Goal: Task Accomplishment & Management: Complete application form

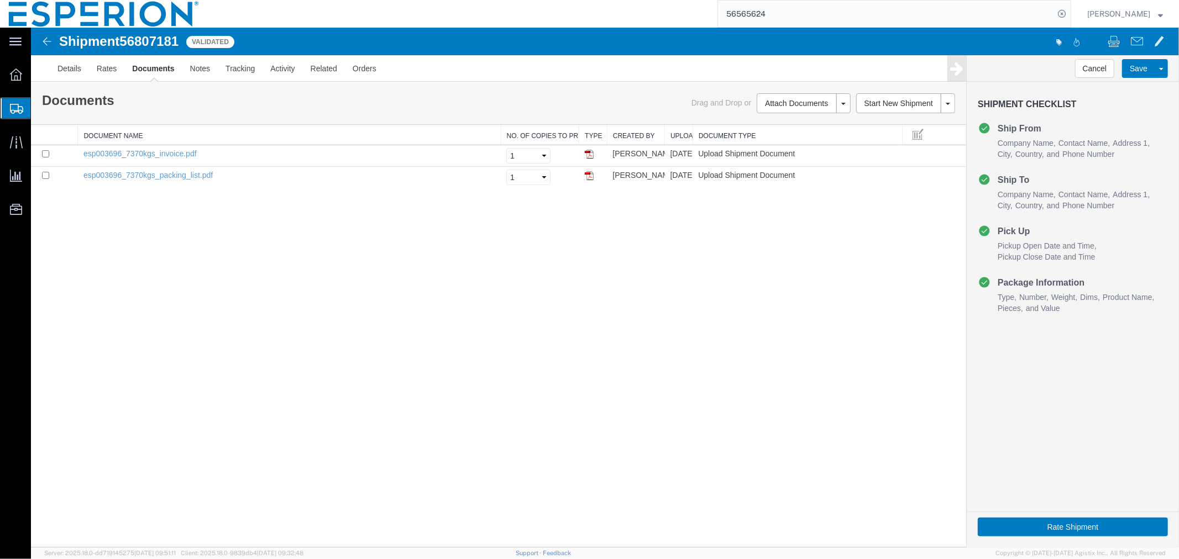
click at [0, 0] on span "Create Shipment" at bounding box center [0, 0] width 0 height 0
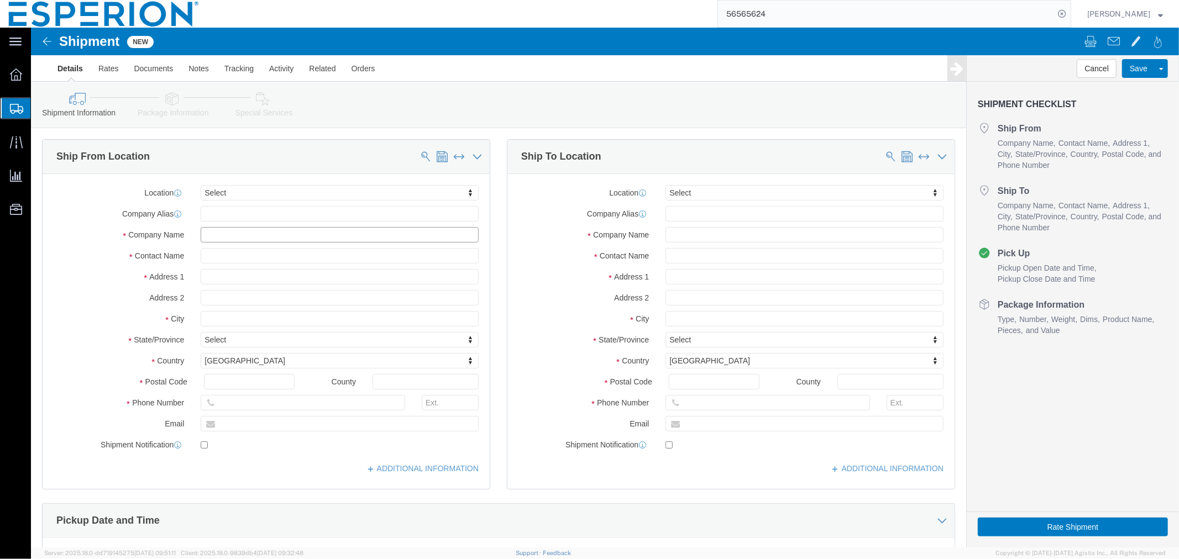
click input "text"
type input "cryst"
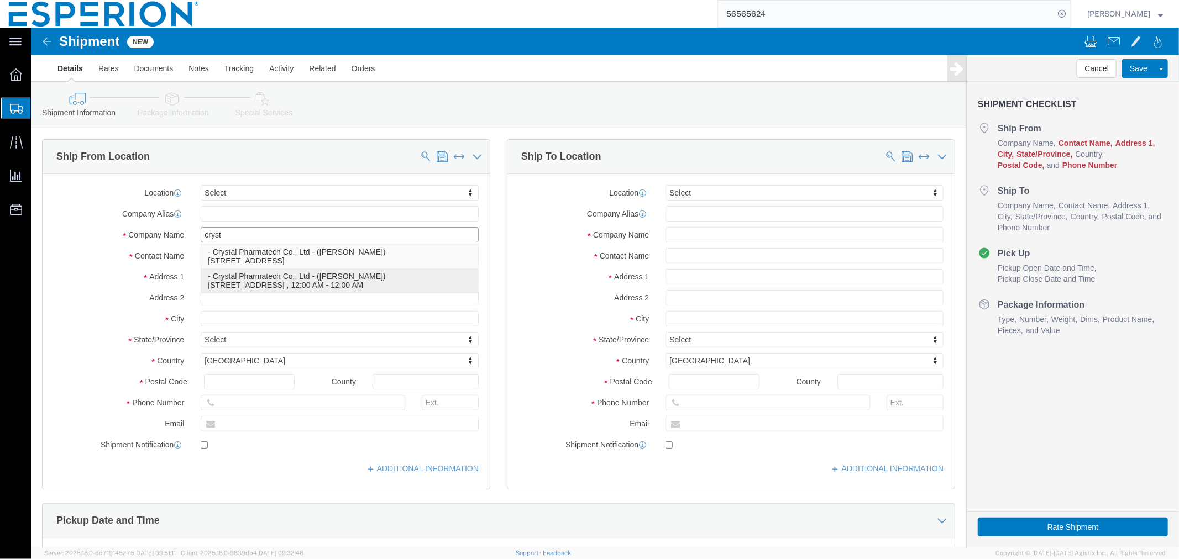
click p "- Crystal Pharmatech Co., Ltd - (Weichen Chen) 3000 Eastpark Blvd, Suite 500B, …"
type input "3000 Eastpark Blvd"
type input "Suite 500B"
type input "08512"
type input "334-524-7642"
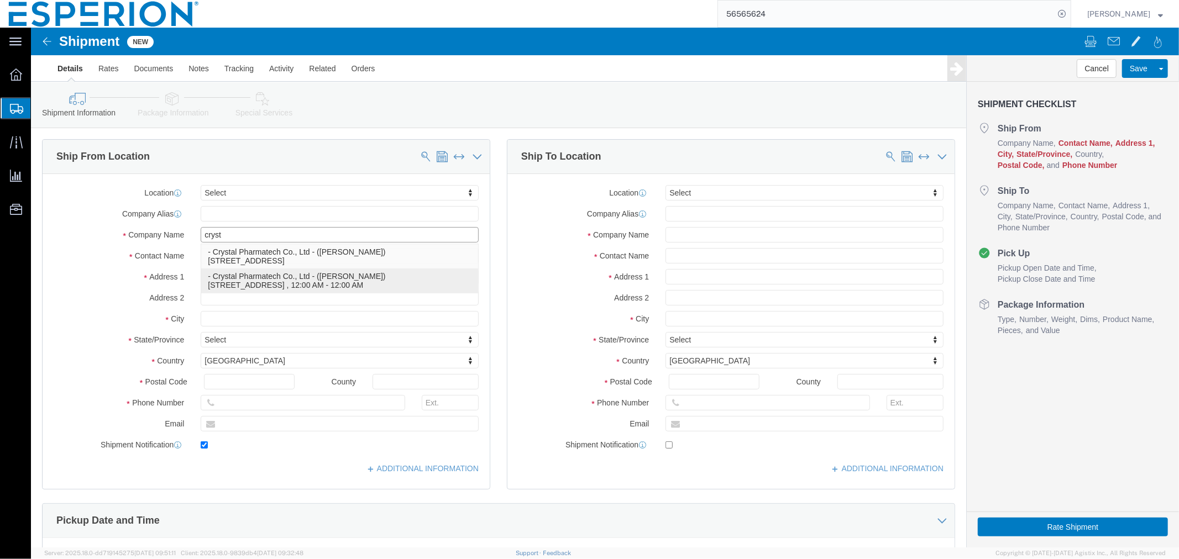
type input "210"
type input "weichen_chen@crystalpharmatech.com"
checkbox input "true"
type input "Crystal Pharmatech Co., Ltd"
type input "Weichen Chen"
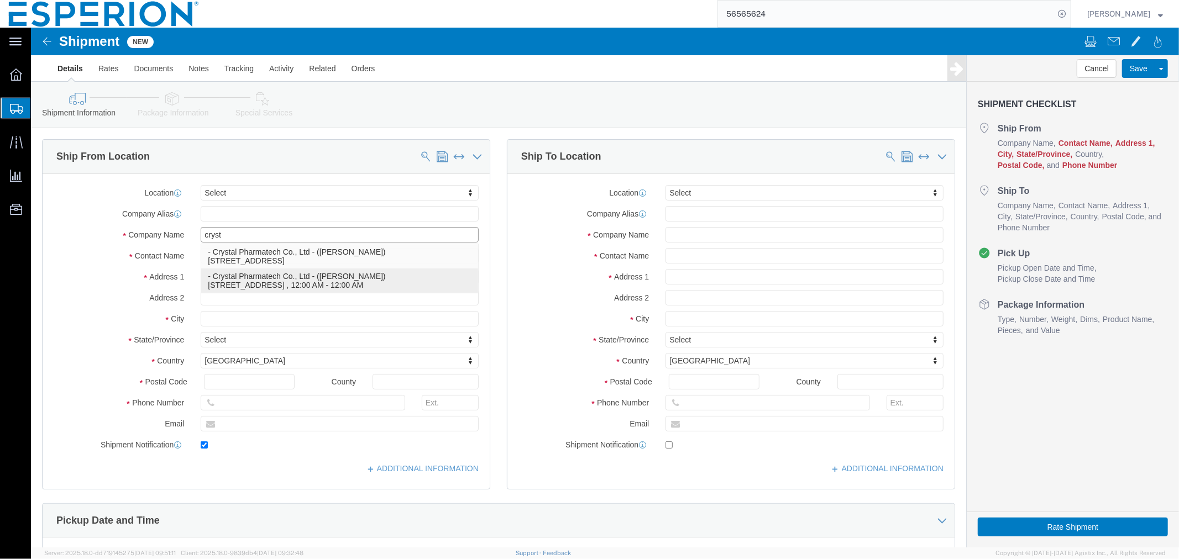
type input "Cranbury"
select select "NJ"
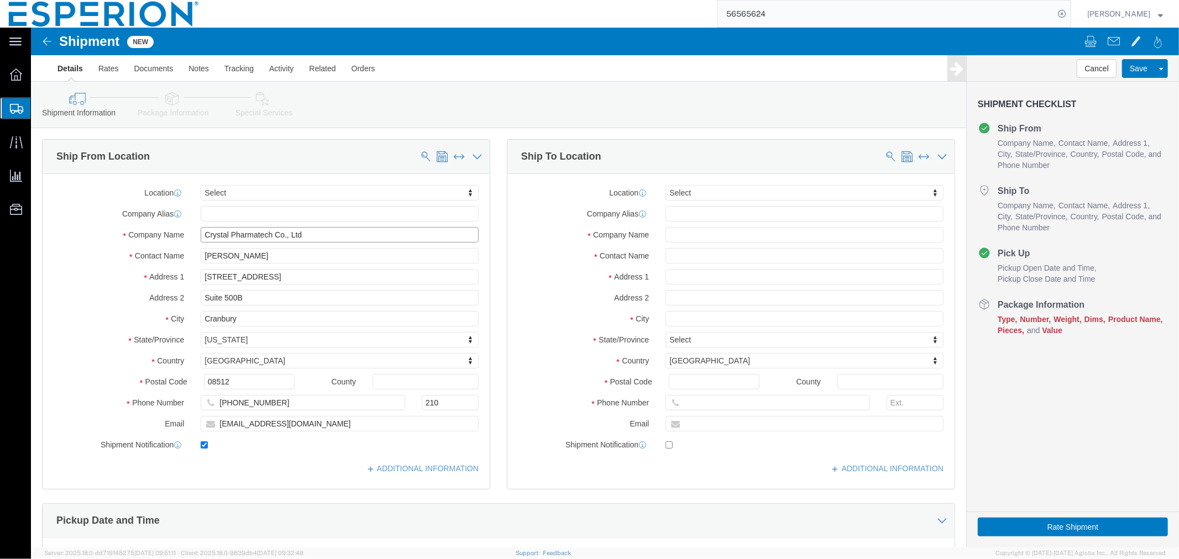
type input "Crystal Pharmatech Co., Ltd"
click input "checkbox"
checkbox input "false"
click input "text"
type input "euro"
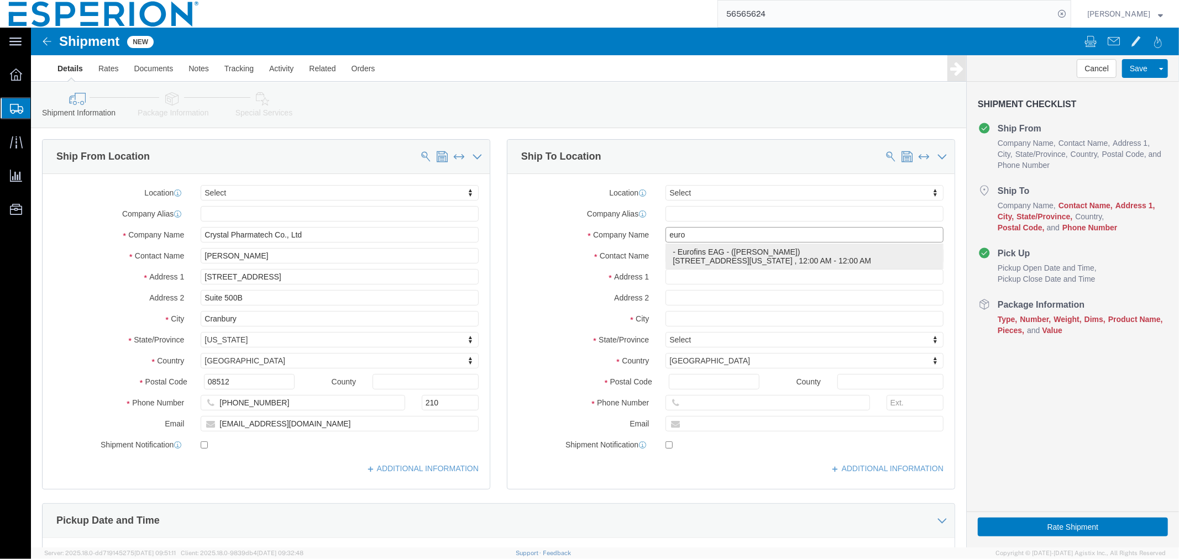
click p "- Eurofins EAG - (Nicholas Ahlemeyer) 2672 Metro Boulevard, Maryland Heights, M…"
type input "[STREET_ADDRESS]"
type input "63043"
type input "[PHONE_NUMBER]"
type input "[PERSON_NAME][EMAIL_ADDRESS][PERSON_NAME][DOMAIN_NAME]"
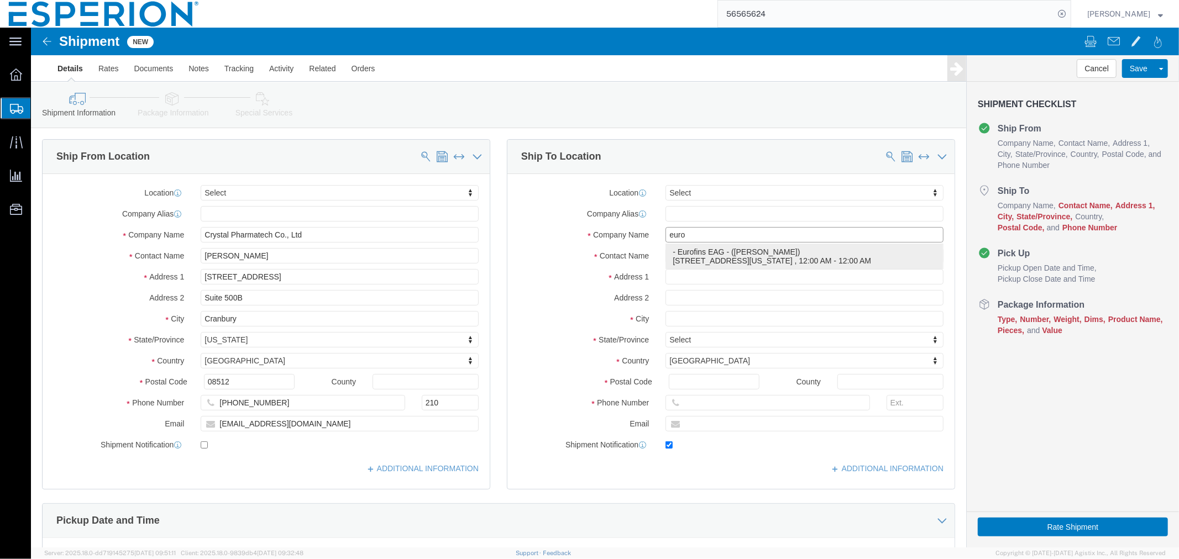
checkbox input "true"
type input "Eurofins EAG"
type input "[PERSON_NAME]"
type input "[US_STATE][GEOGRAPHIC_DATA]"
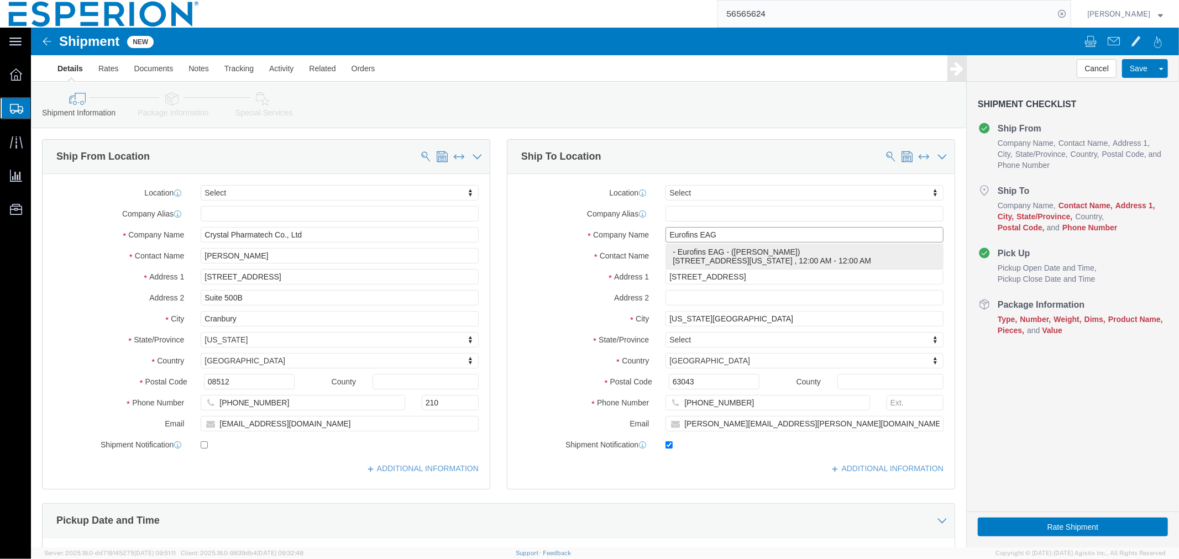
select select "MO"
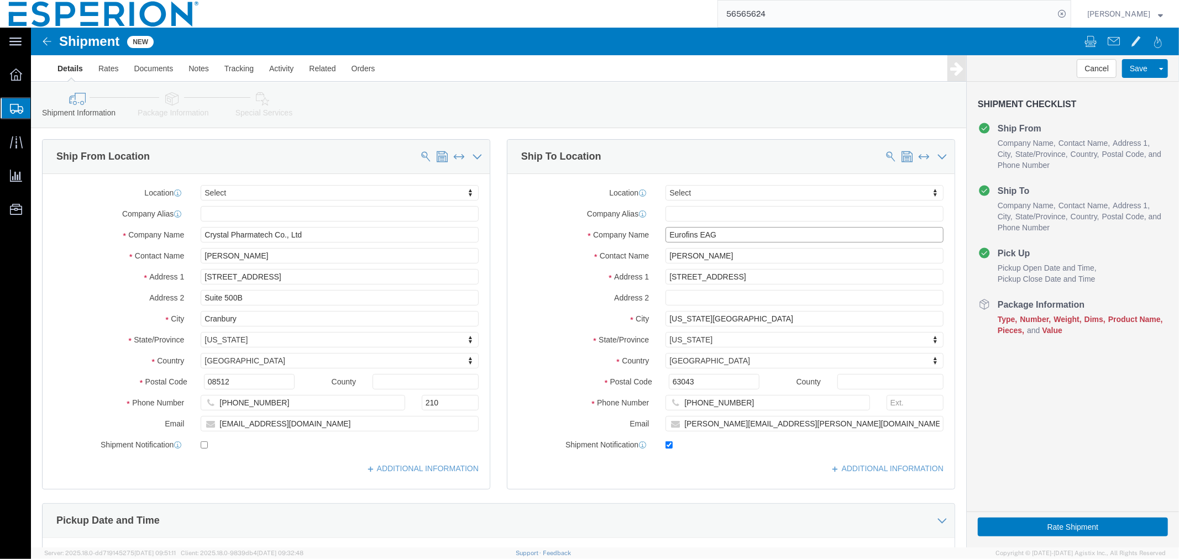
type input "Eurofins EAG"
click input "checkbox"
checkbox input "false"
click input "text"
paste input "Attn: [PERSON_NAME] - EAG Legal Project V1QYS860"
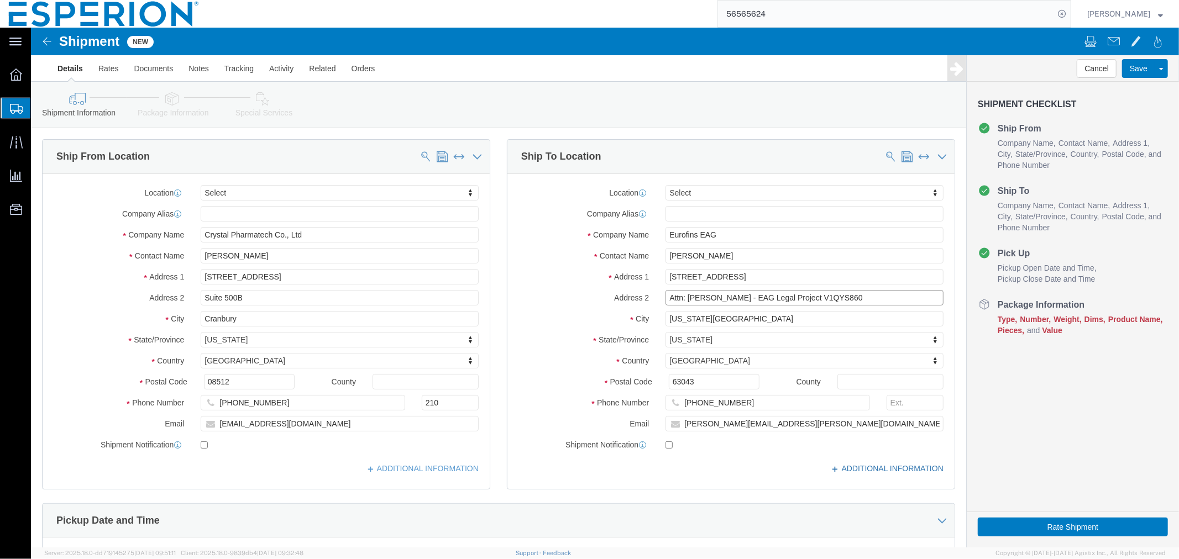
type input "Attn: [PERSON_NAME] - EAG Legal Project V1QYS860"
click icon
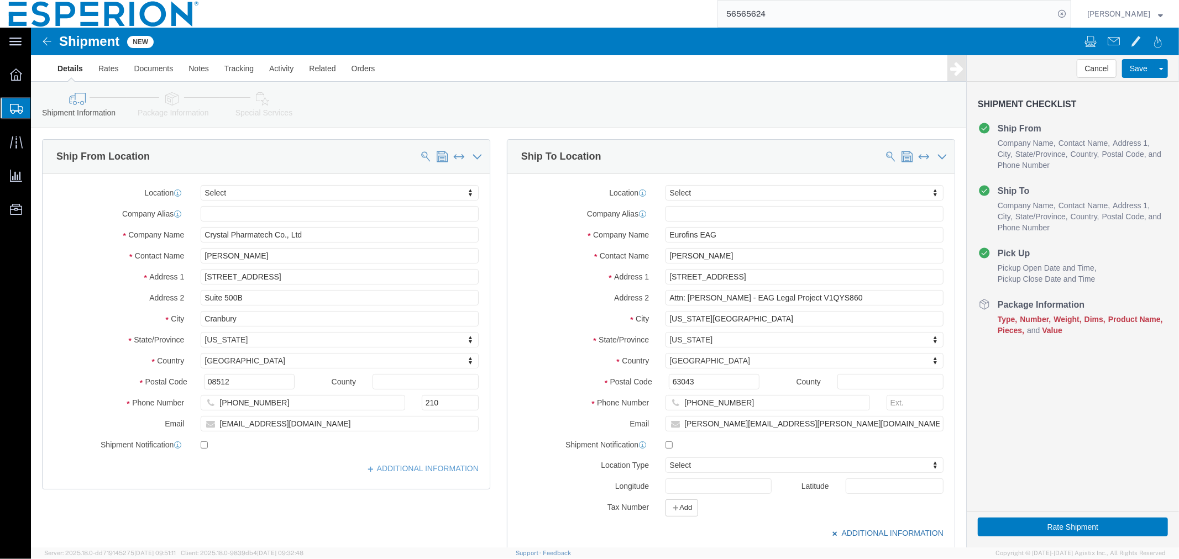
click icon
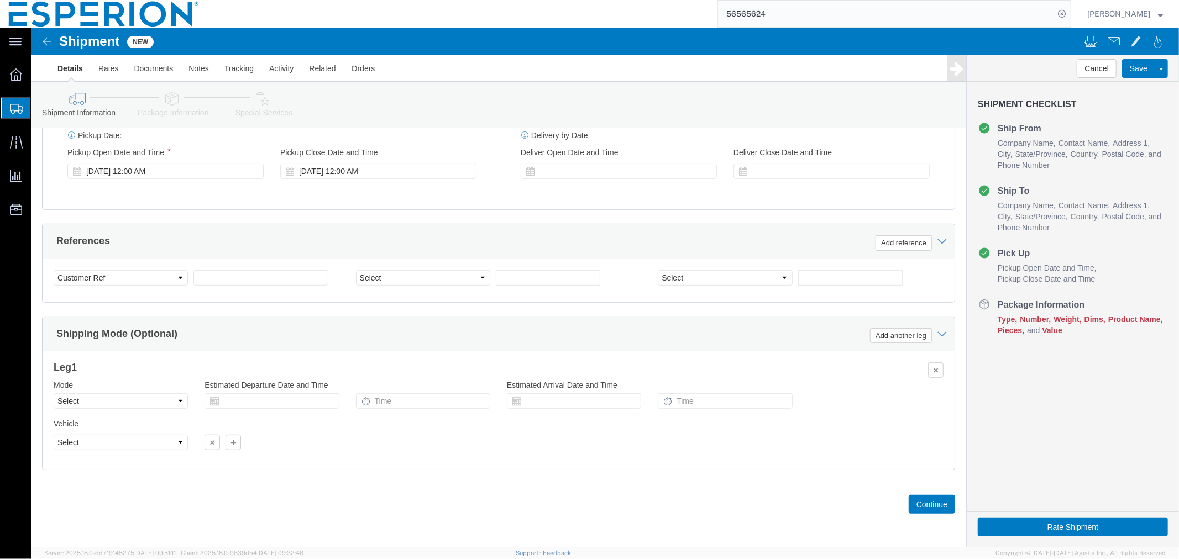
scroll to position [185, 0]
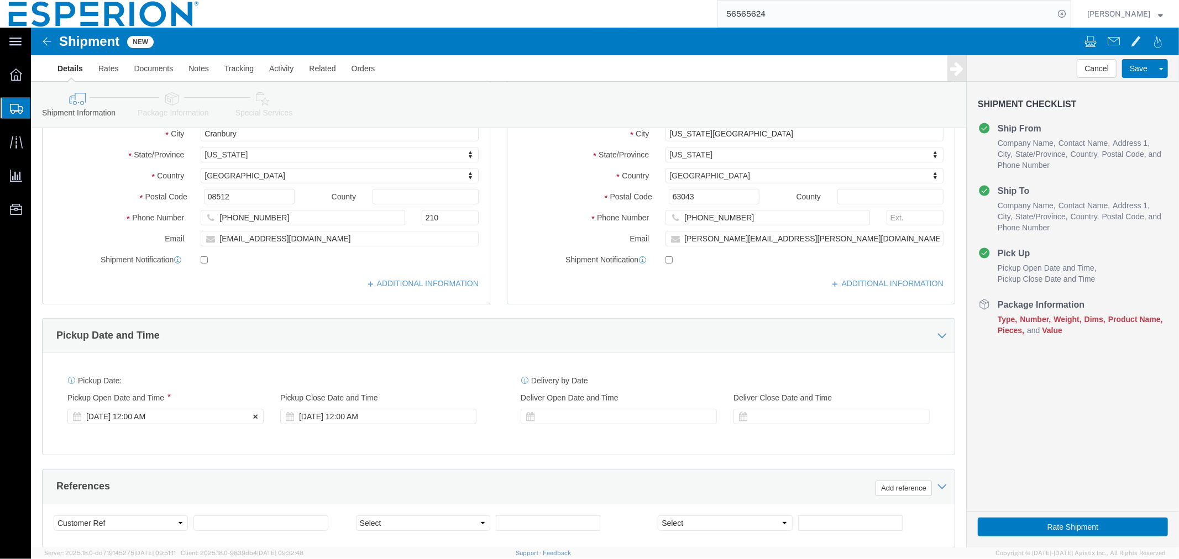
click div "Sep 12 2025 12:00 AM"
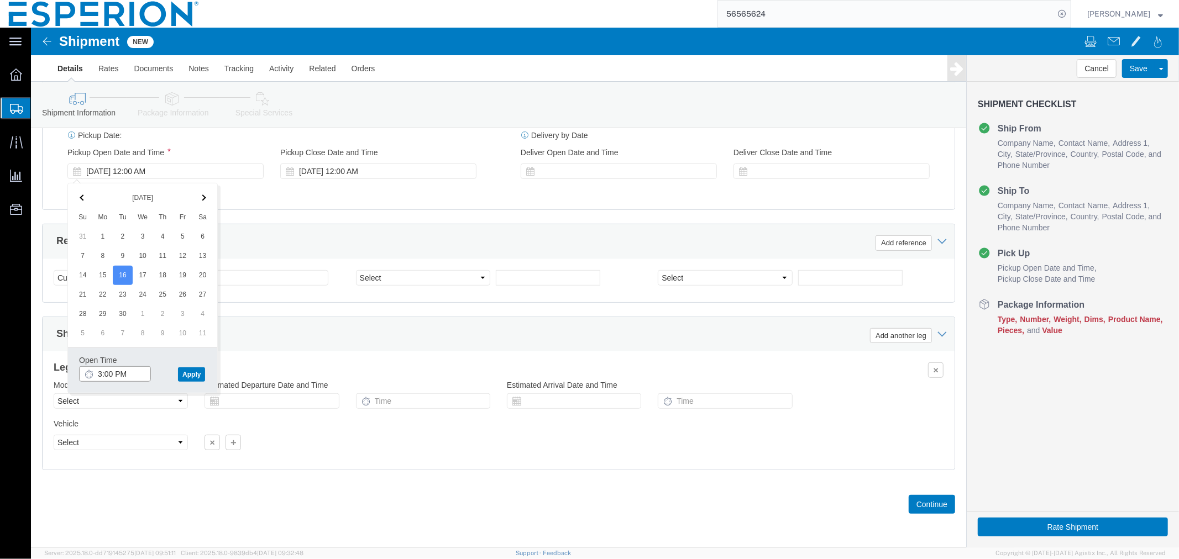
click input "3:00 PM"
click input "9:00 PM"
type input "9:00 AM"
click button "Apply"
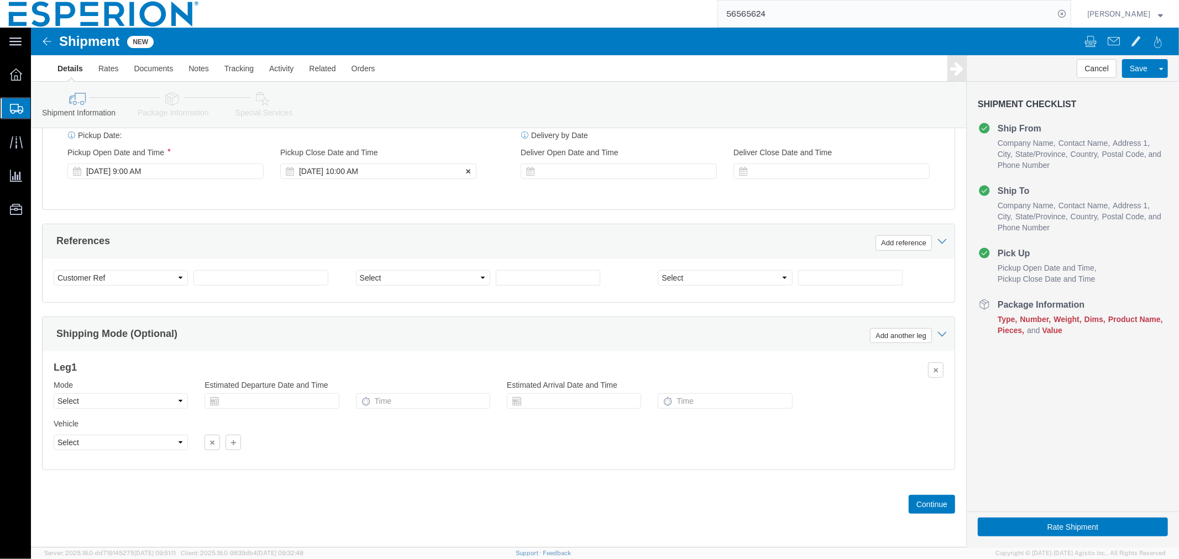
click div "Sep 16 2025 10:00 AM"
click input "1:00 AM"
type input "1:00 PM"
click button "Apply"
click input "text"
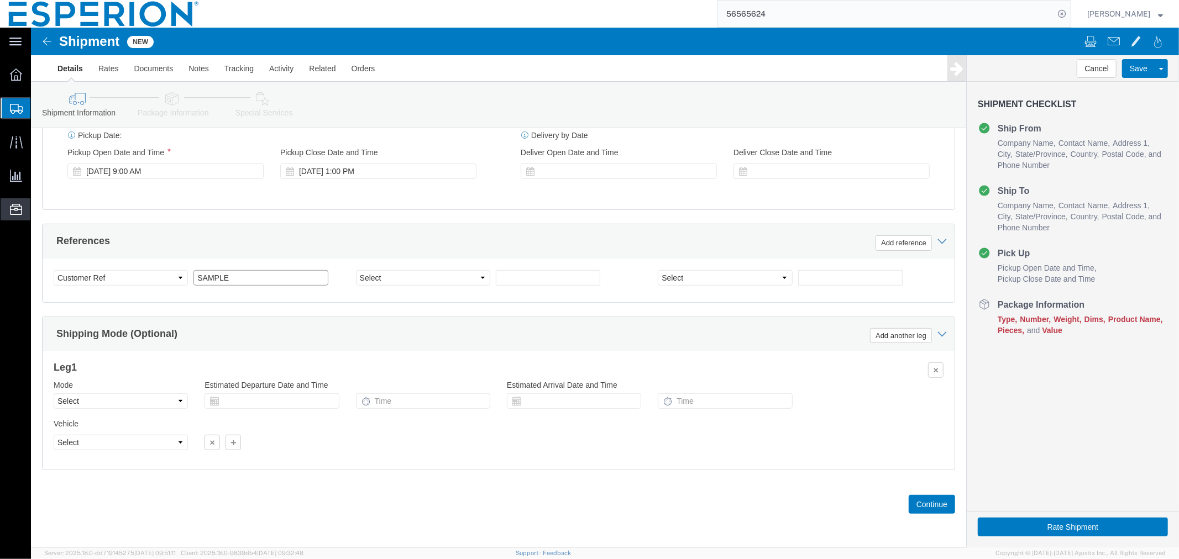
type input "SAMPLE"
click select "Select Account Type Activity ID Airline Appointment Number ASN Batch Request # …"
select select "LOT"
click input "text"
paste input "BD322025D"
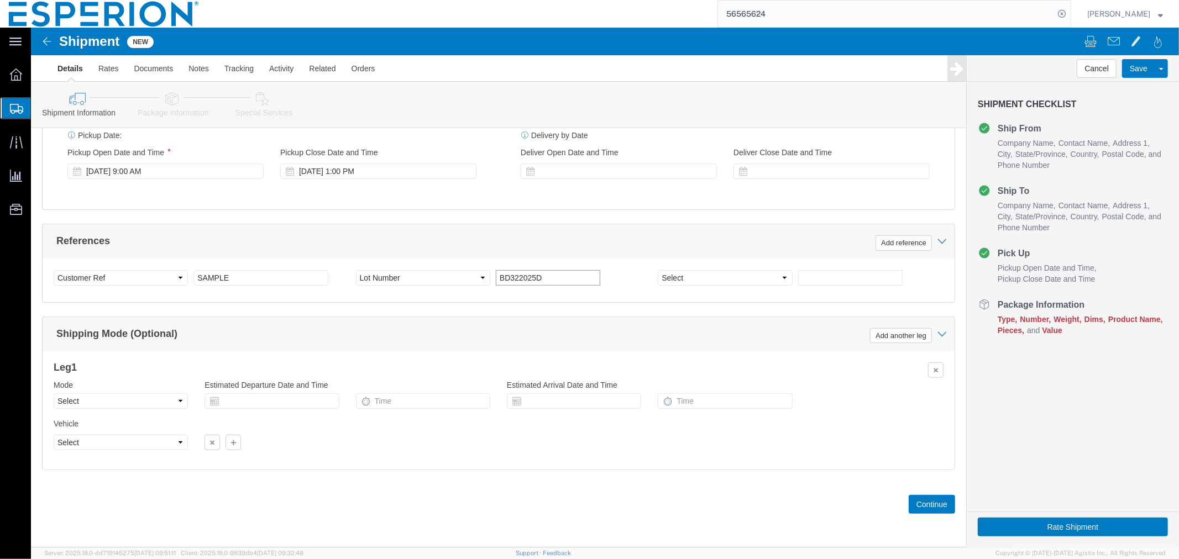
type input "BD322025D"
click select "Select Account Type Activity ID Airline Appointment Number ASN Batch Request # …"
select select "LOT"
click input "text"
paste input "BD322026D"
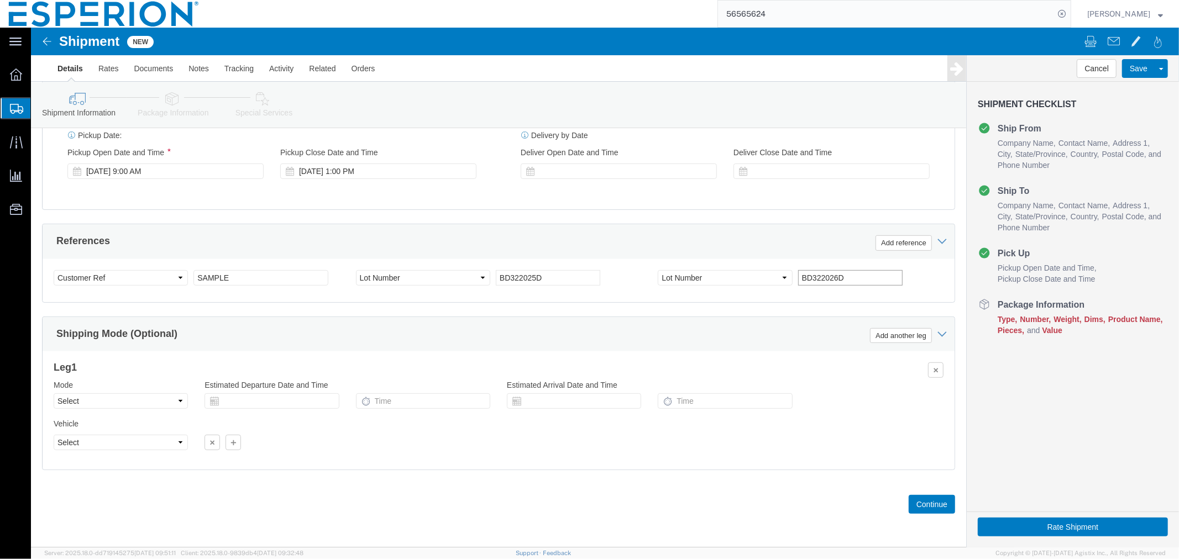
type input "BD322026D"
click select "Select Air Less than Truckload Multi-Leg Ocean Freight Rail Small Parcel Truckl…"
select select "SMAL"
click select "Select Air Less than Truckload Multi-Leg Ocean Freight Rail Small Parcel Truckl…"
click input "text"
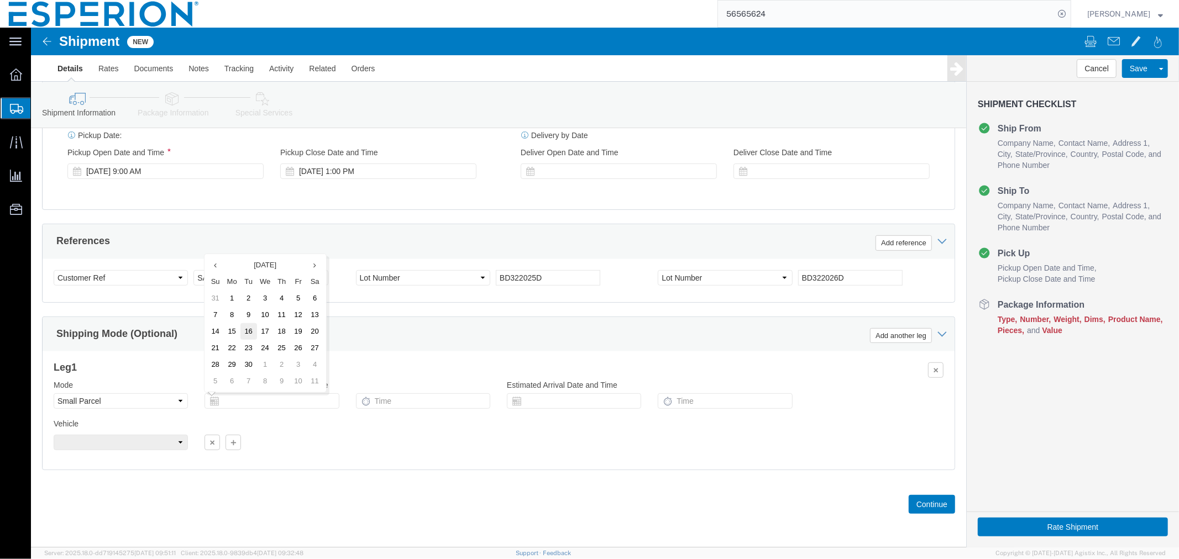
click td "16"
type input "[DATE]"
click div "Vehicle Size Container Number Owner Select Shipper Vessel"
click input "text"
click td "17"
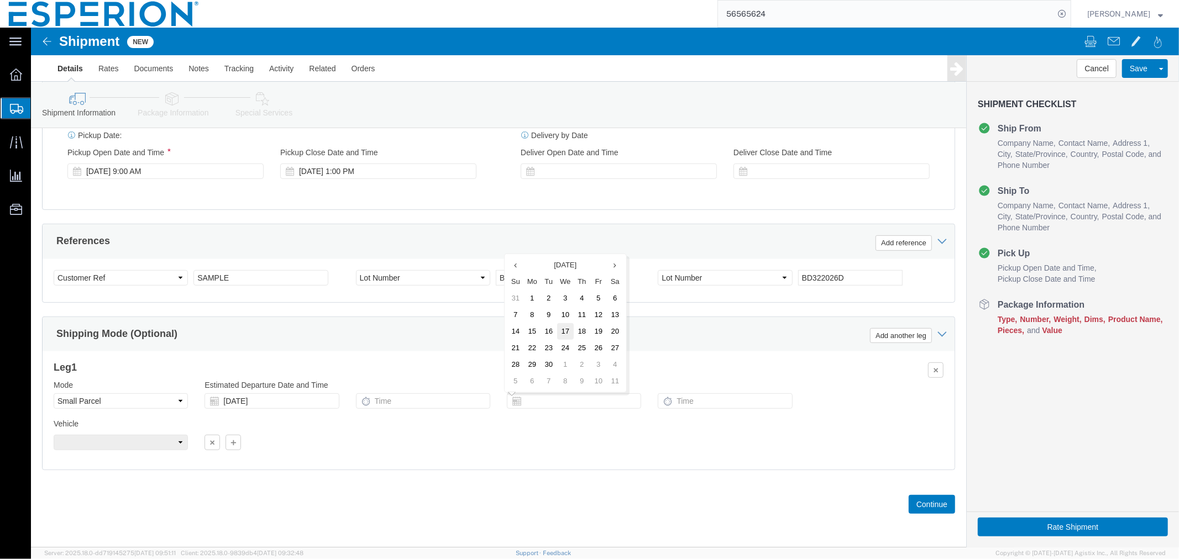
type input "[DATE]"
click div "Vehicle Size Container Number Owner Select Shipper Vessel"
click button "Continue"
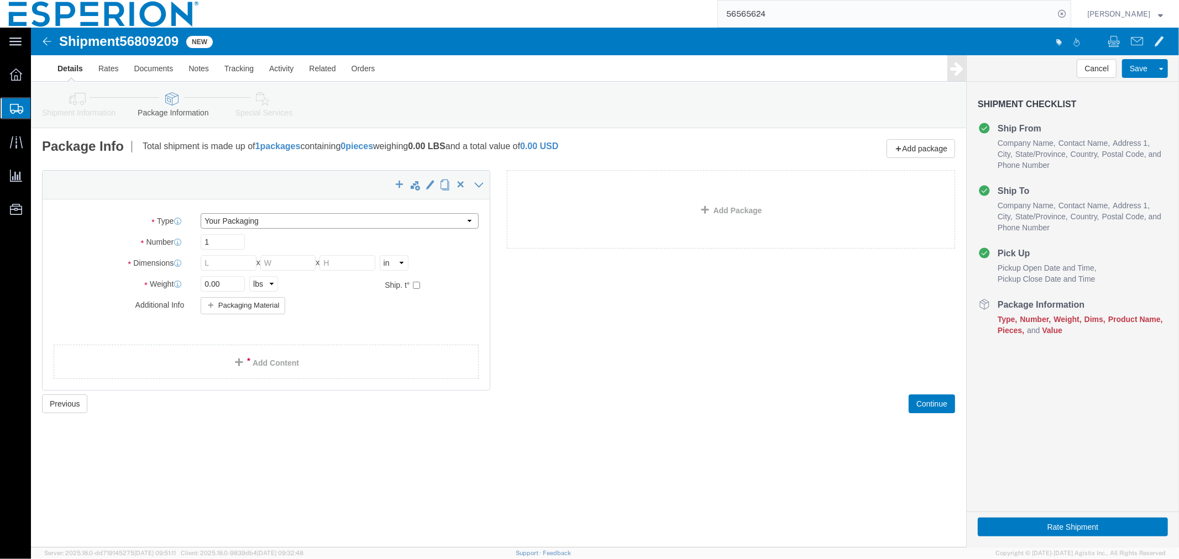
click select "Select Bale(s) Basket(s) Bolt(s) Bottle(s) Buckets Bulk Bundle(s) Can(s) Cardbo…"
select select "CRTN"
click select "Select Bale(s) Basket(s) Bolt(s) Bottle(s) Buckets Bulk Bundle(s) Can(s) Cardbo…"
click input "text"
type input "8.25"
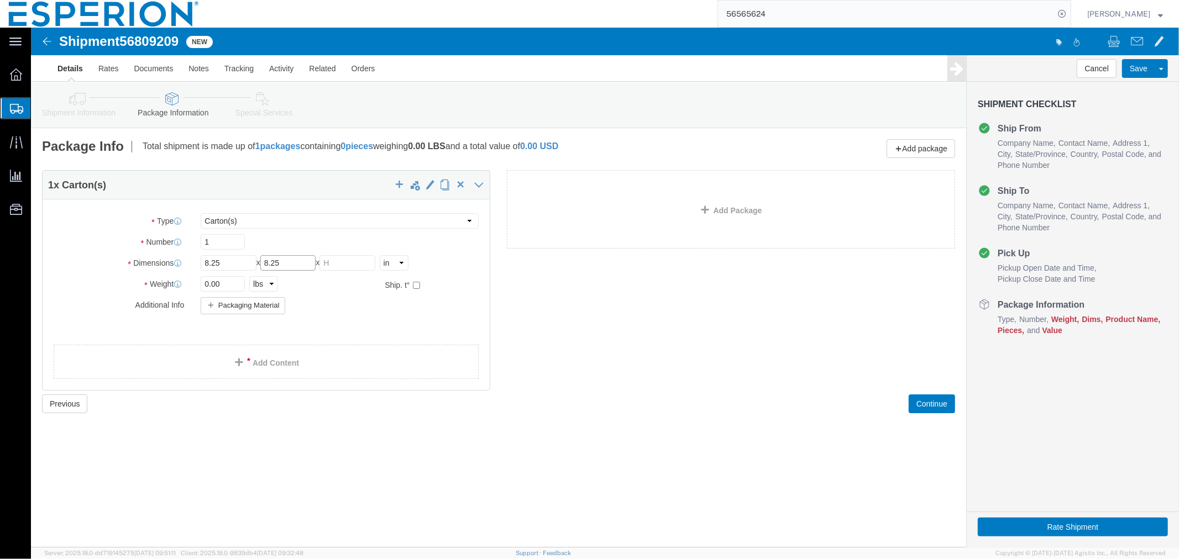
type input "8.25"
type input "6.5"
click label
click input "checkbox"
checkbox input "true"
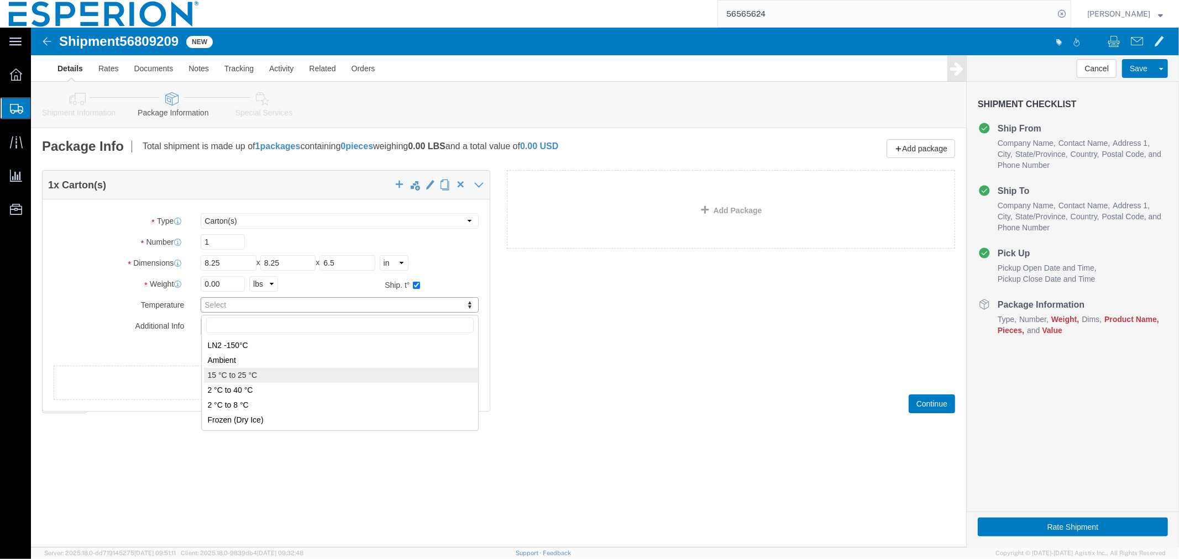
type input "FROM_15_TO_25"
click input "0.00"
type input "0.50"
click link "Add Content"
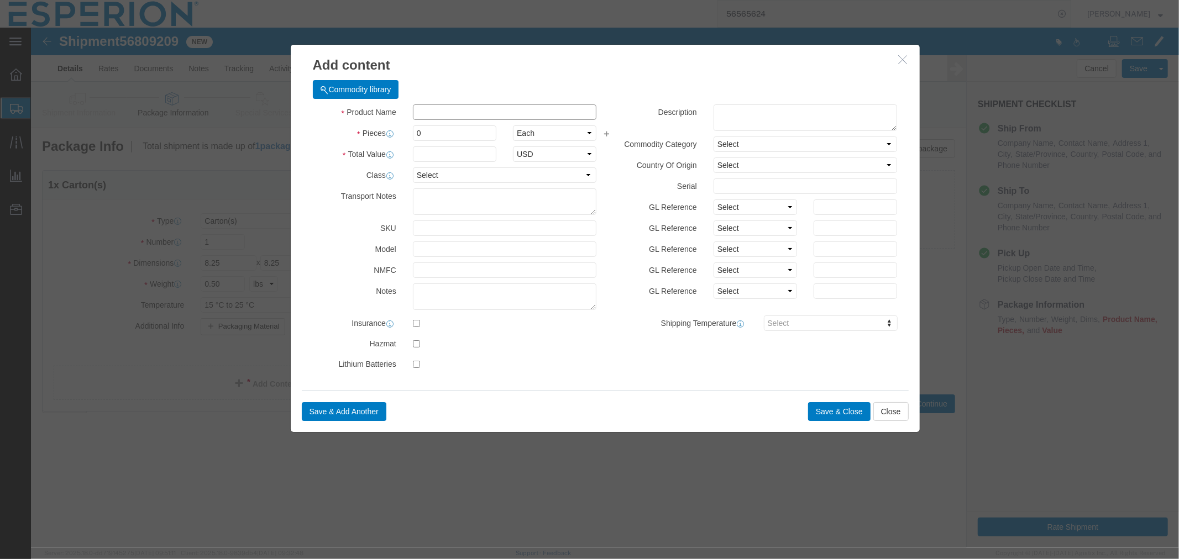
click input "text"
type input "BEMP"
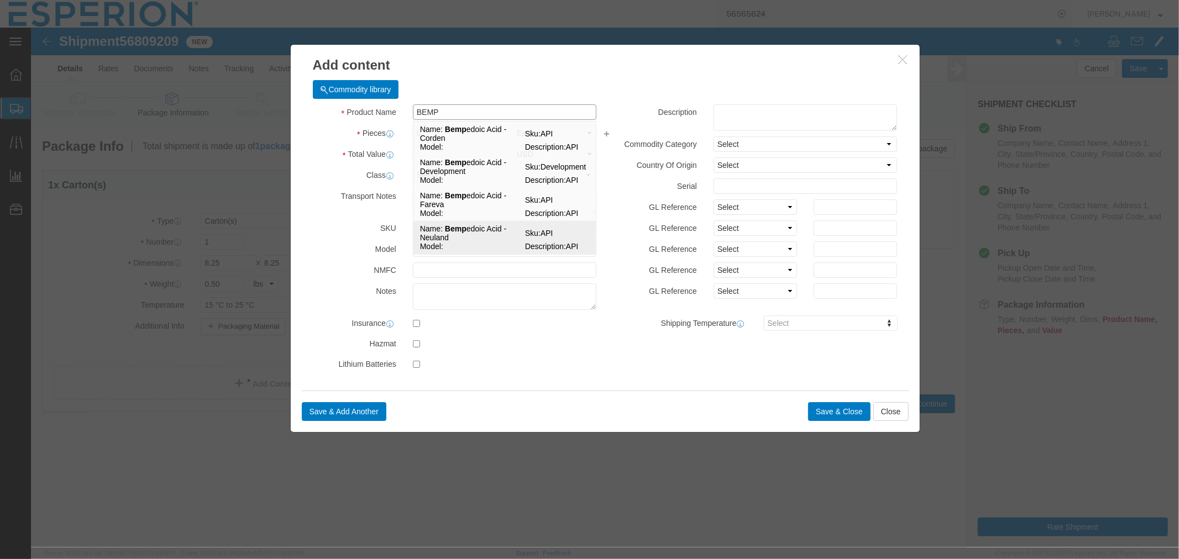
click strong "Bemp"
type input "1"
select select "KGS"
type input "958.56"
select select "USD"
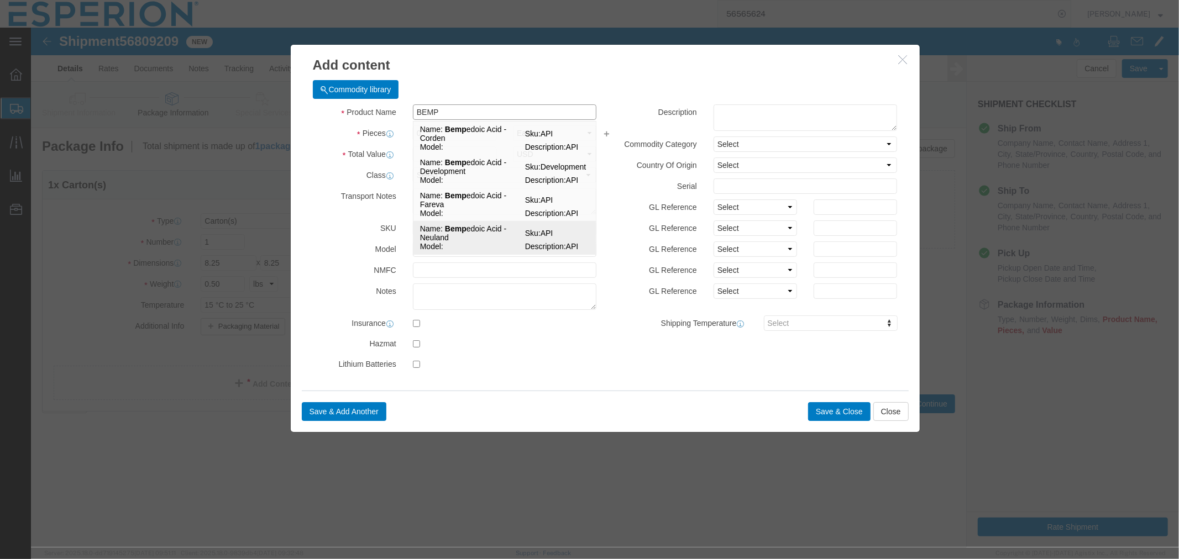
select select "PHARMA"
select select "IN"
type input "FROM_2_TO_40"
type input "Bempedoic Acid - Neuland"
type input "API"
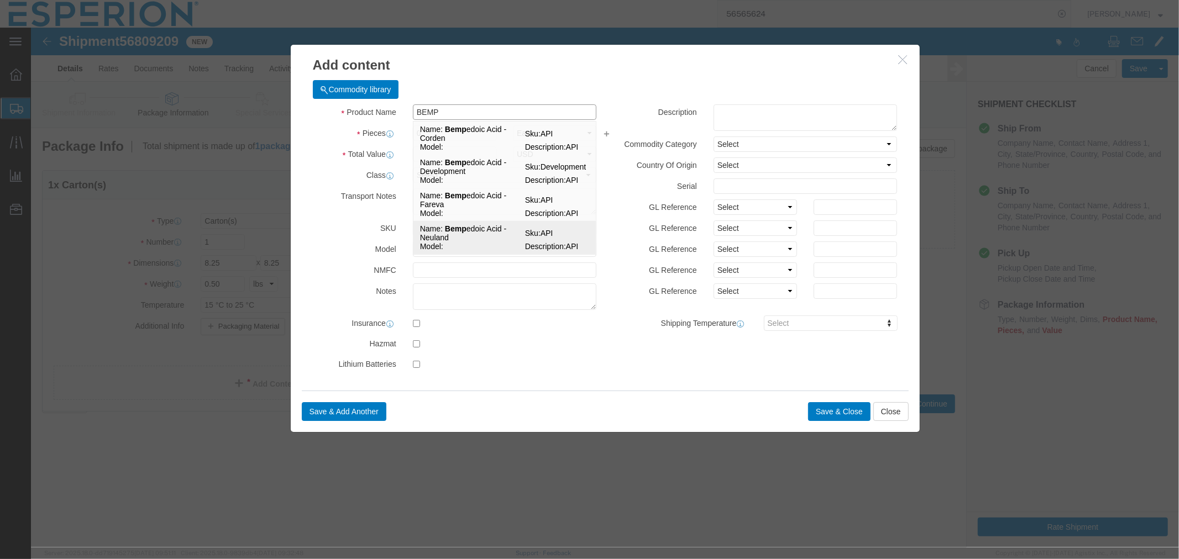
type textarea "API"
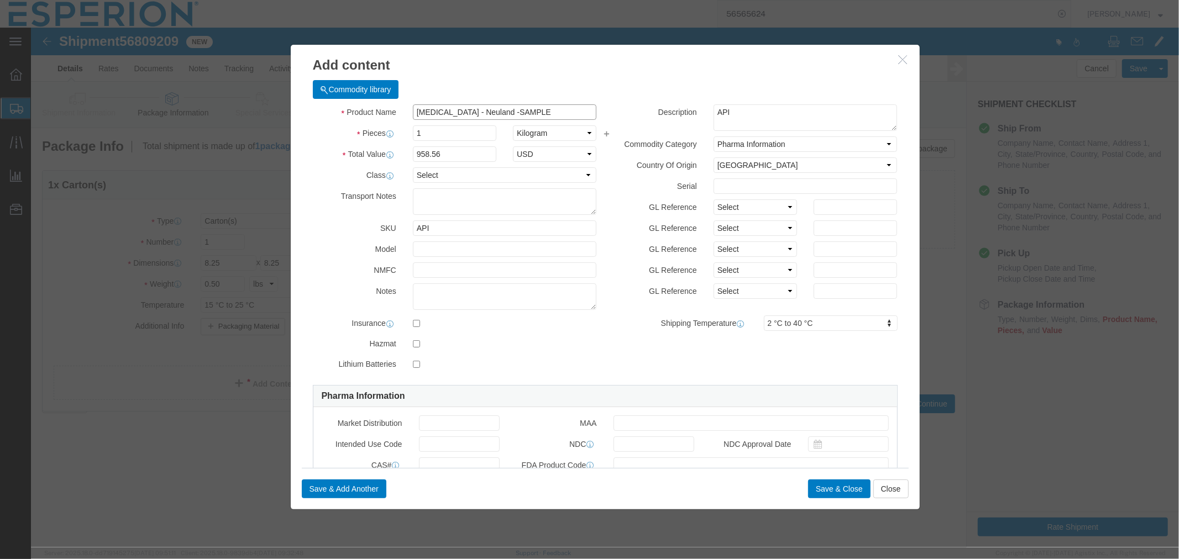
type input "[MEDICAL_DATA] - Neuland -SAMPLE"
drag, startPoint x: 409, startPoint y: 102, endPoint x: 362, endPoint y: 103, distance: 47.0
click div "Pieces 1 Select Bag Barrels 100Board Feet Bottle Box Blister Pack Carats Can Ca…"
type input "0.002"
type input "1.92"
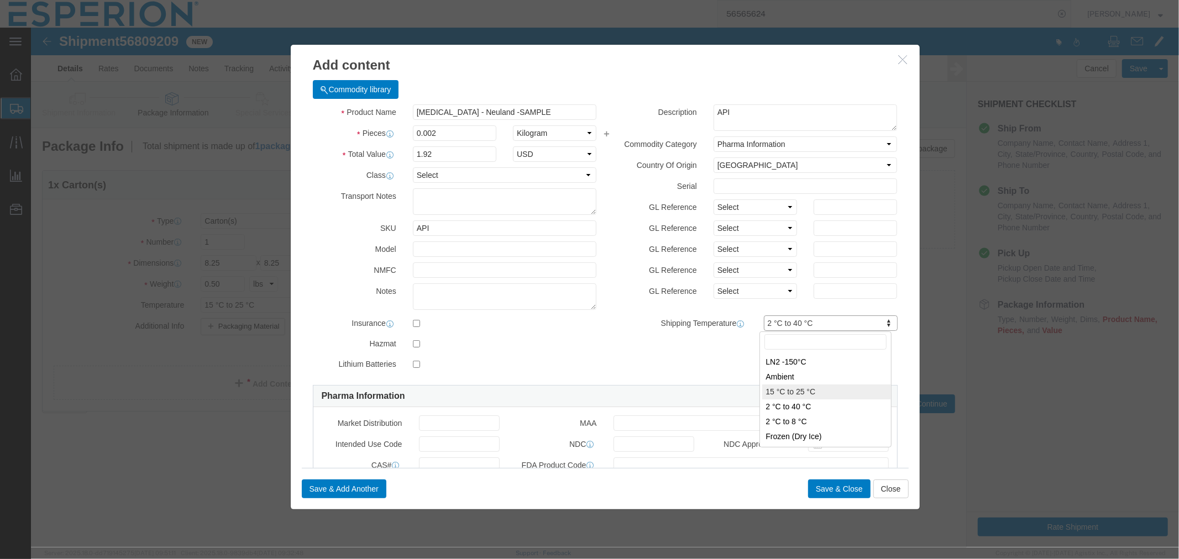
type input "FROM_15_TO_25"
click input "text"
paste input "BD322025D"
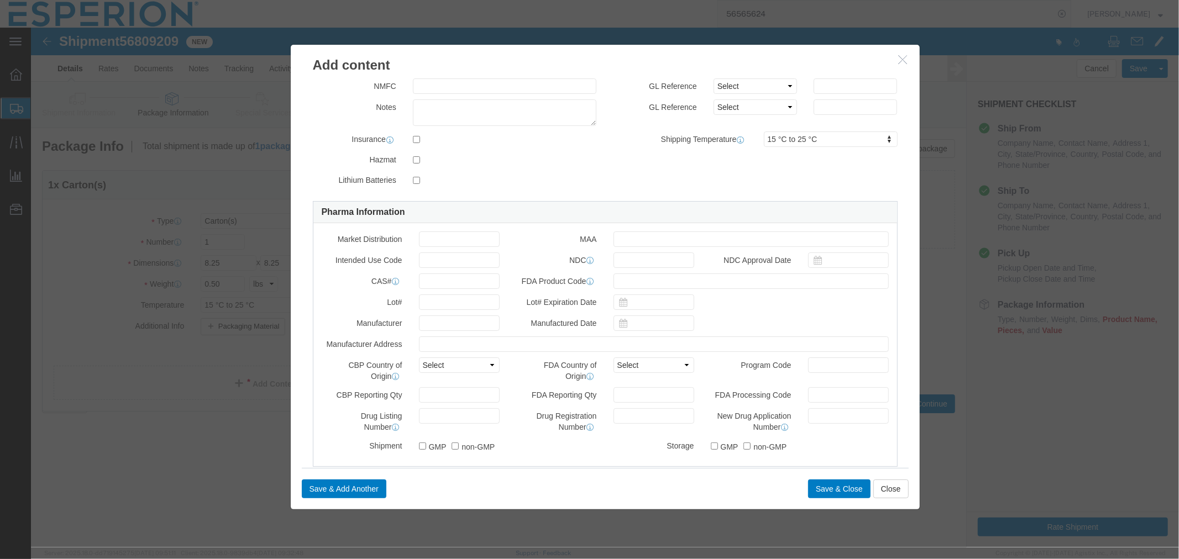
type input "BD322025D"
click input "text"
paste input "BD322025D"
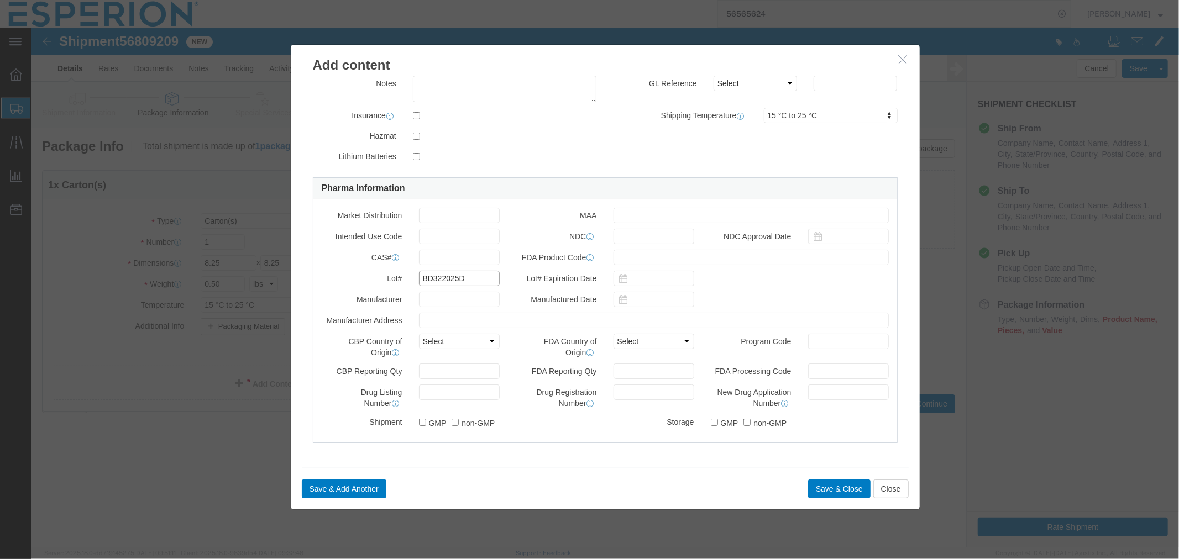
type input "BD322025D"
click input "text"
paste input "738606-46-7"
type input "738606-46-7"
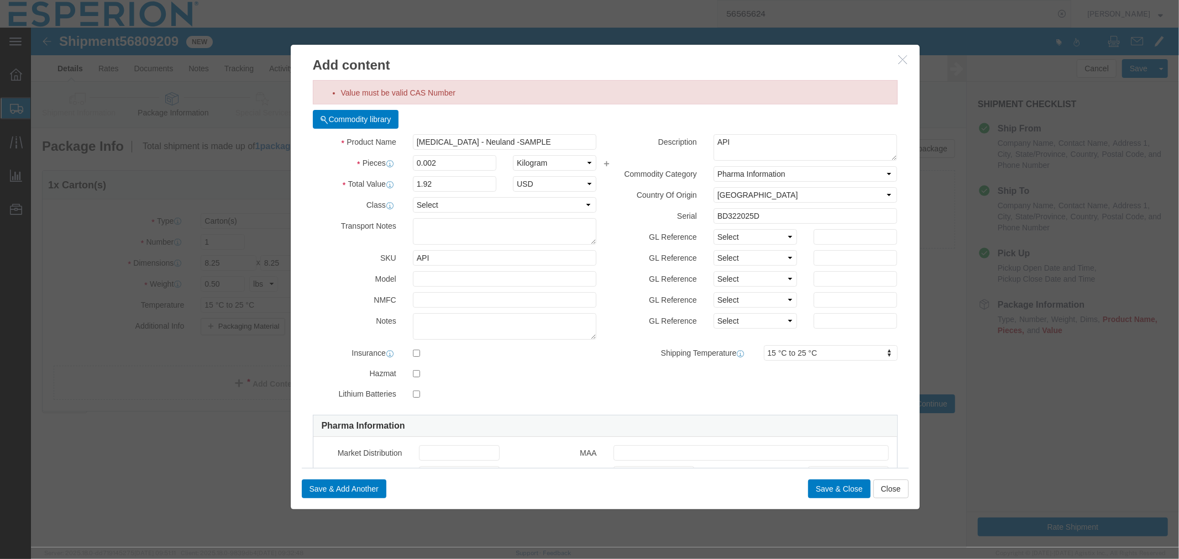
scroll to position [184, 0]
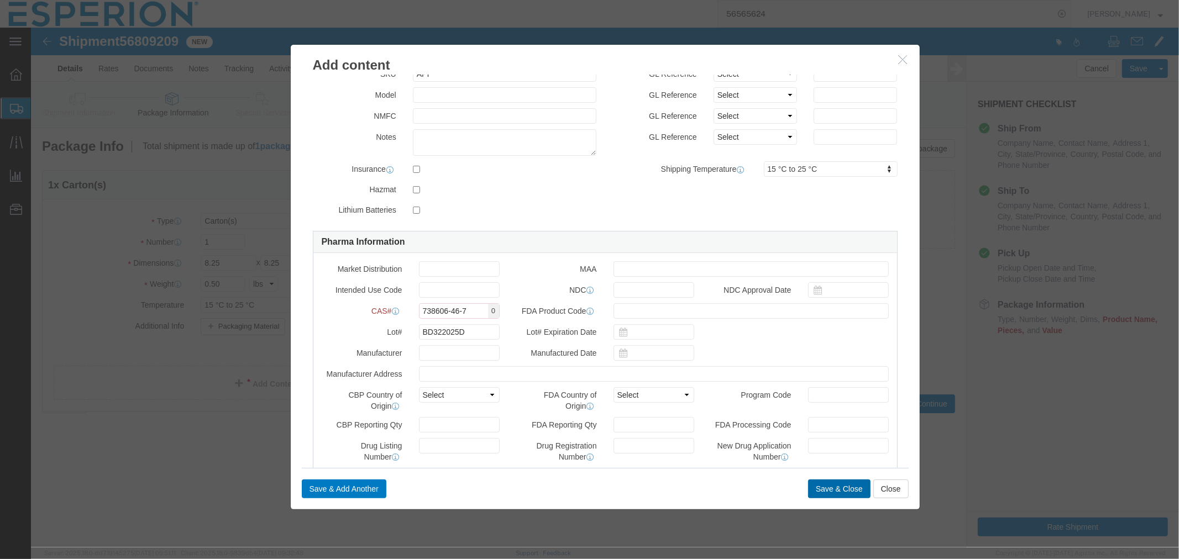
click button "Save & Close"
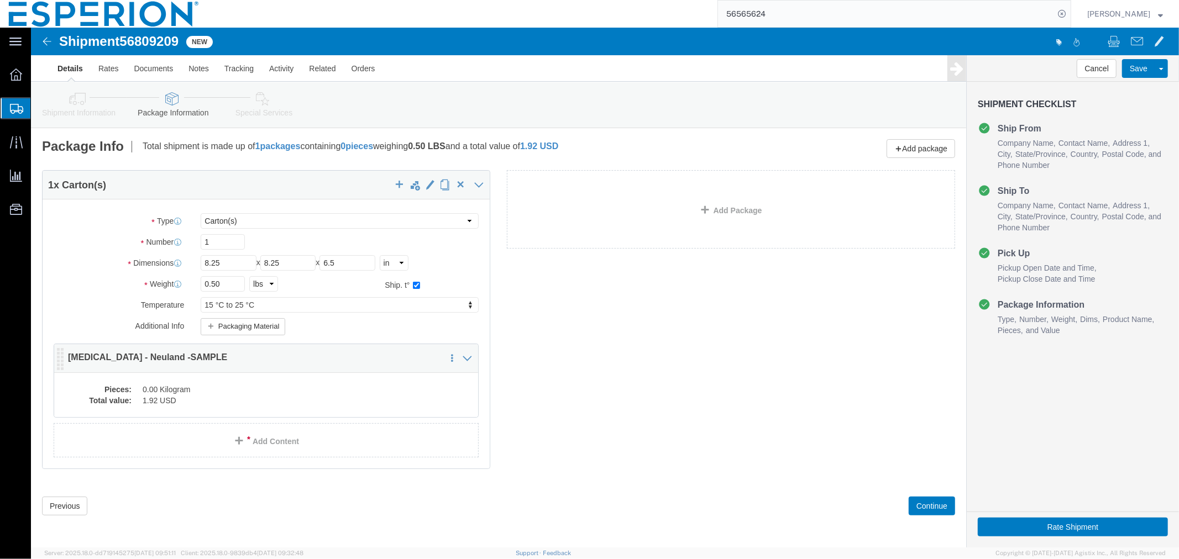
click dd "1.92 USD"
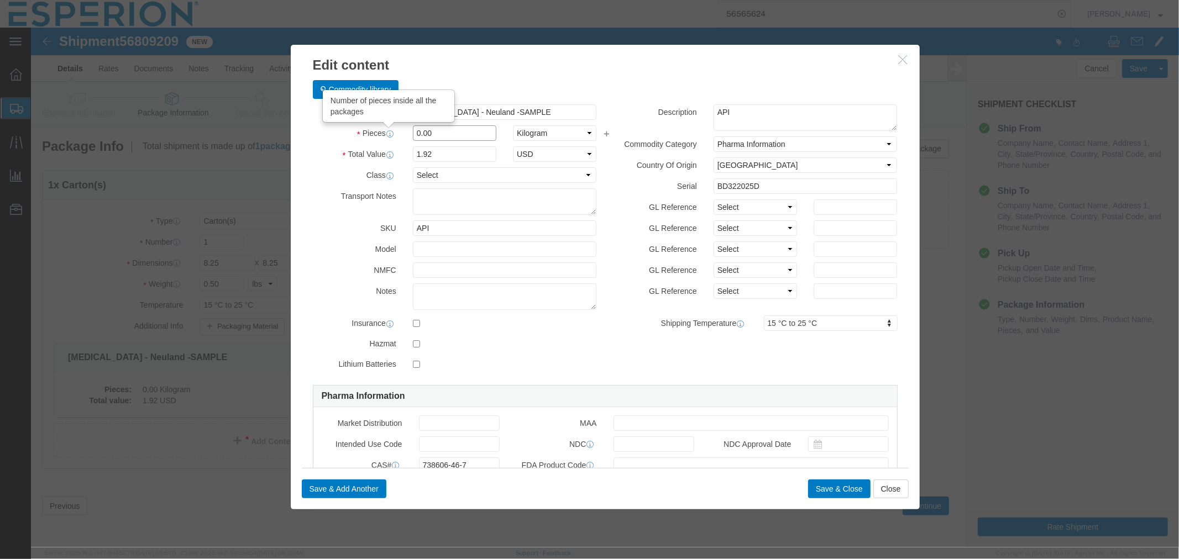
drag, startPoint x: 402, startPoint y: 107, endPoint x: 312, endPoint y: 107, distance: 90.7
click div "Pieces Number of pieces inside all the packages 0.00 Select Bag Barrels 100Boar…"
type input "1"
click input "1.92"
click input "1"
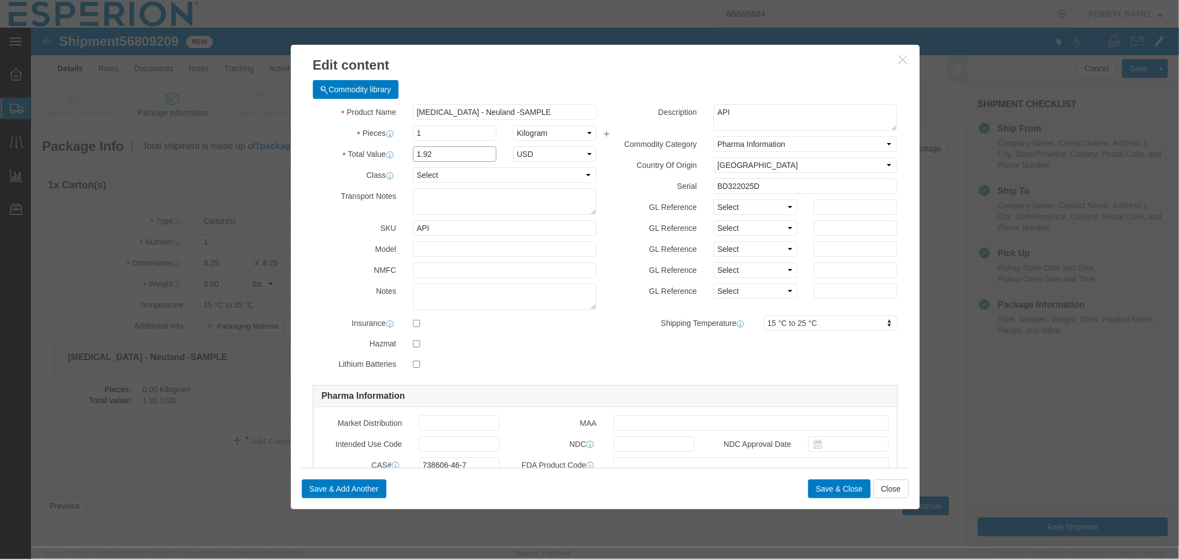
drag, startPoint x: 417, startPoint y: 122, endPoint x: 370, endPoint y: 124, distance: 47.6
click div "1.92"
click input "1"
drag, startPoint x: 423, startPoint y: 106, endPoint x: 332, endPoint y: 106, distance: 90.7
click div "Pieces 1 Select Bag Barrels 100Board Feet Bottle Box Blister Pack Carats Can Ca…"
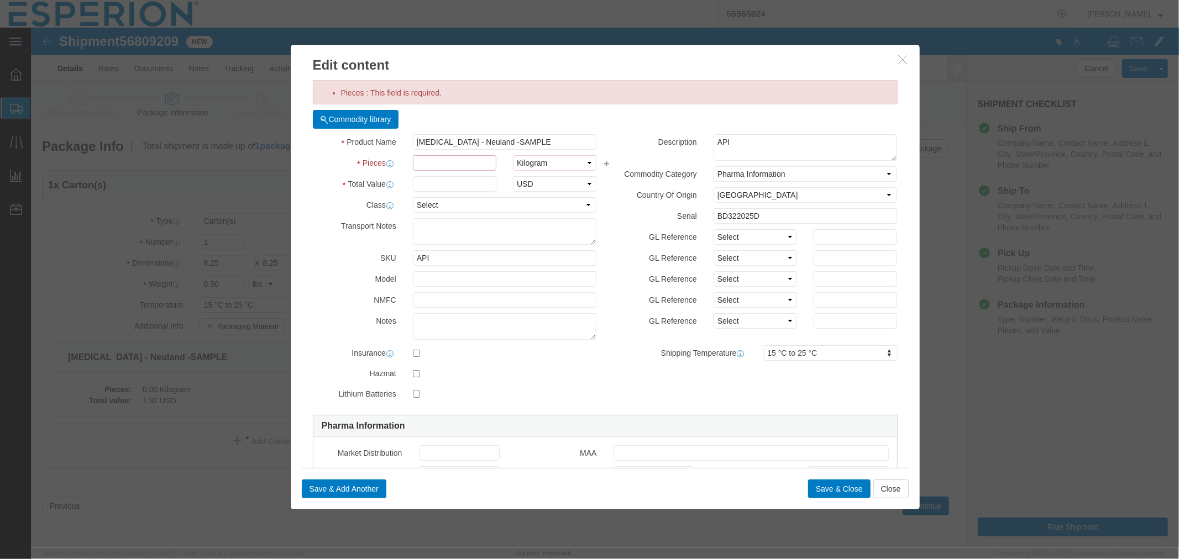
type input "1"
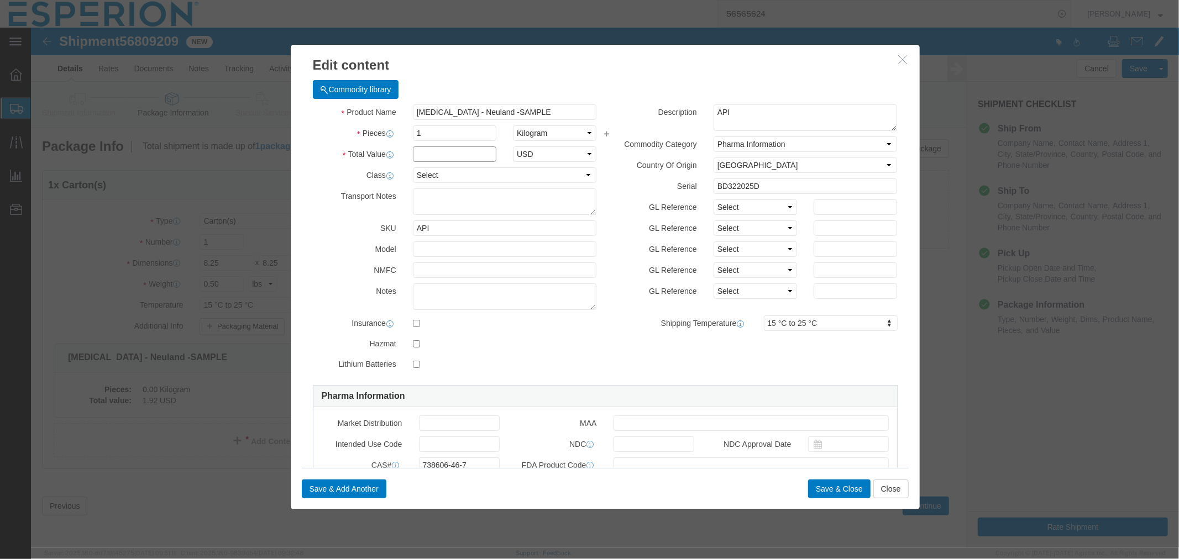
click input "text"
click button "Close"
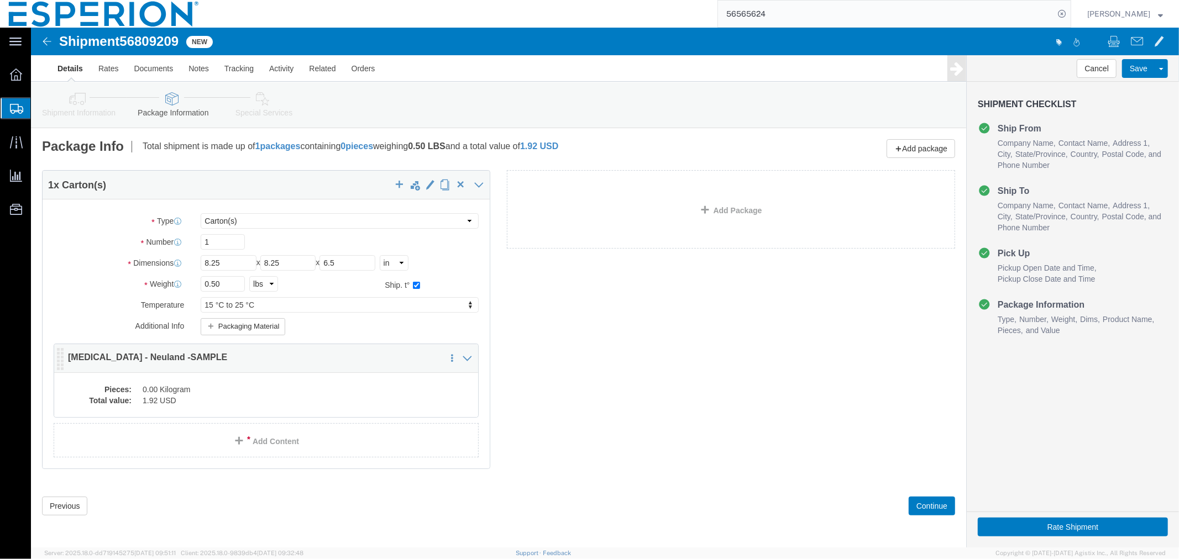
click dd "1.92 USD"
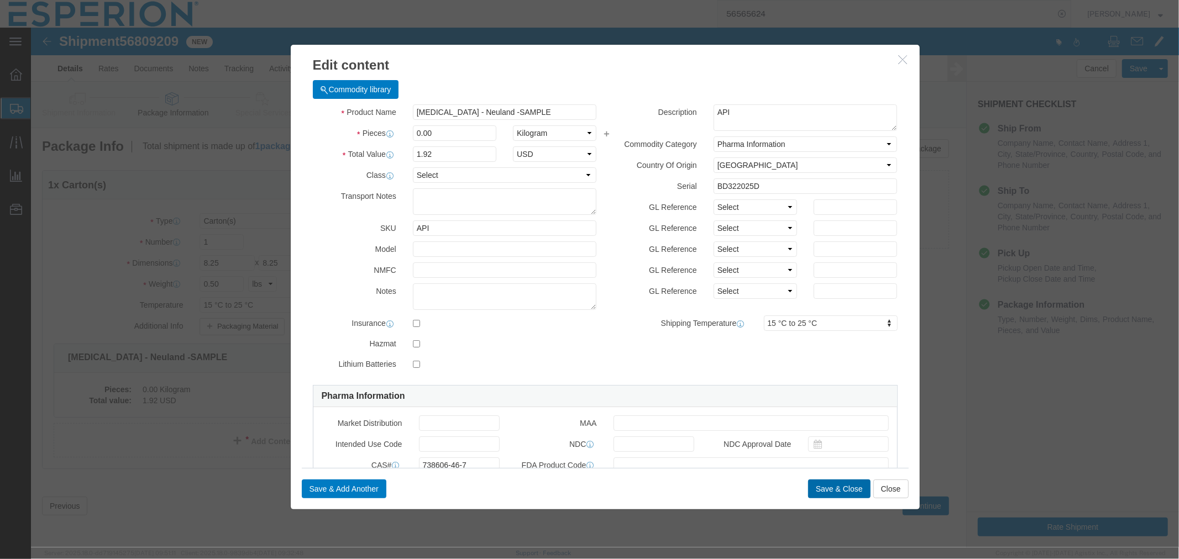
click button "Save & Close"
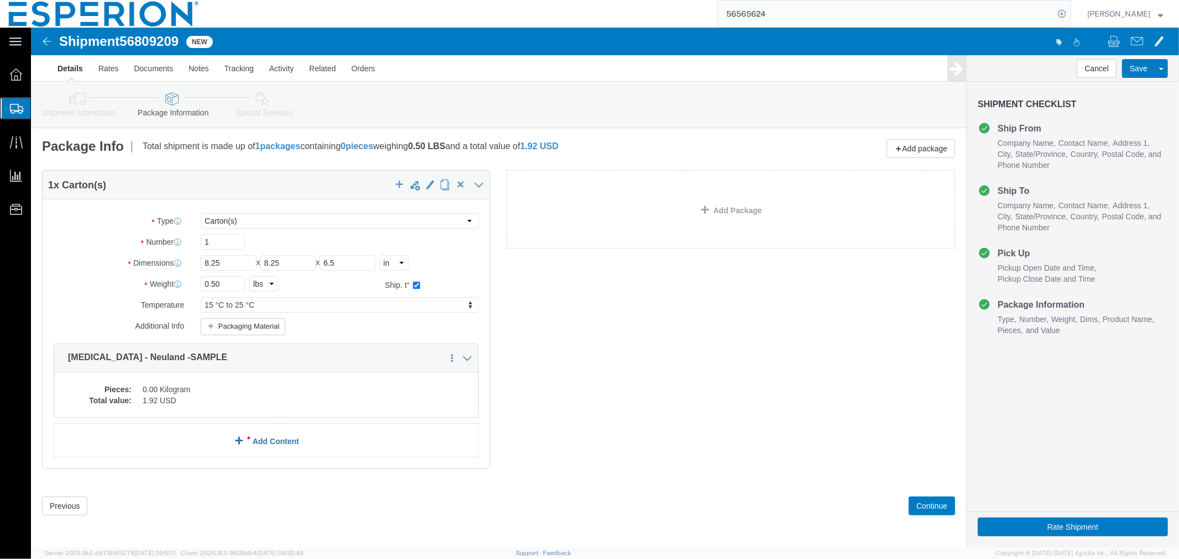
click link "Add Content"
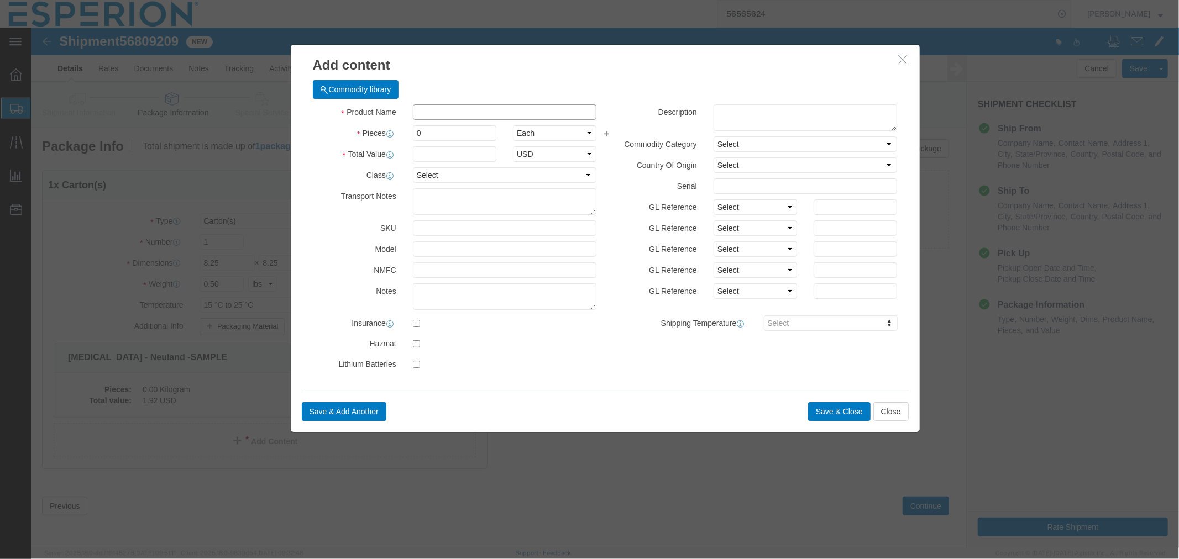
click input "text"
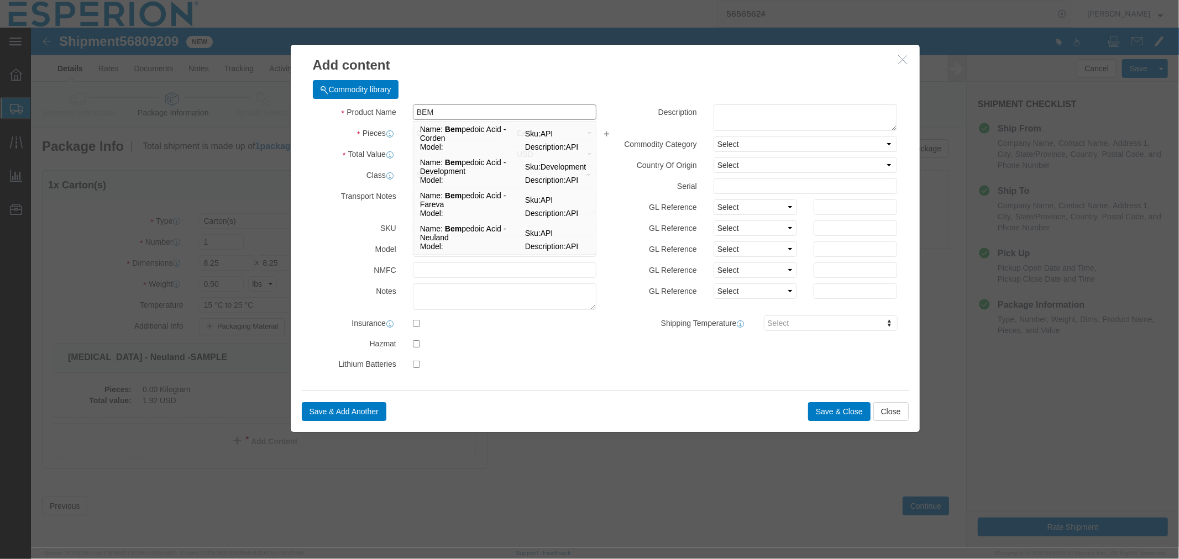
type input "BEMP"
click td "Name: Bemp edoic Acid - Neuland"
type input "1"
select select "KGS"
type input "958.56"
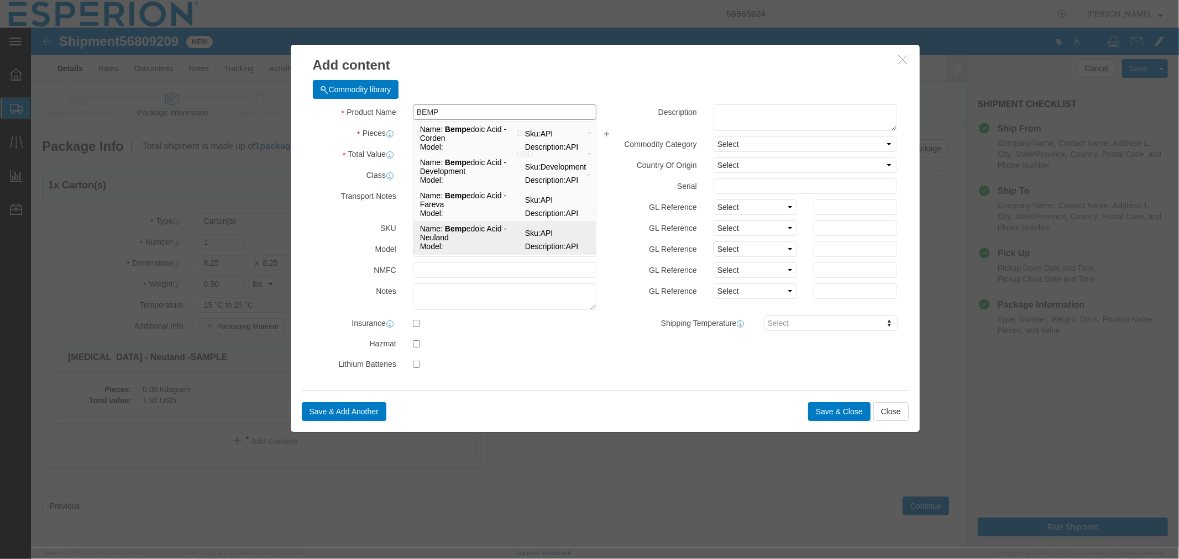
select select "USD"
select select "PHARMA"
select select "IN"
type input "FROM_2_TO_40"
type input "Bempedoic Acid - Neuland"
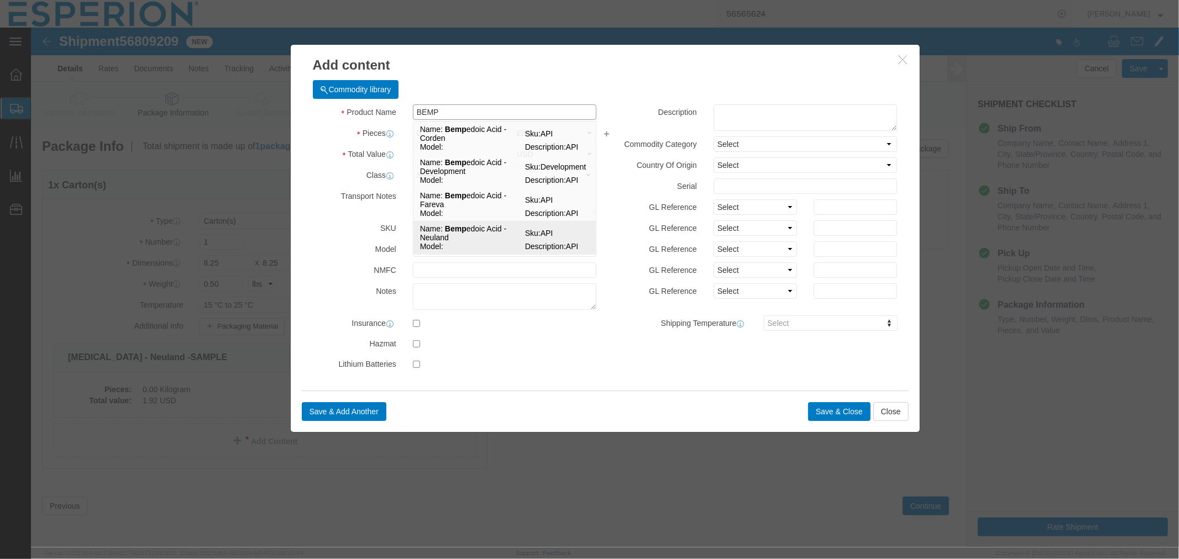
type input "API"
type textarea "API"
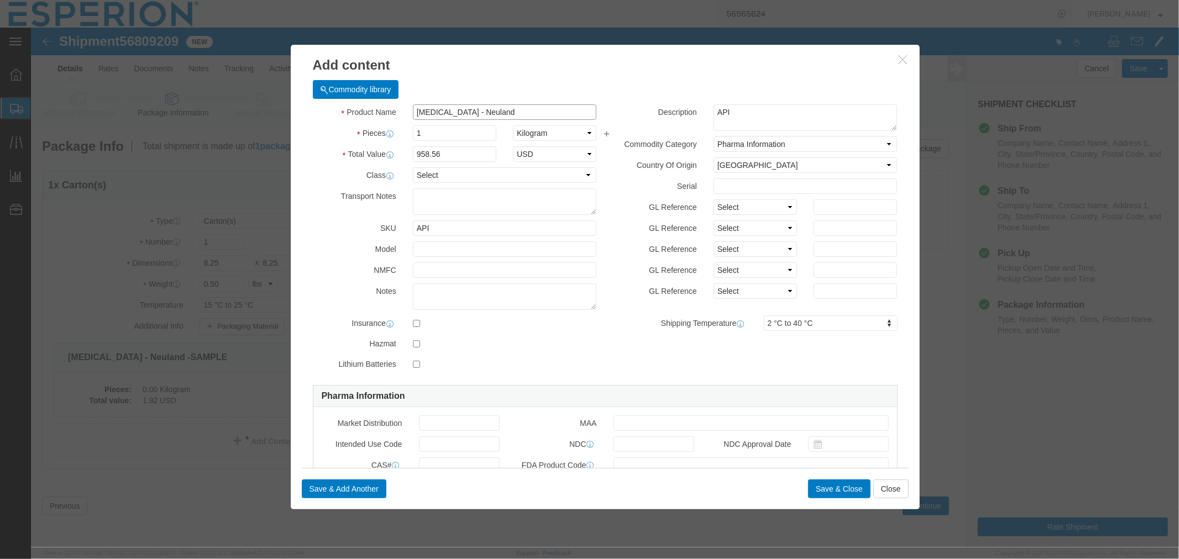
type input "Bempedoic Acid - Neuland"
click input "958.56"
click button "Close"
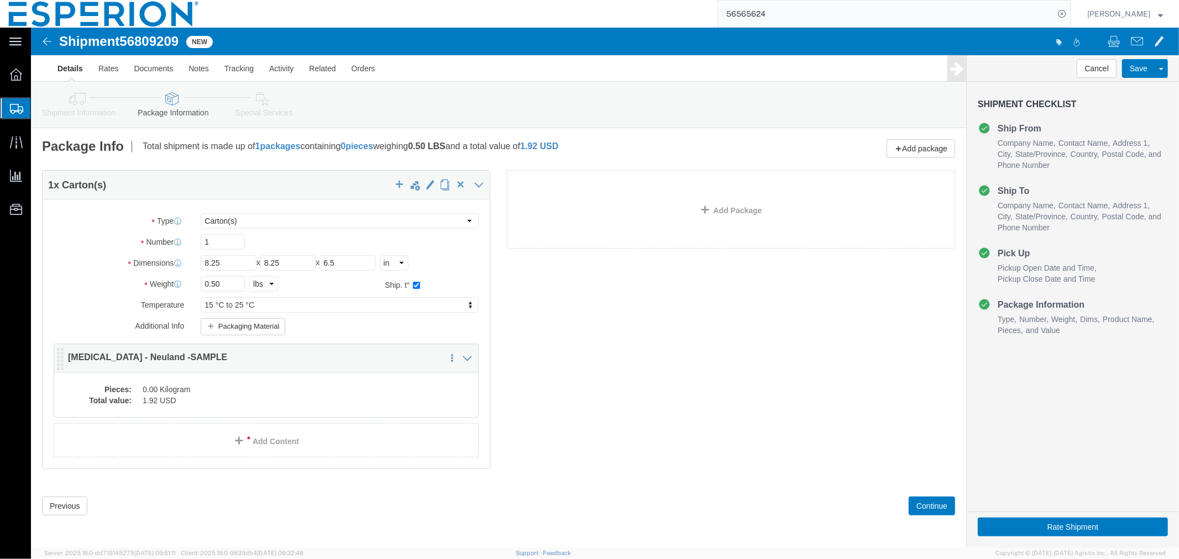
click dd "0.00 Kilogram"
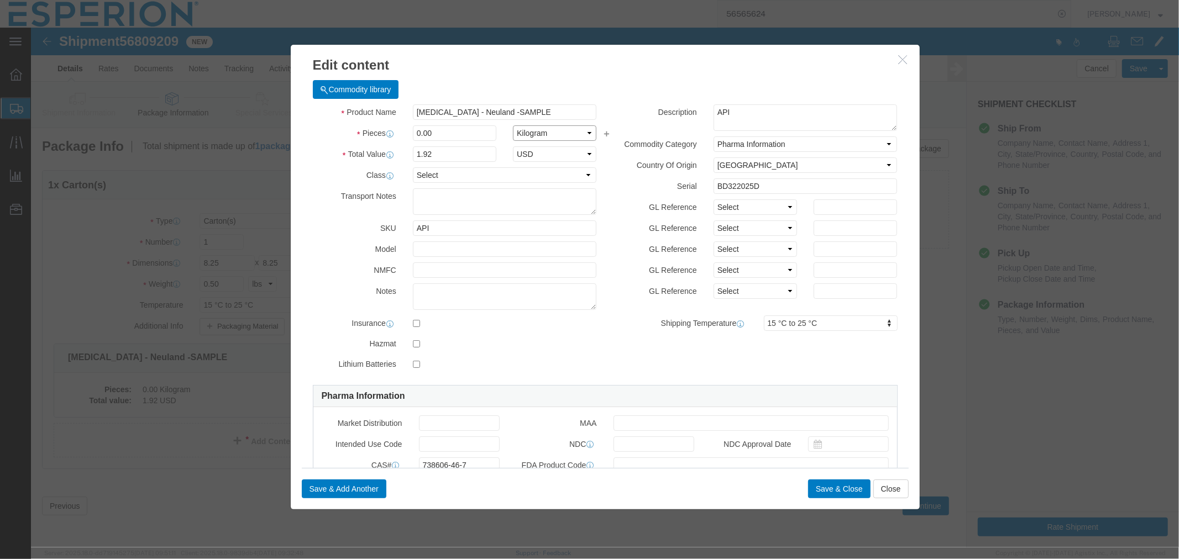
click select "Select Bag Barrels 100Board Feet Bottle Box Blister Pack Carats Can Capsule Car…"
select select "G"
click select "Select Bag Barrels 100Board Feet Bottle Box Blister Pack Carats Can Capsule Car…"
click input "0.00"
drag, startPoint x: 400, startPoint y: 105, endPoint x: 358, endPoint y: 104, distance: 42.0
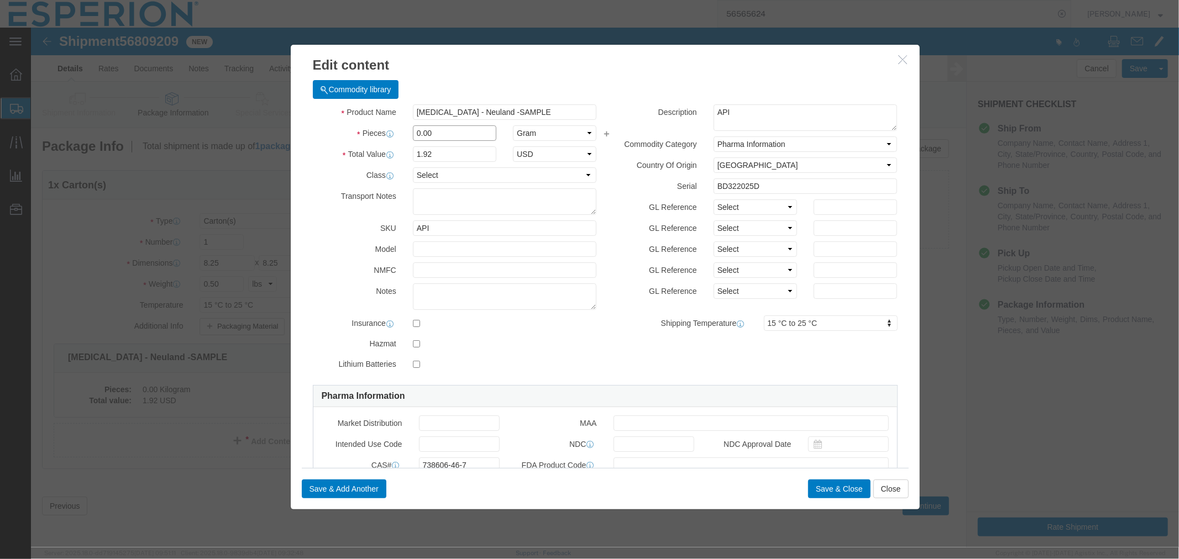
click div "Pieces 0.00 Select Bag Barrels 100Board Feet Bottle Box Blister Pack Carats Can…"
type input "2"
type input "3.84"
click input "3.84"
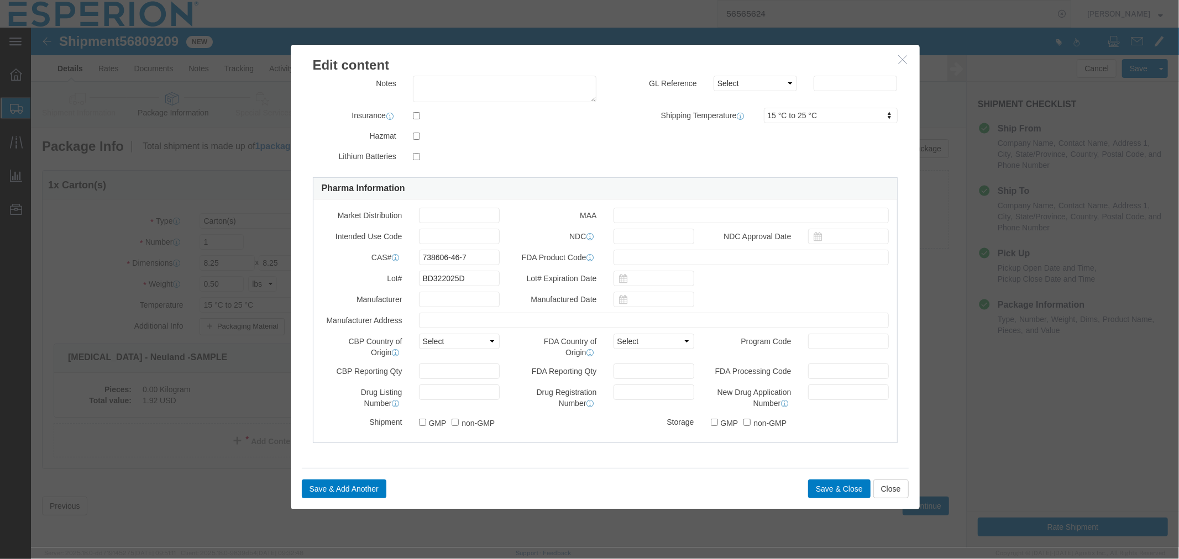
scroll to position [1, 0]
click button "Save & Close"
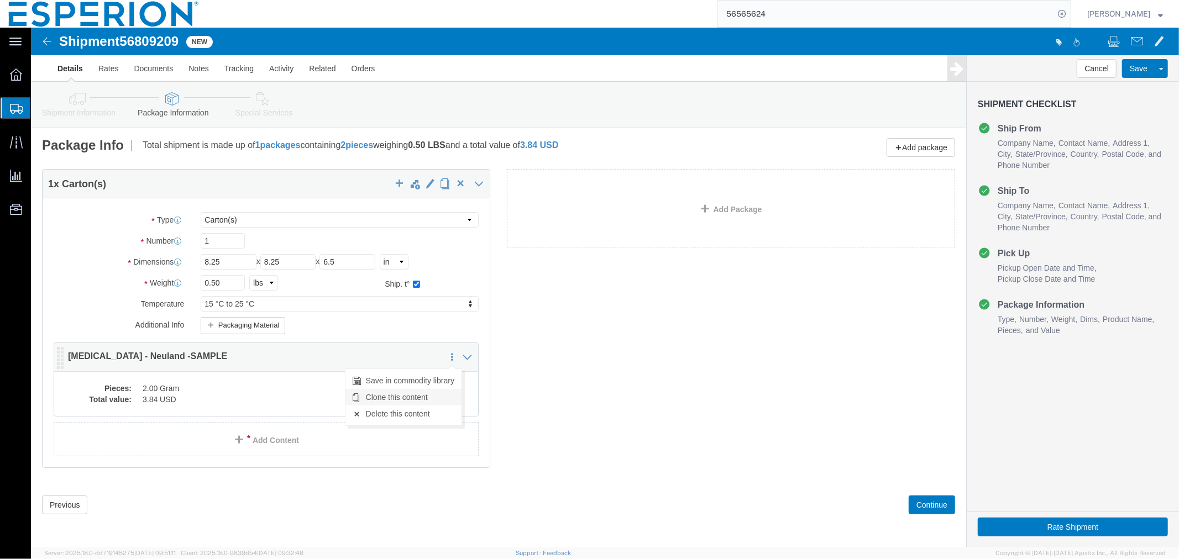
click link "Clone this content"
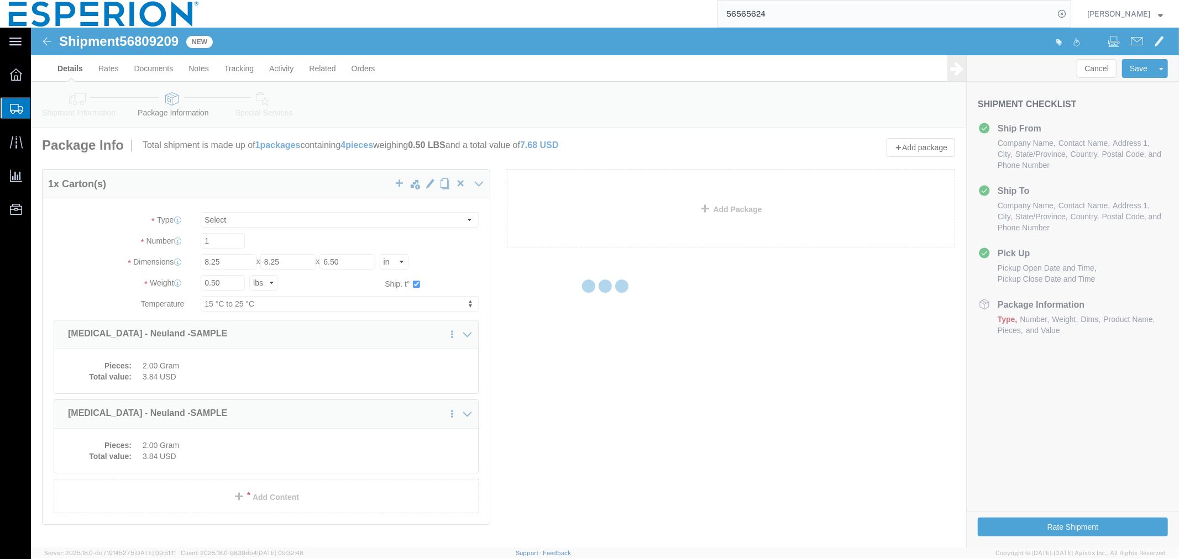
scroll to position [0, 0]
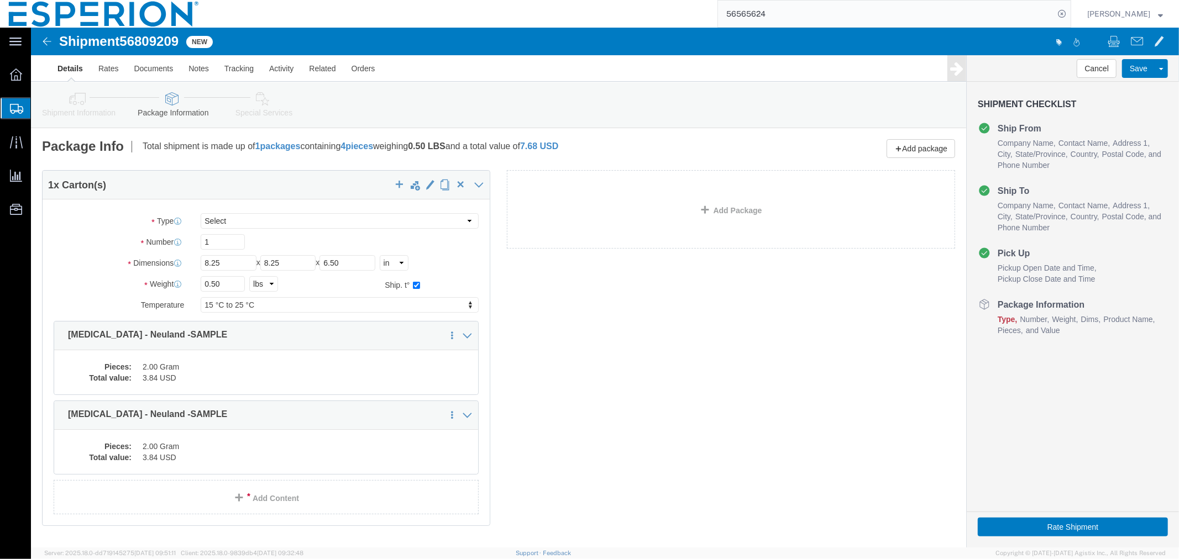
select select "CRTN"
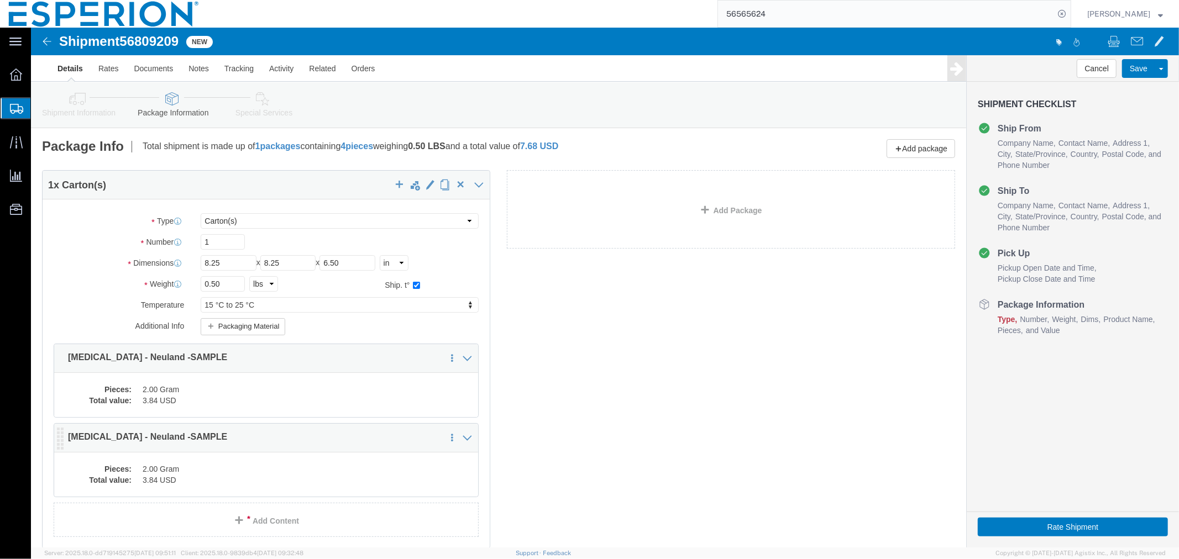
click dd "2.00 Gram"
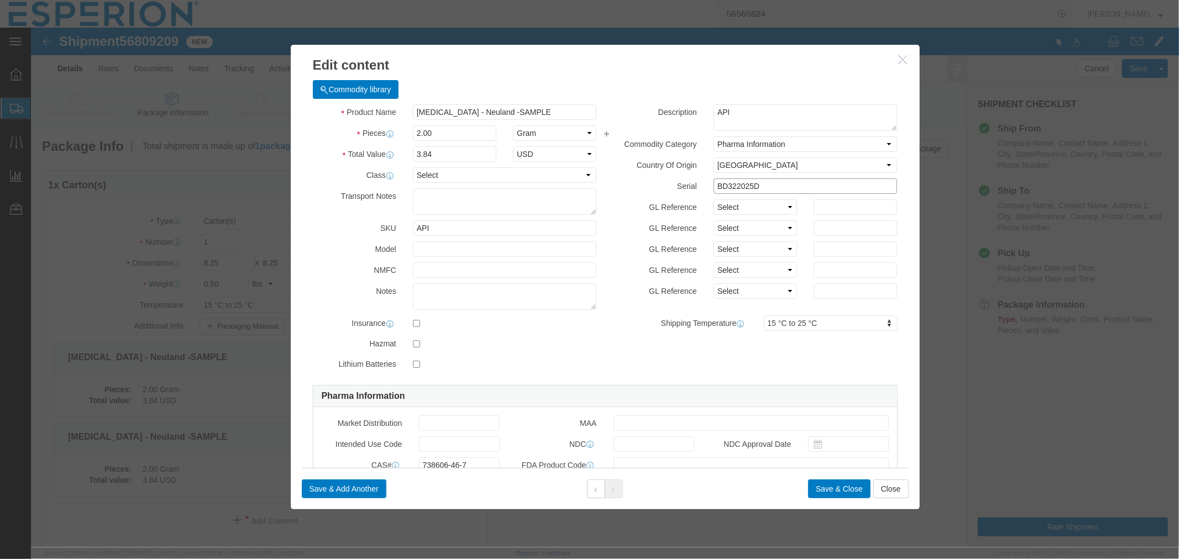
drag, startPoint x: 719, startPoint y: 154, endPoint x: 651, endPoint y: 151, distance: 68.6
click div "Serial BD322025D"
paste input "6"
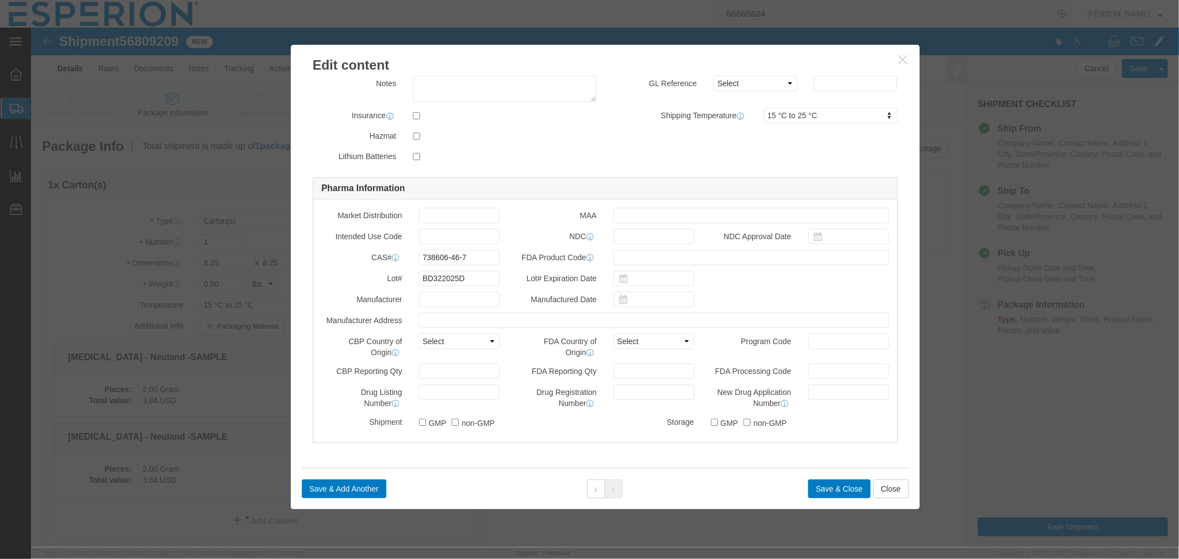
scroll to position [59, 0]
type input "BD322026D"
drag, startPoint x: 434, startPoint y: 252, endPoint x: 358, endPoint y: 244, distance: 77.2
click div "Lot# BD322025D"
paste input "6"
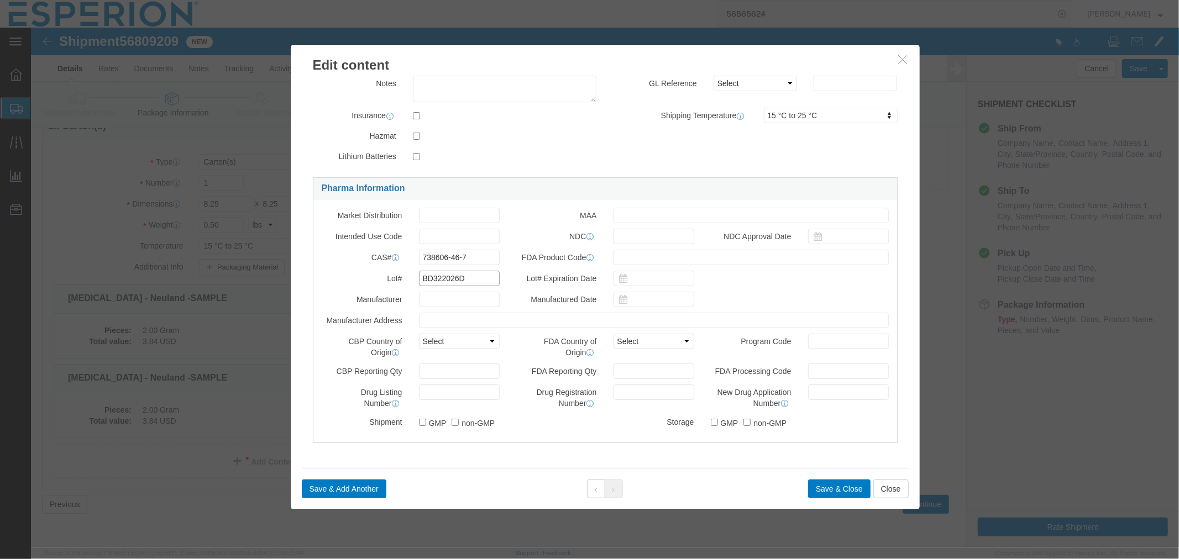
type input "BD322026D"
click link "Pharma Information"
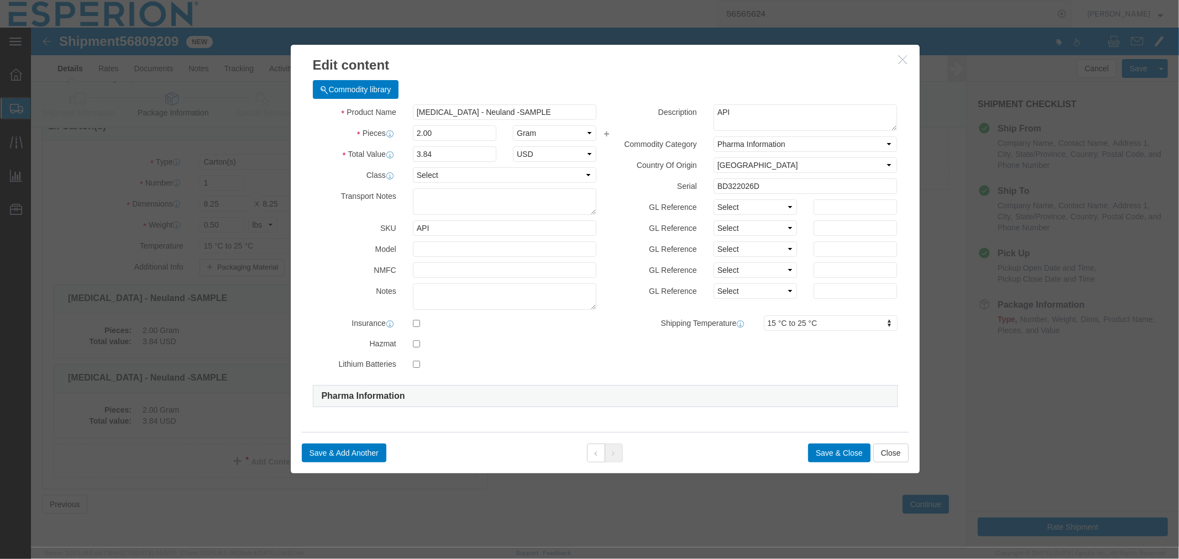
click div "Product Name Bempedoic Acid - Neuland -SAMPLE Pieces 2.00 Select Bag Barrels 10…"
click label
click input "checkbox"
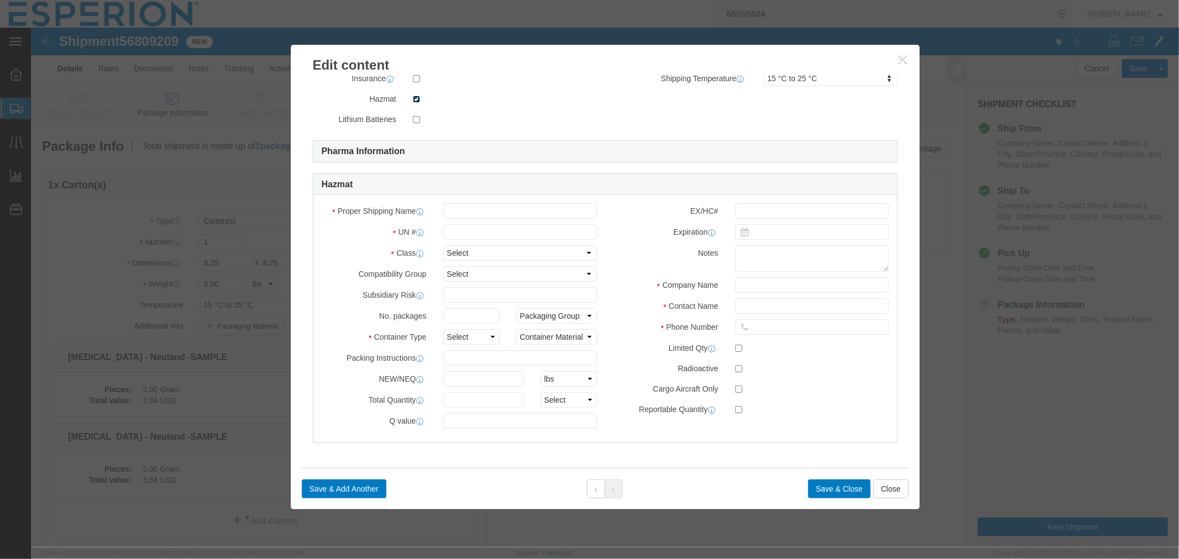
scroll to position [185, 0]
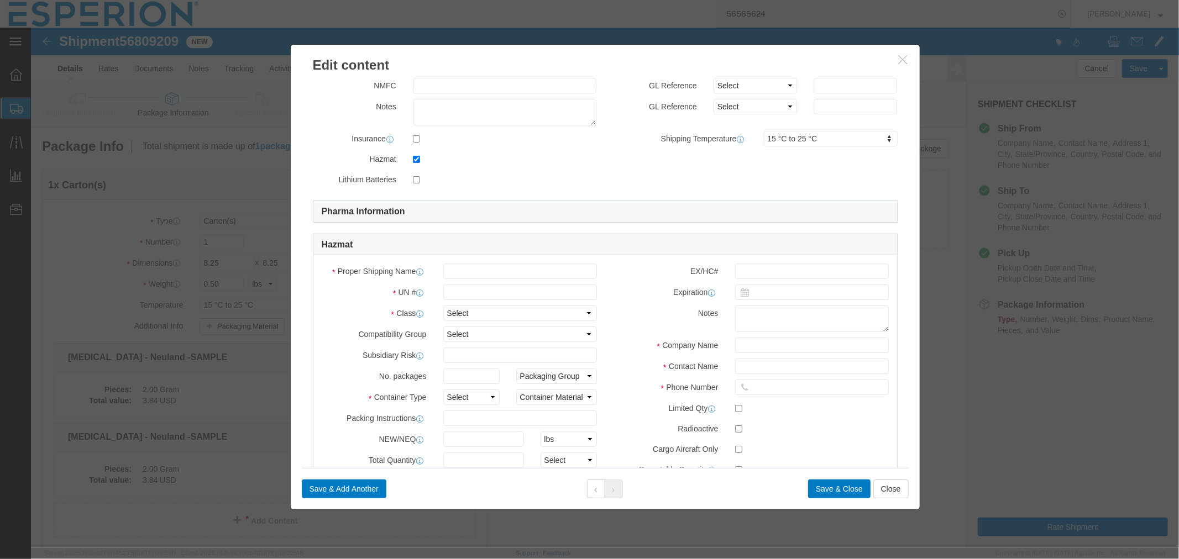
click div
click input "checkbox"
checkbox input "false"
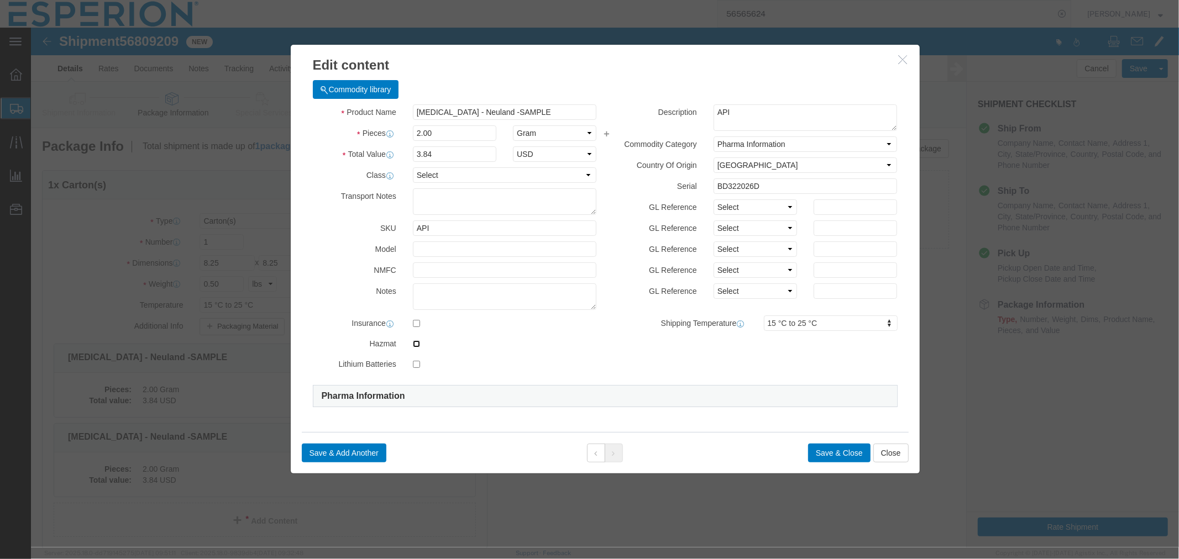
scroll to position [59, 0]
click link "Pharma Information"
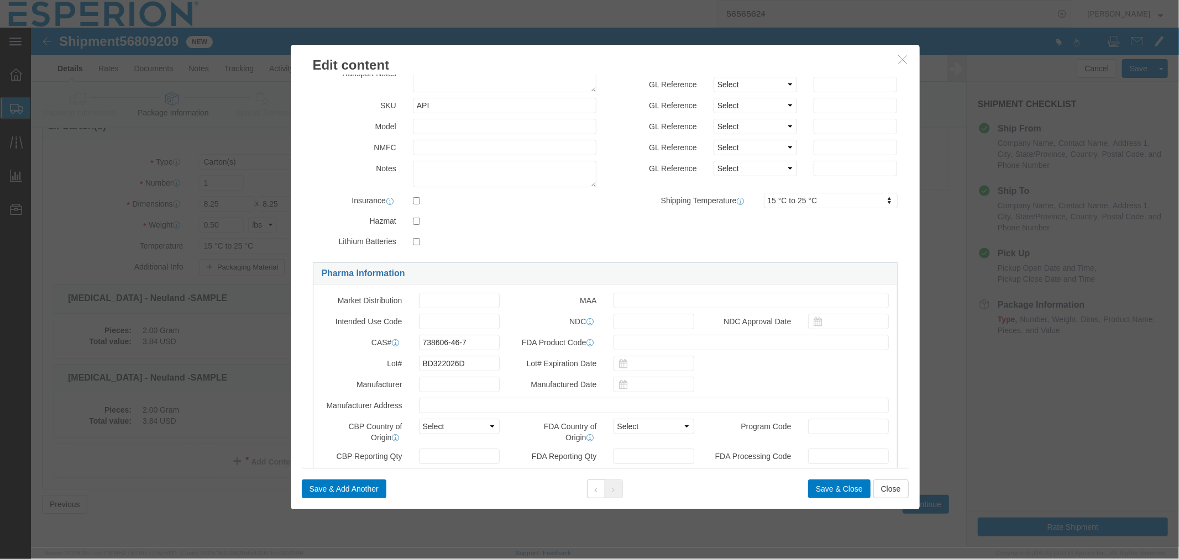
scroll to position [209, 0]
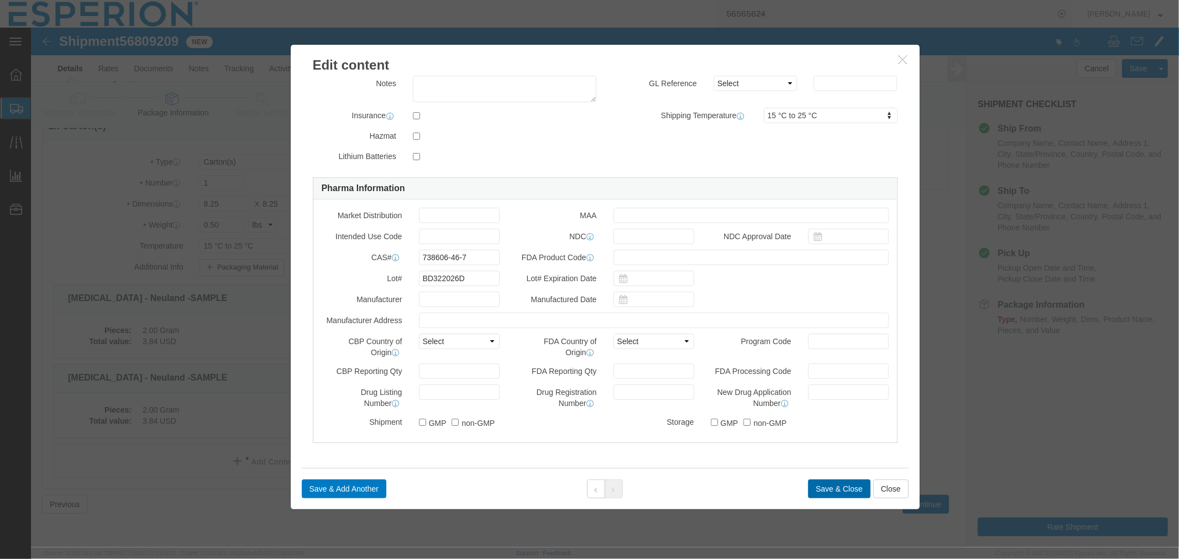
click button "Save & Close"
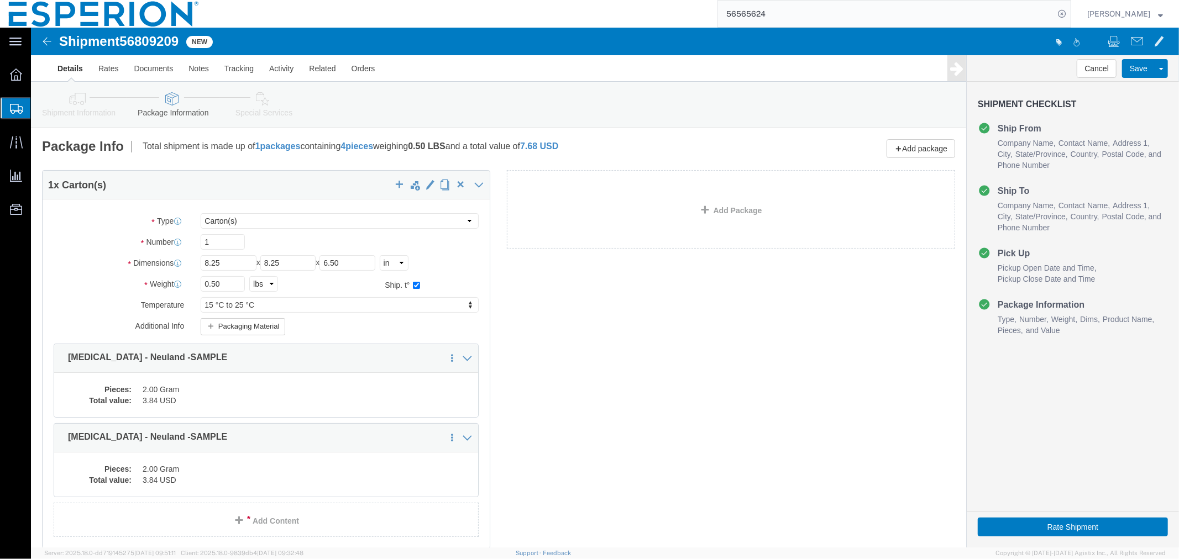
scroll to position [81, 0]
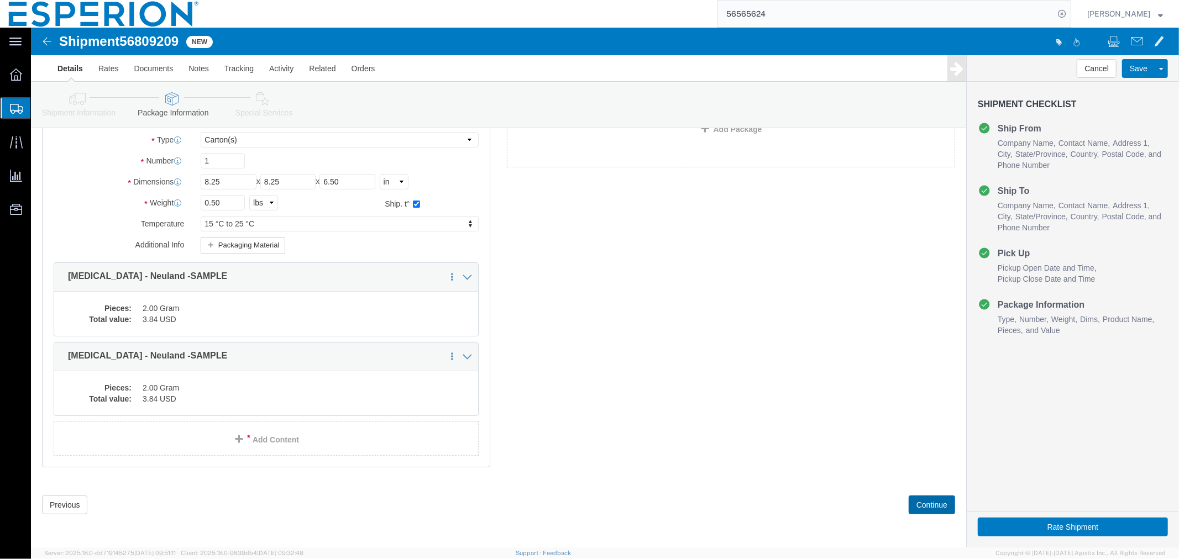
click button "Continue"
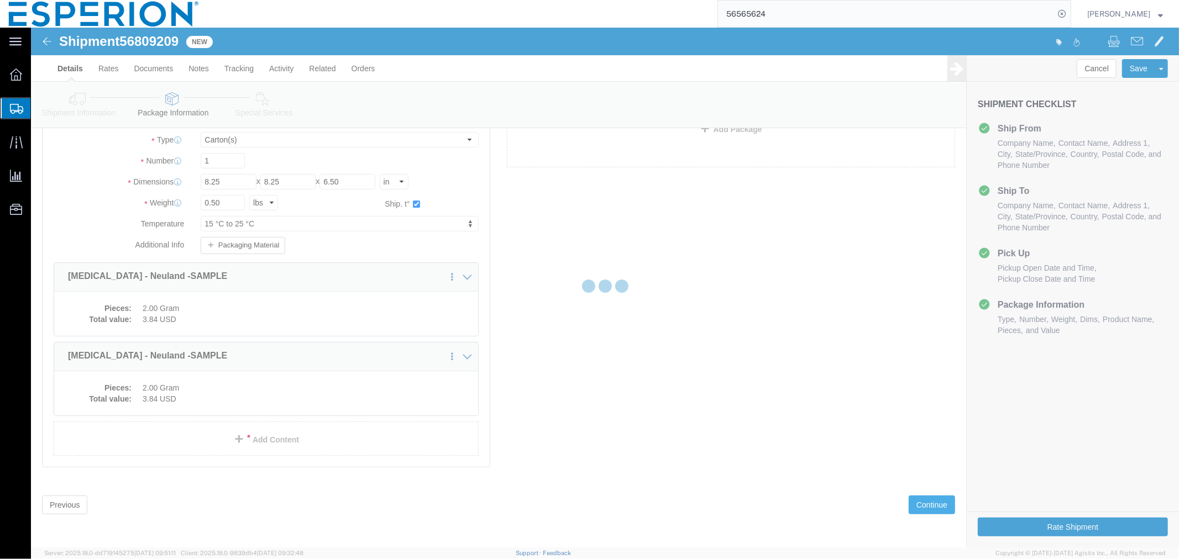
select select
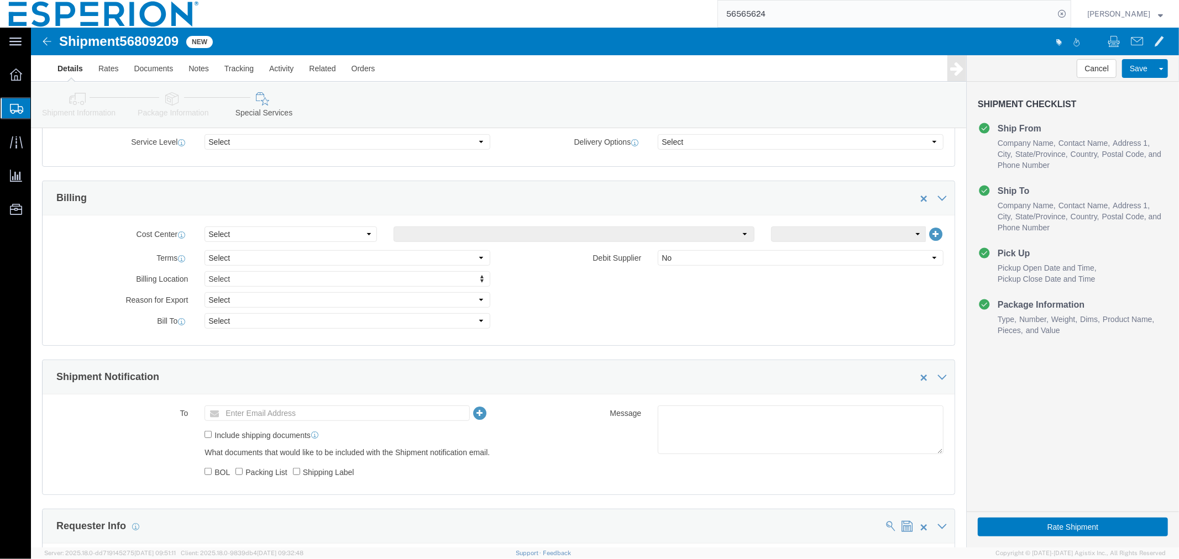
scroll to position [737, 0]
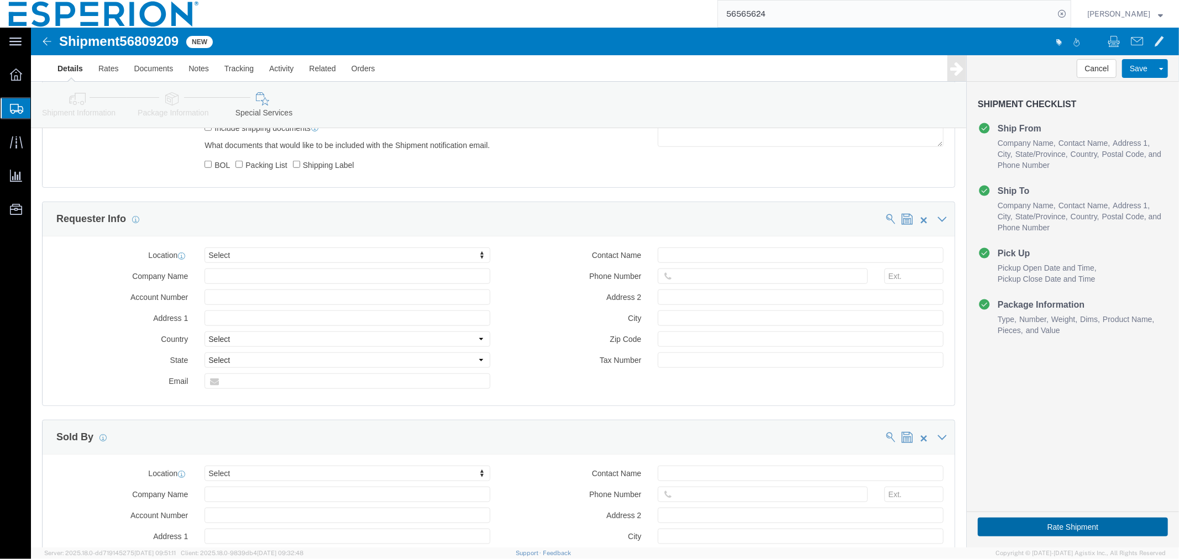
click button "Rate Shipment"
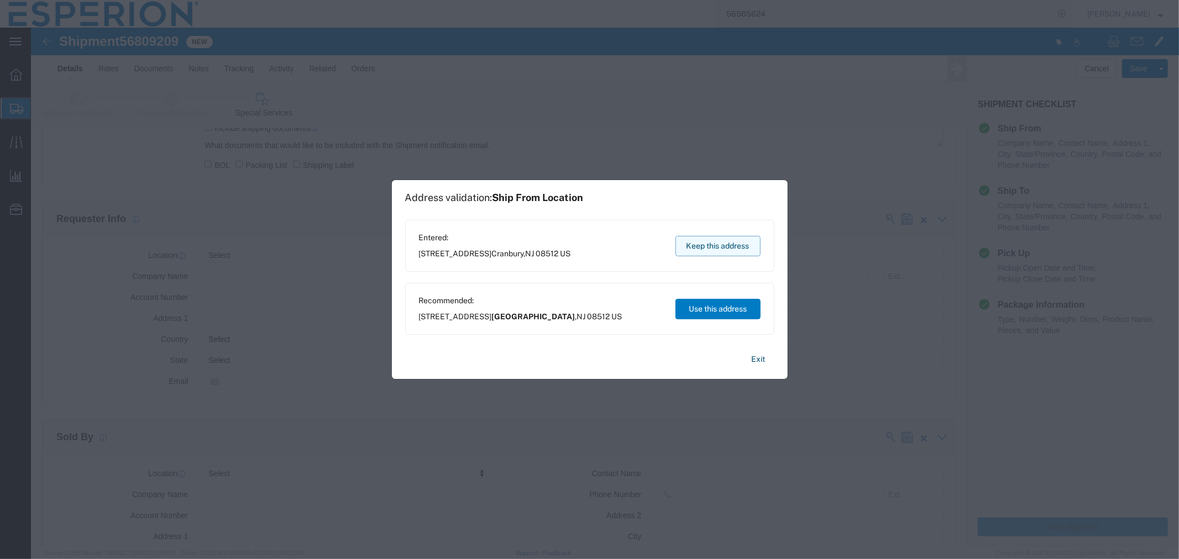
click at [700, 244] on button "Keep this address" at bounding box center [717, 246] width 85 height 20
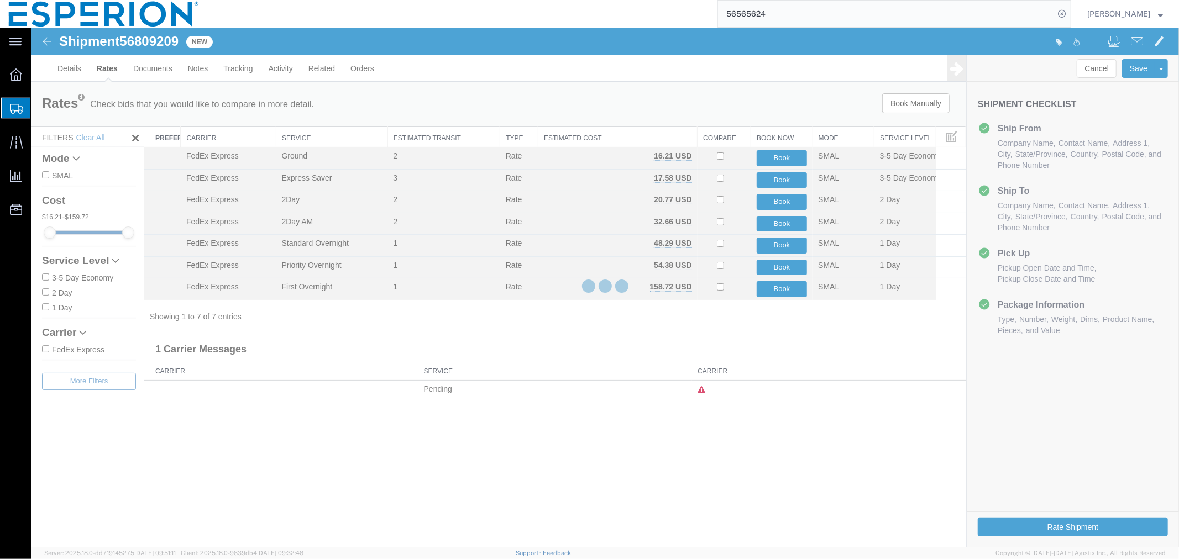
scroll to position [0, 0]
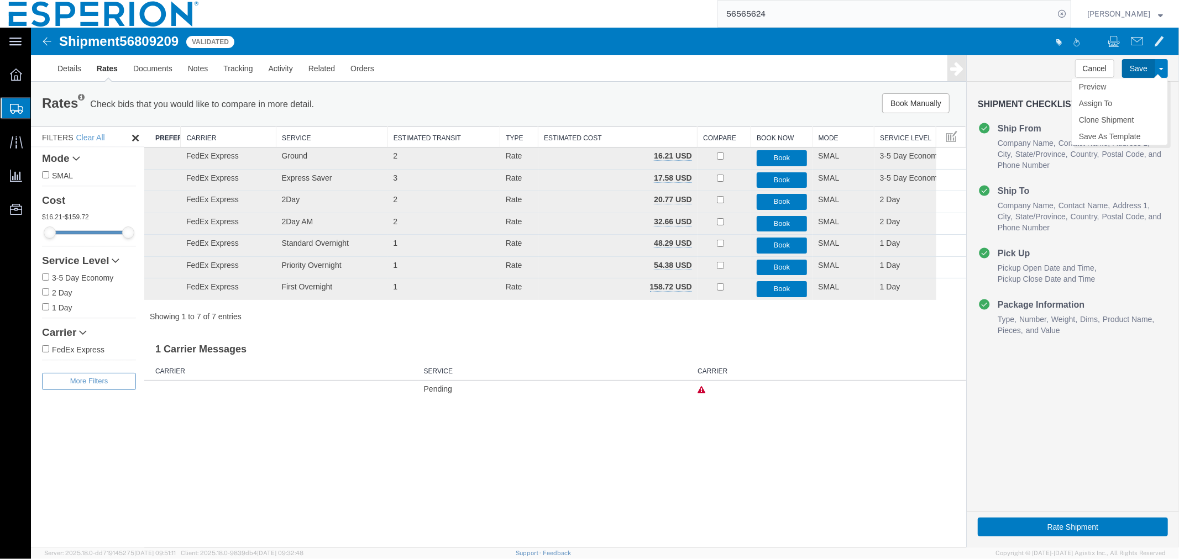
click at [1129, 69] on button "Save" at bounding box center [1138, 68] width 33 height 19
click at [146, 61] on link "Documents" at bounding box center [152, 68] width 55 height 27
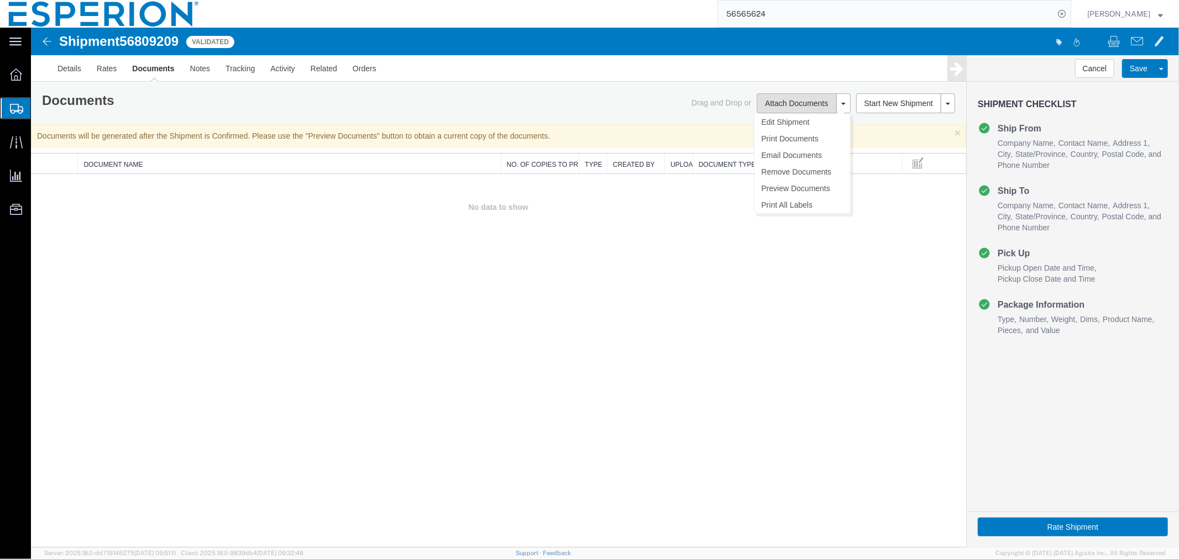
click at [804, 101] on button "Attach Documents" at bounding box center [796, 103] width 80 height 20
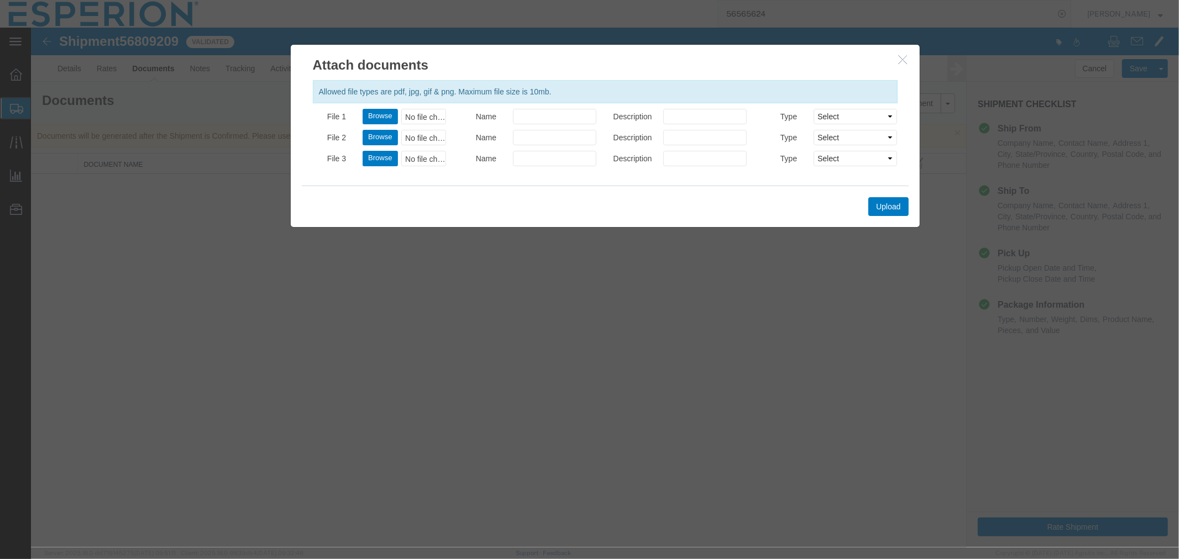
click at [902, 61] on icon "button" at bounding box center [902, 58] width 9 height 9
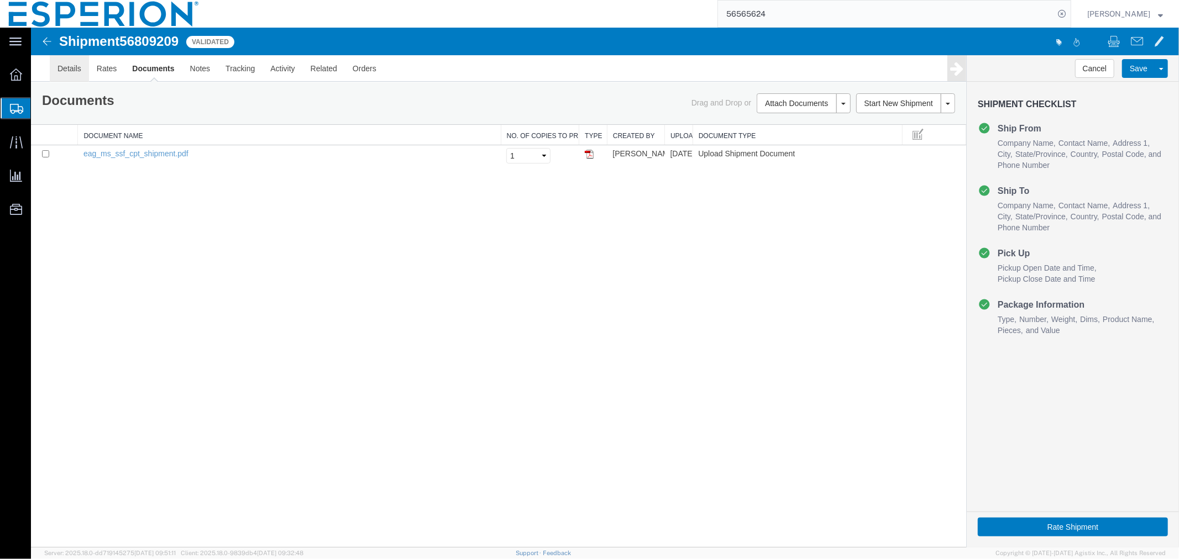
click at [60, 66] on link "Details" at bounding box center [68, 68] width 39 height 27
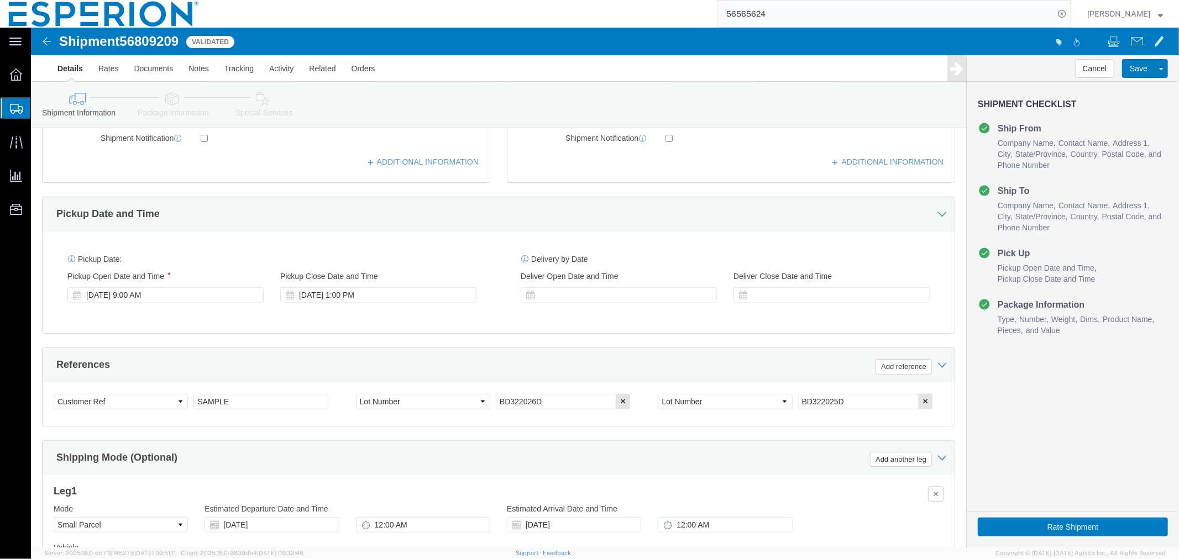
scroll to position [433, 0]
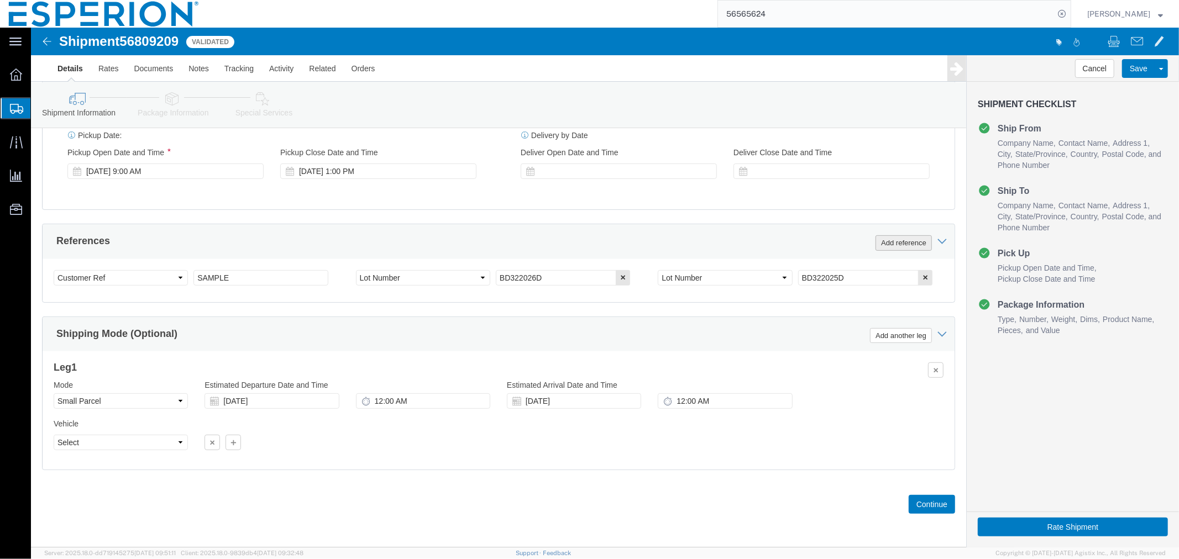
click button "Add reference"
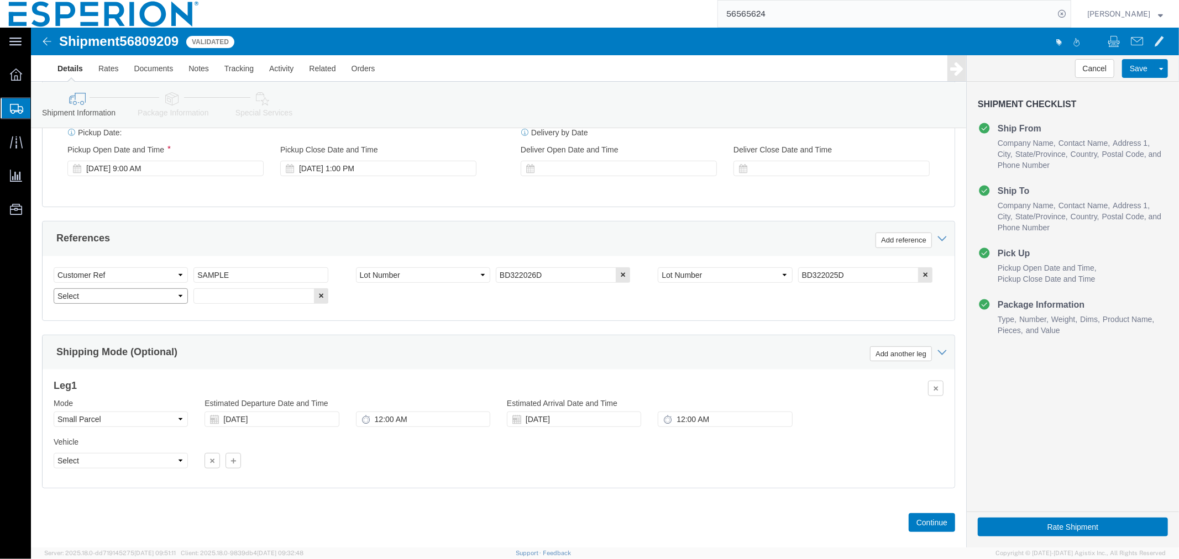
click select "Select Account Type Activity ID Airline Appointment Number ASN Batch Request # …"
select select "JOBNUM"
click select "Select Account Type Activity ID Airline Appointment Number ASN Batch Request # …"
click input "text"
paste input "V1QYS860"
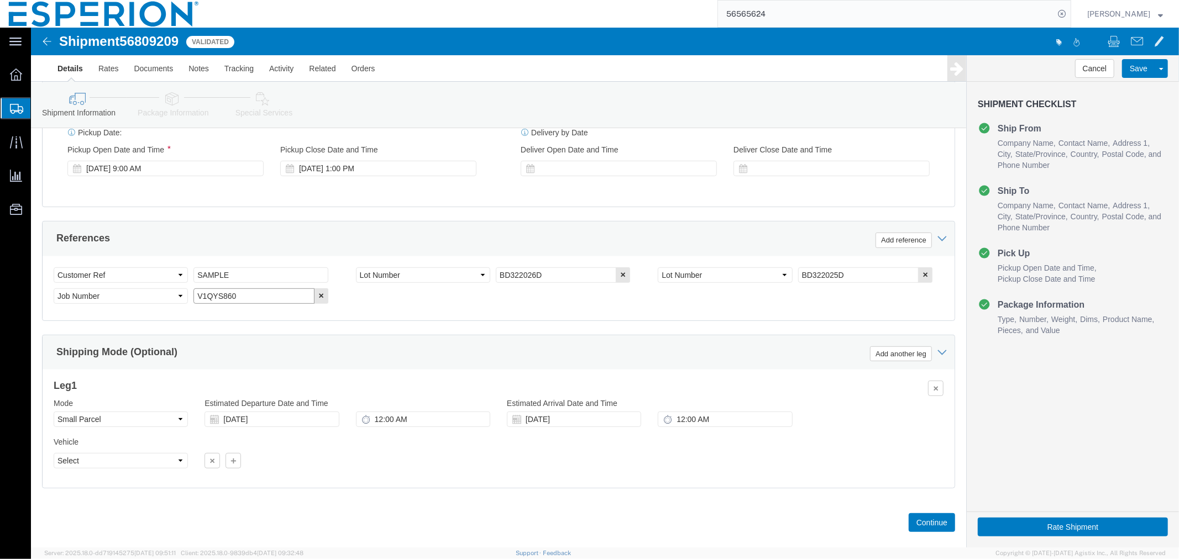
type input "V1QYS860"
click button "Continue"
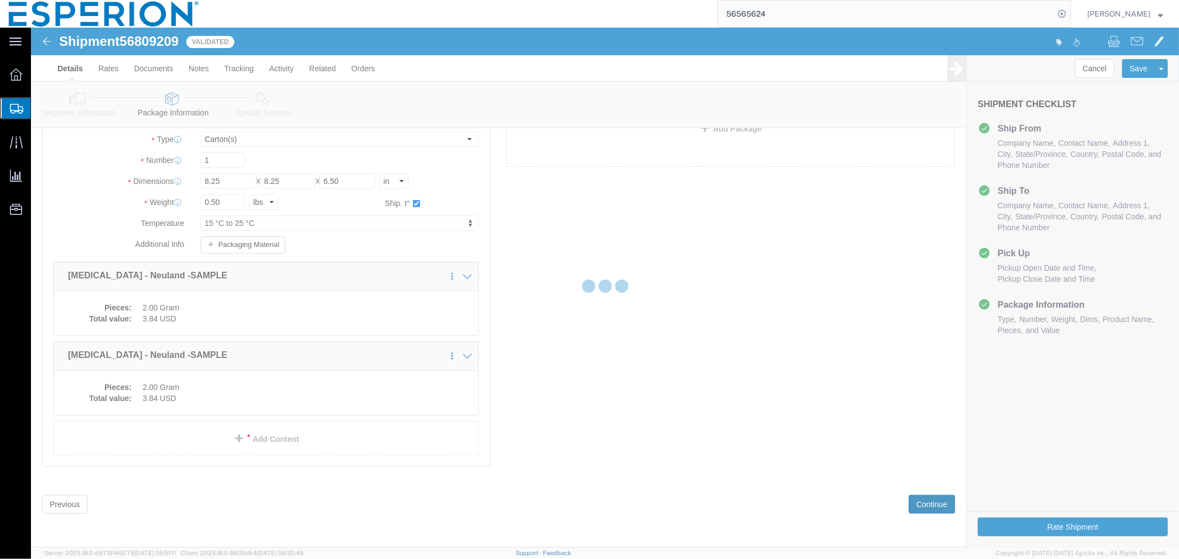
scroll to position [18, 0]
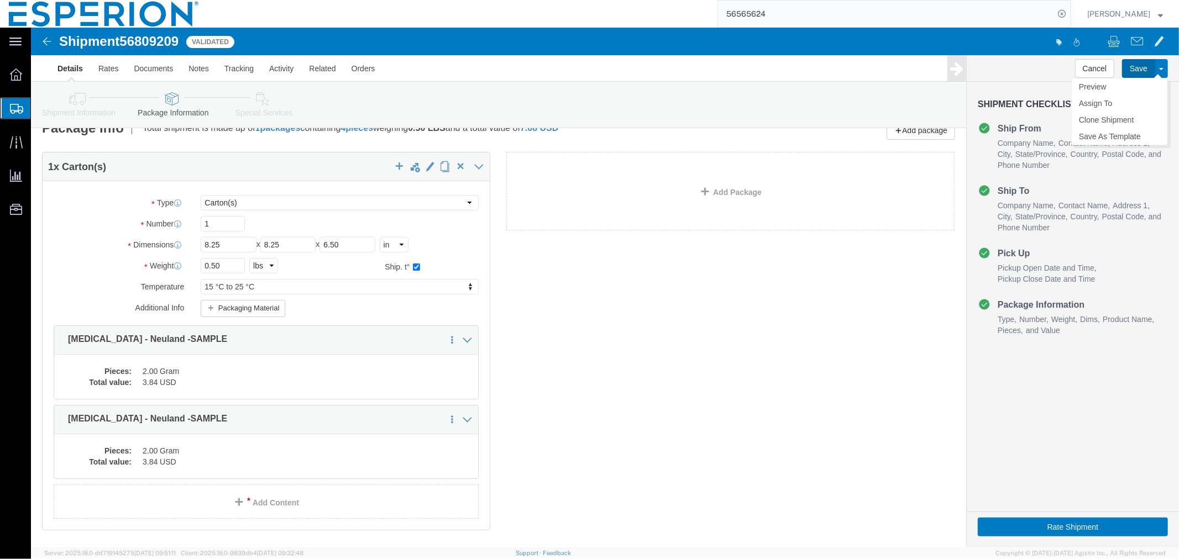
click button "Save"
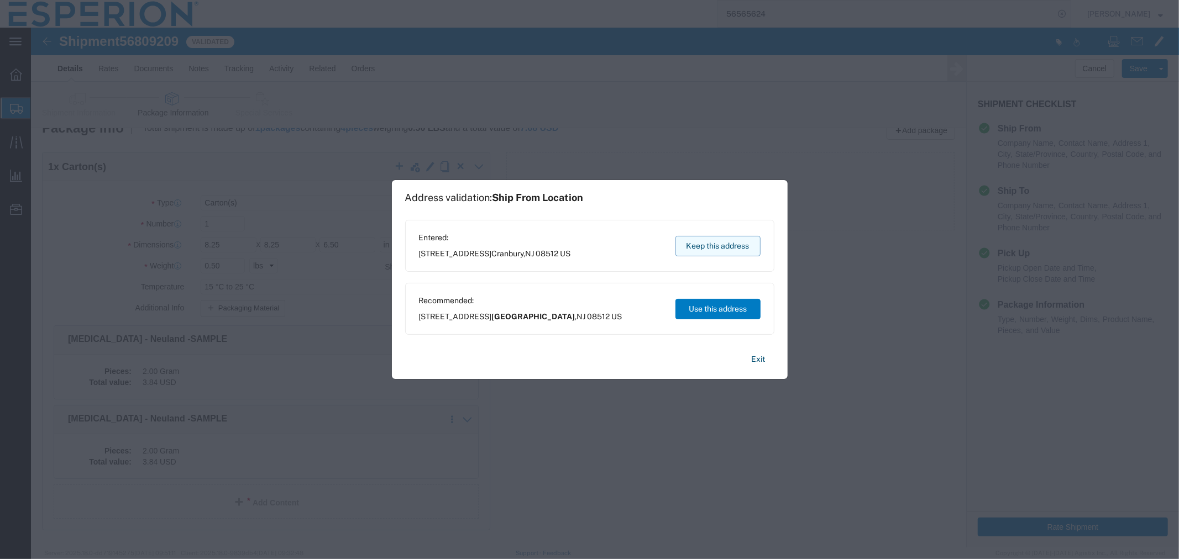
click at [711, 244] on button "Keep this address" at bounding box center [717, 246] width 85 height 20
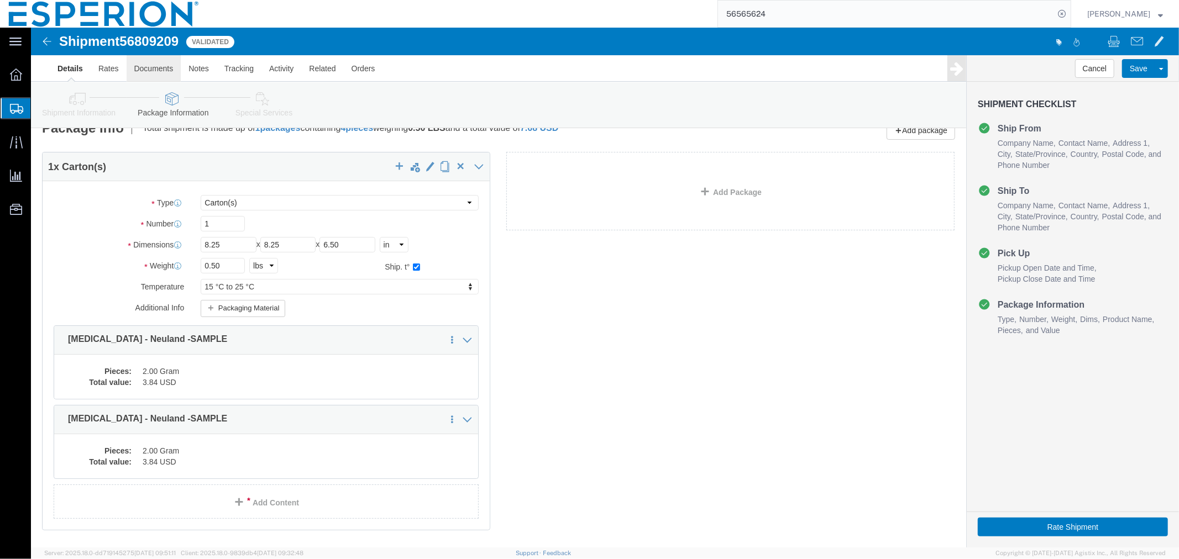
click link "Documents"
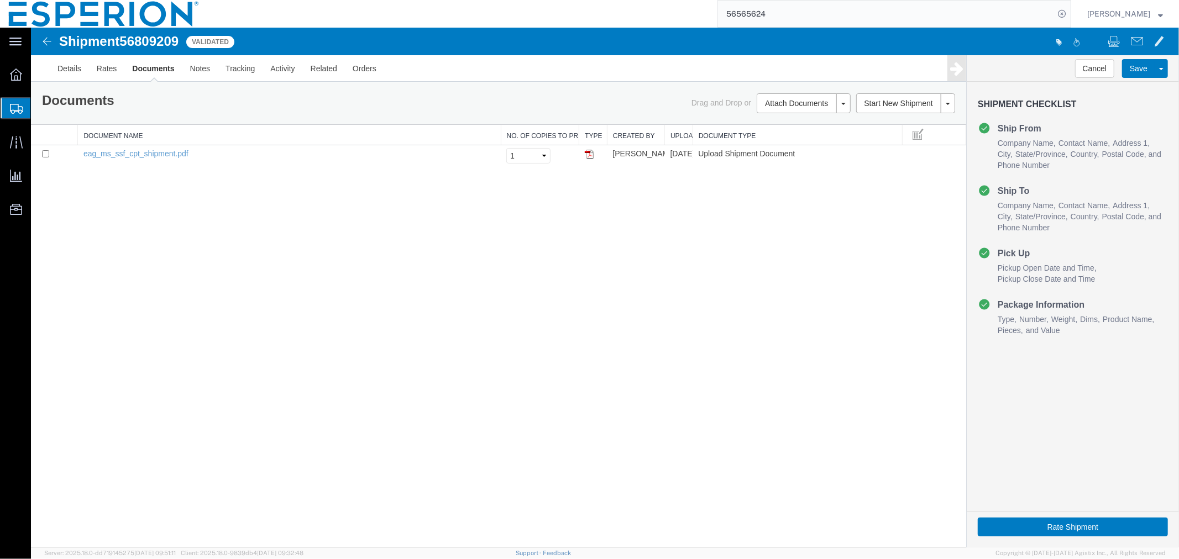
click at [1013, 516] on div "Rate Shipment" at bounding box center [1072, 529] width 212 height 36
click at [1007, 531] on button "Rate Shipment" at bounding box center [1072, 526] width 190 height 19
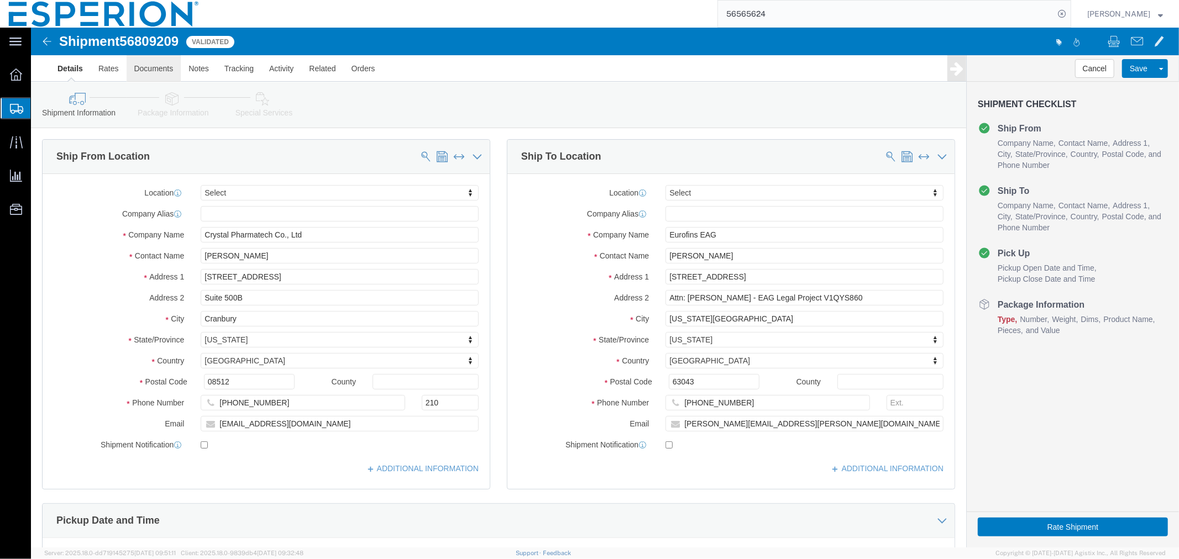
click link "Documents"
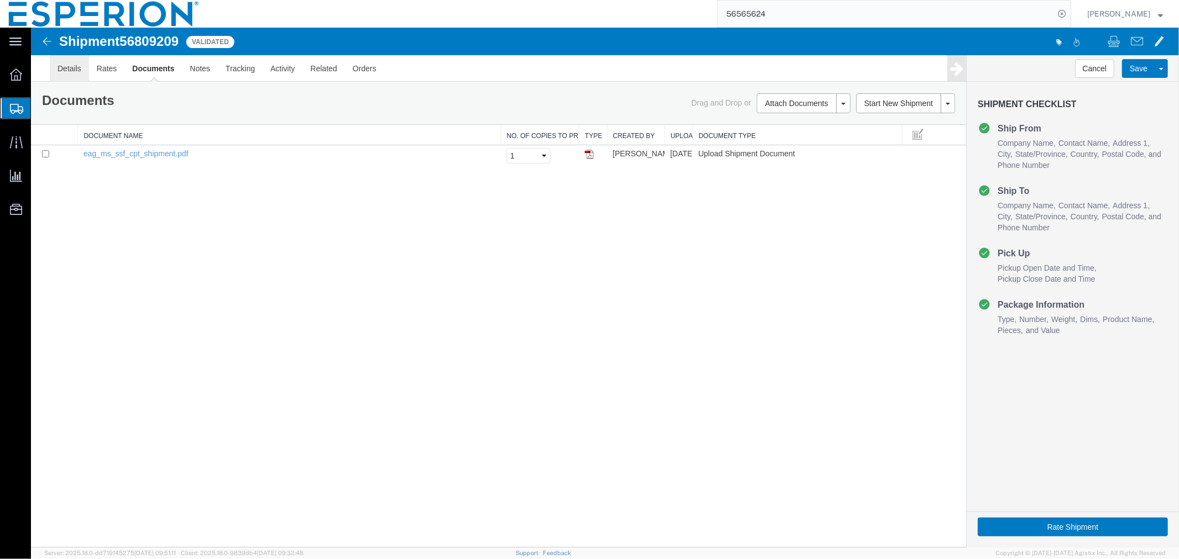
click at [66, 73] on link "Details" at bounding box center [68, 68] width 39 height 27
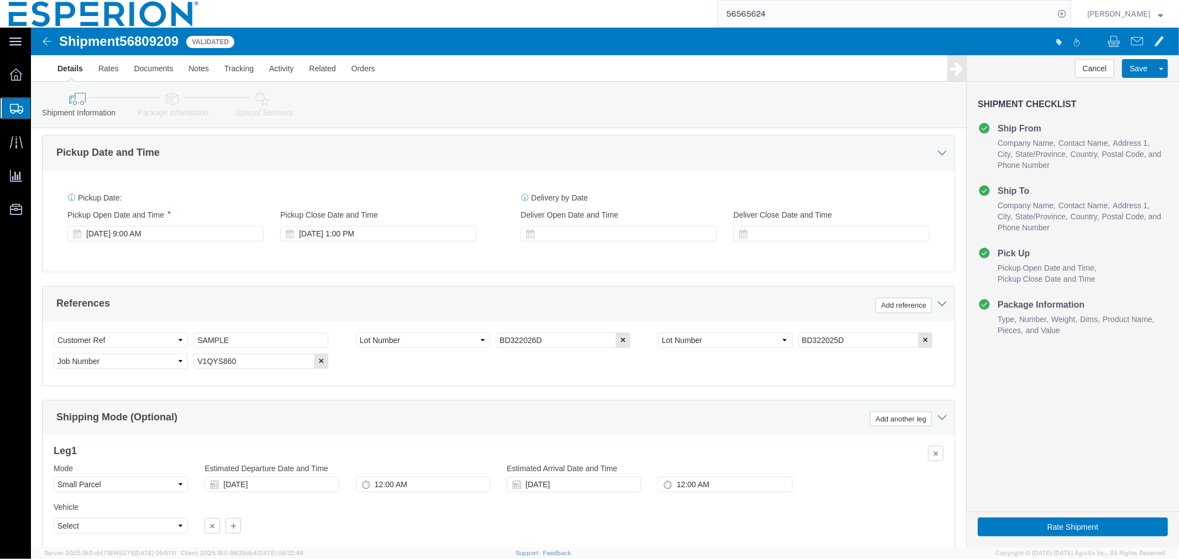
scroll to position [429, 0]
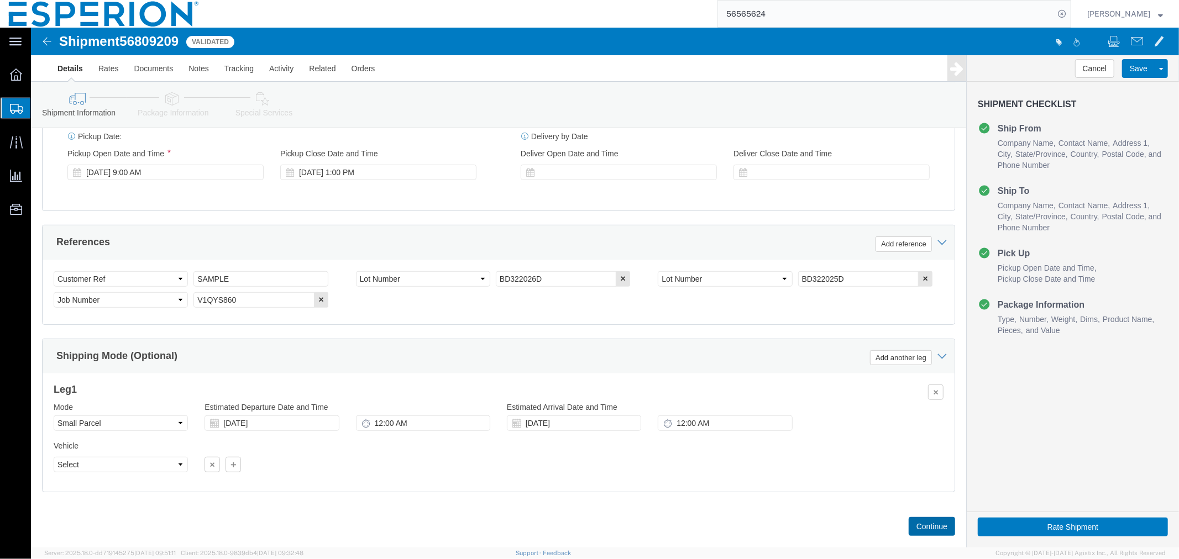
click button "Continue"
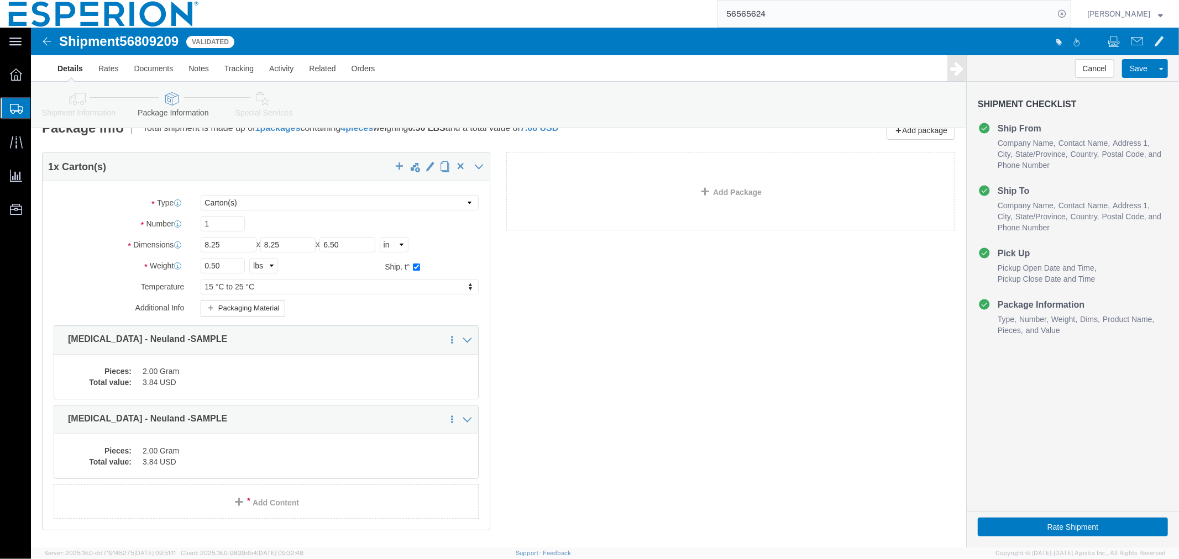
scroll to position [81, 0]
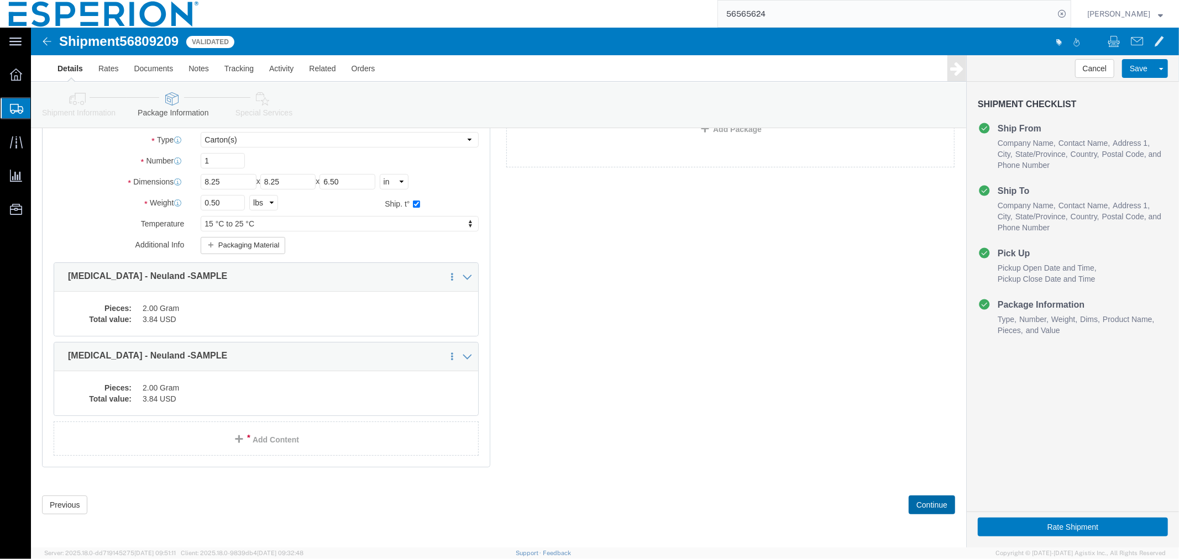
click button "Continue"
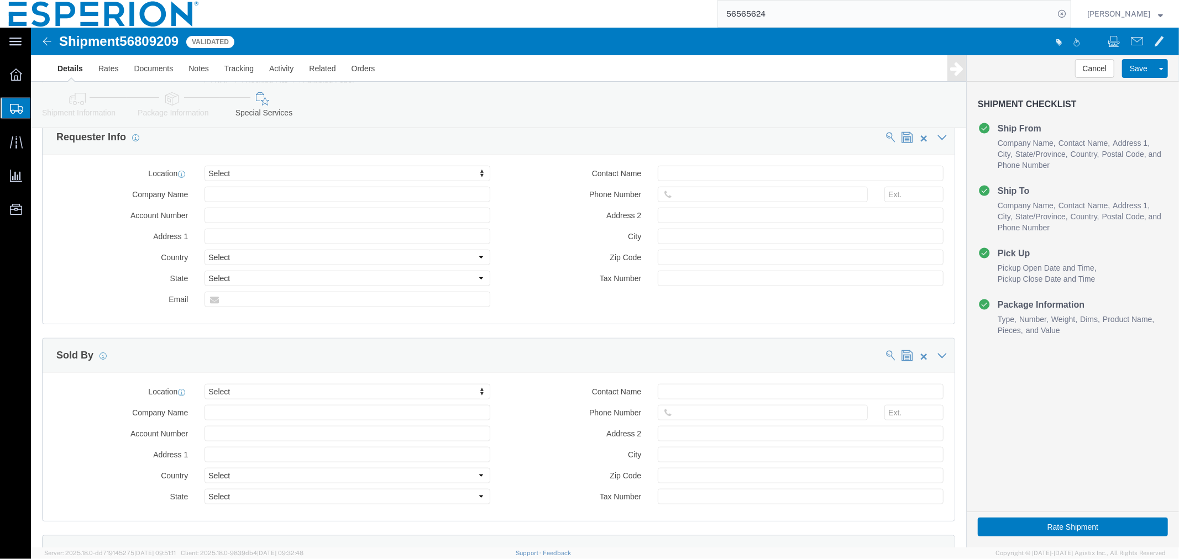
scroll to position [982, 0]
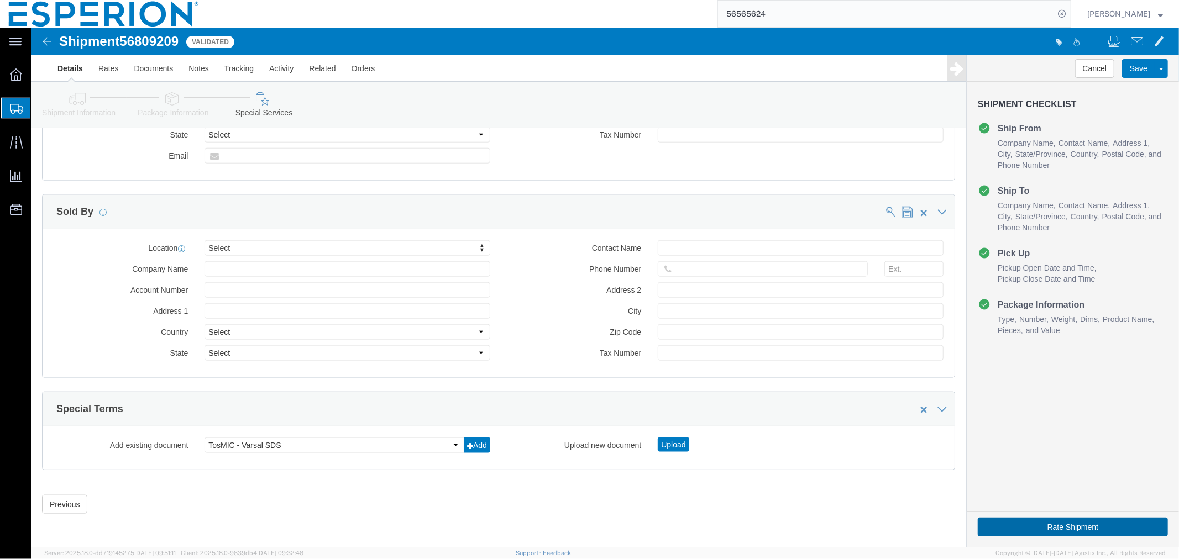
click button "Rate Shipment"
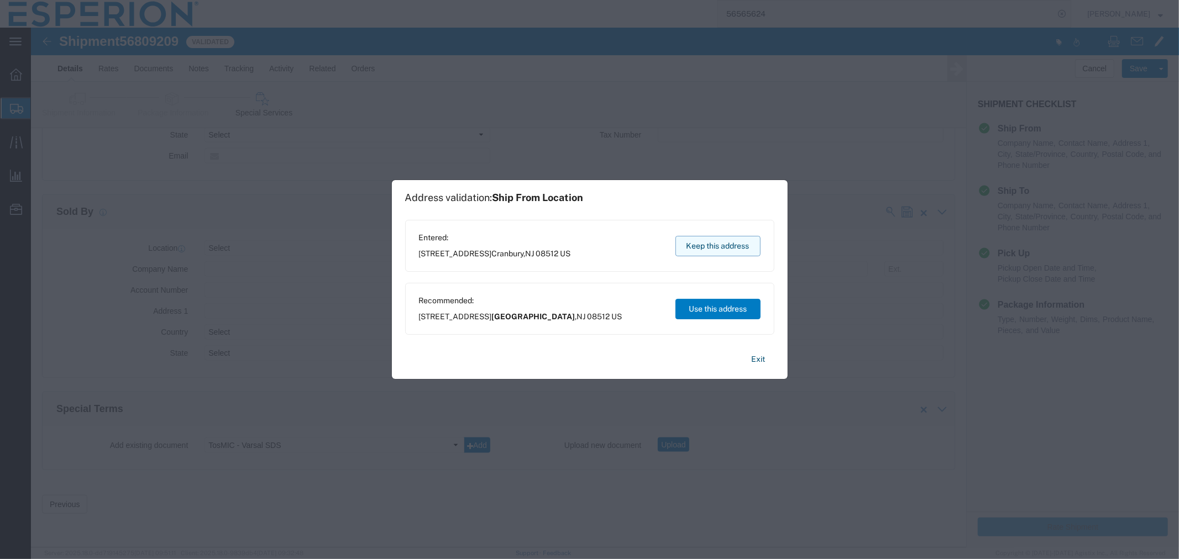
click at [731, 249] on button "Keep this address" at bounding box center [717, 246] width 85 height 20
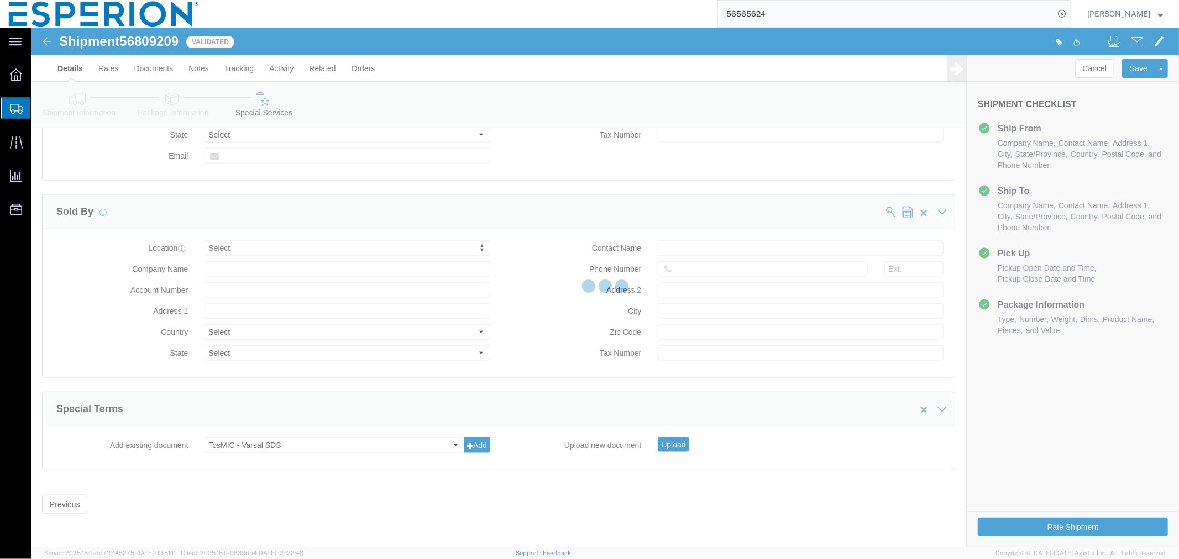
scroll to position [0, 0]
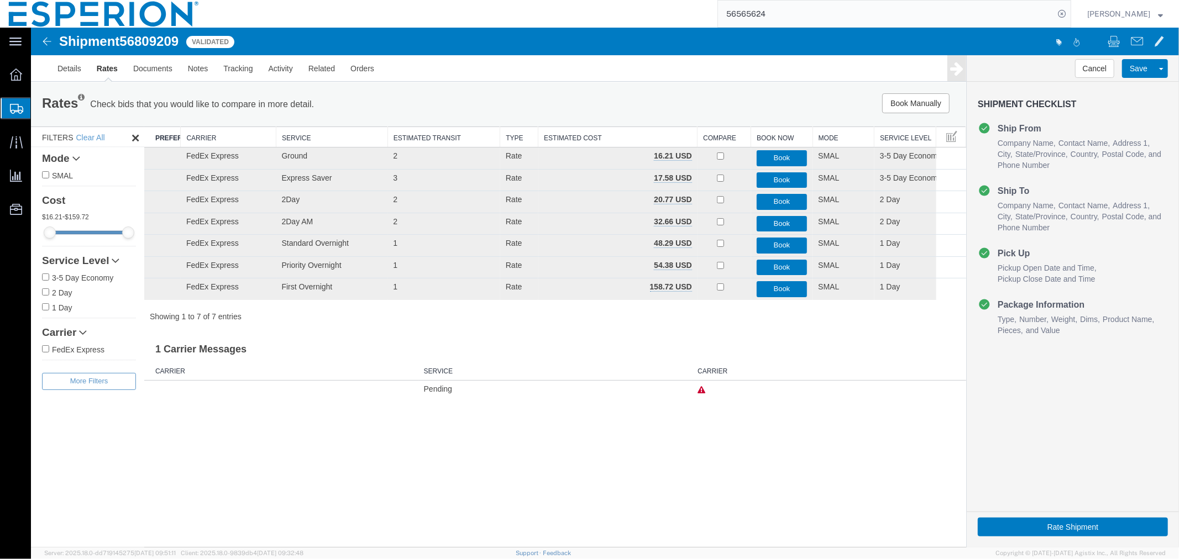
click at [152, 40] on span "56809209" at bounding box center [148, 40] width 59 height 15
copy span "56809209"
click at [66, 74] on link "Details" at bounding box center [68, 68] width 39 height 27
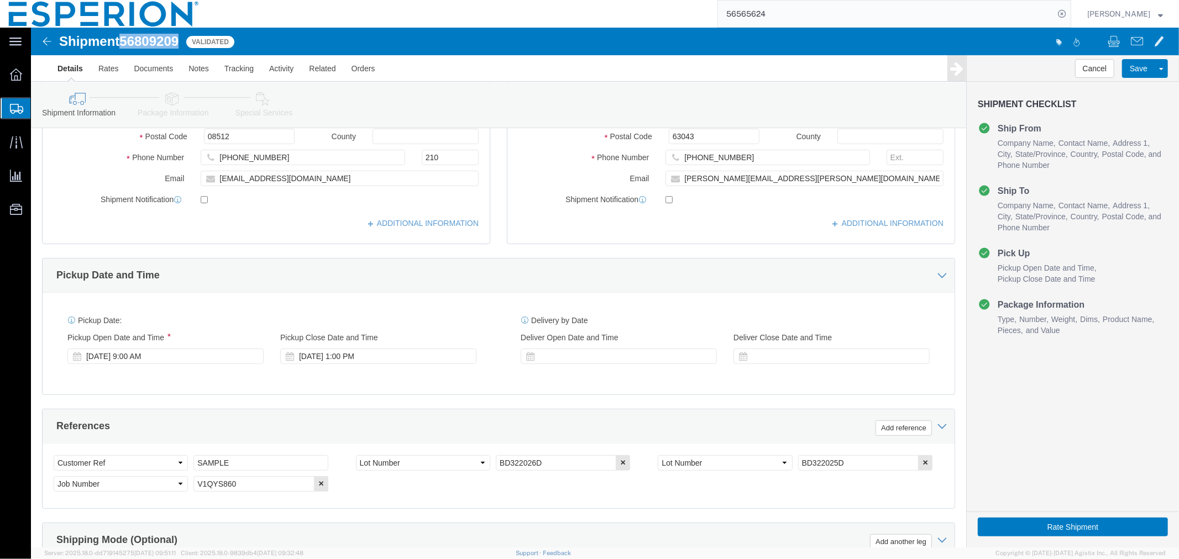
scroll to position [454, 0]
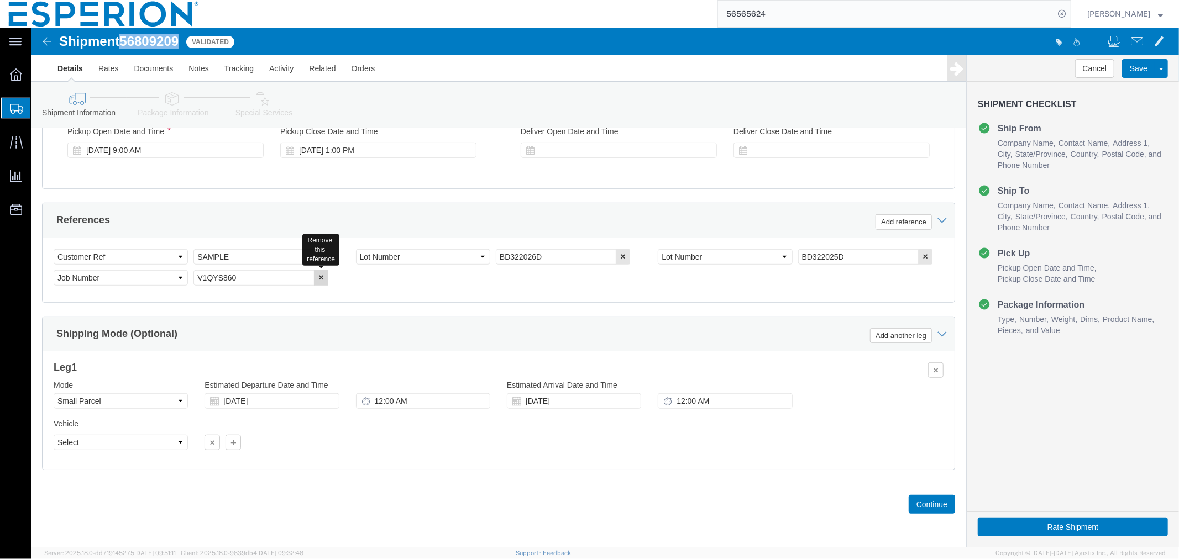
click button "button"
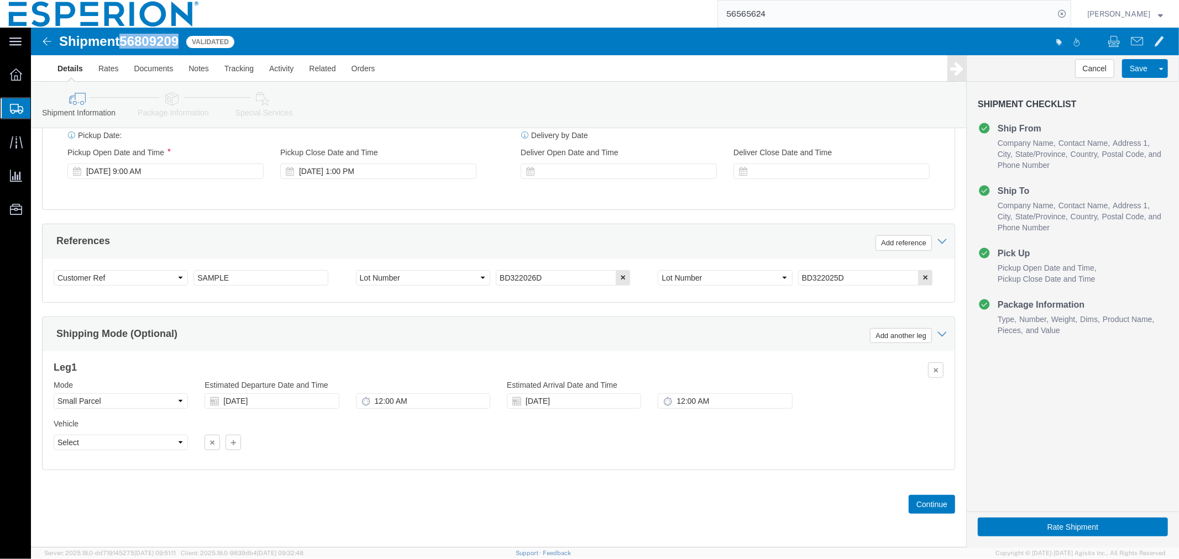
scroll to position [433, 0]
click button "Continue"
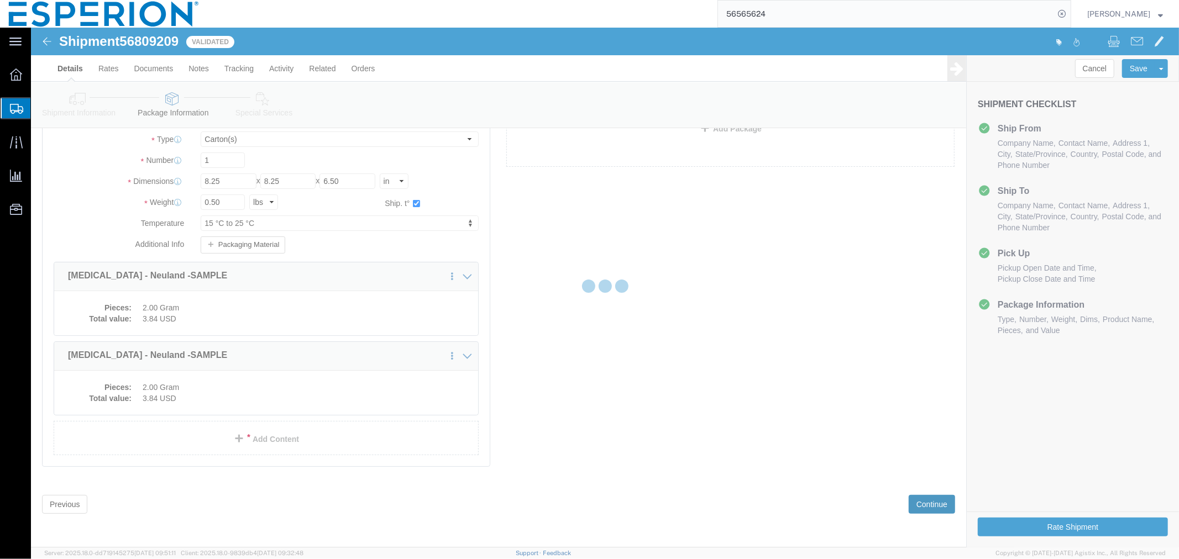
scroll to position [18, 0]
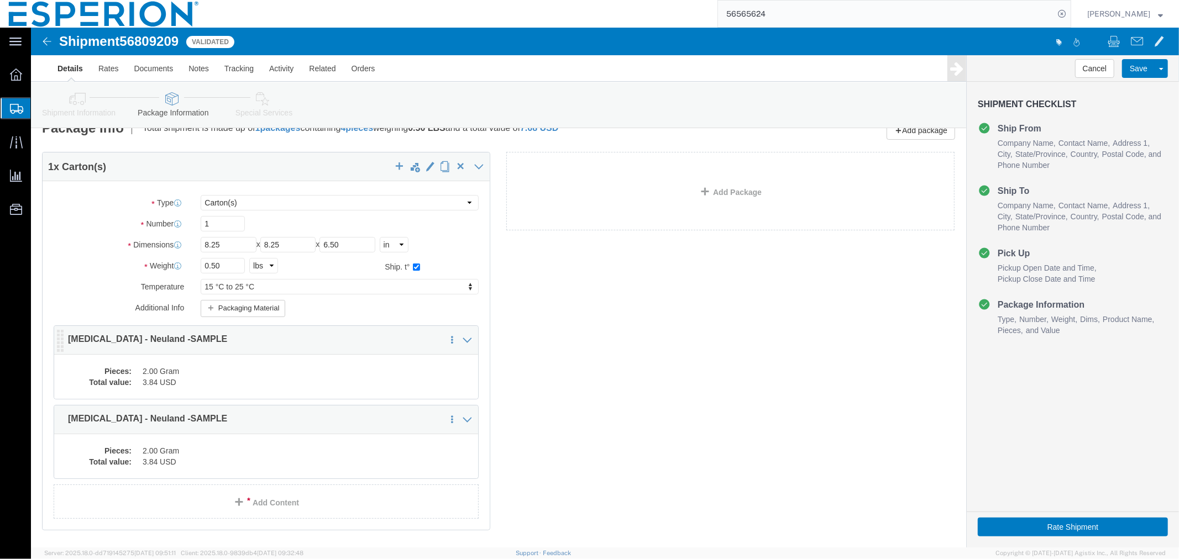
click dd "3.84 USD"
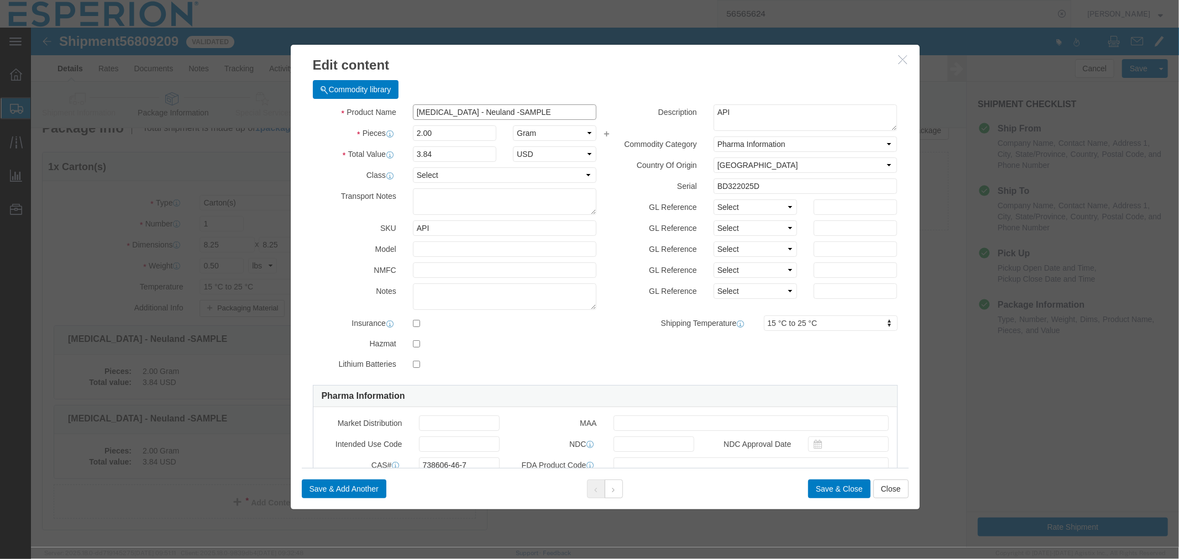
drag, startPoint x: 516, startPoint y: 87, endPoint x: 336, endPoint y: 80, distance: 180.9
click div "Product Name Bempedoic Acid - Neuland -SAMPLE"
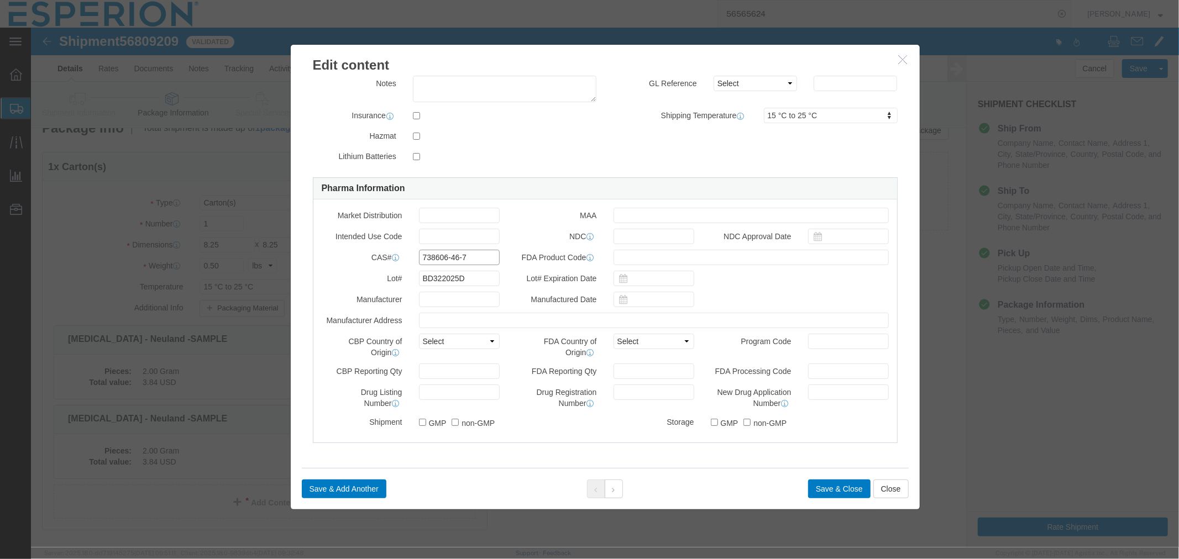
click input "738606-46-7"
drag, startPoint x: 444, startPoint y: 232, endPoint x: 380, endPoint y: 228, distance: 64.2
click div "738606-46-7"
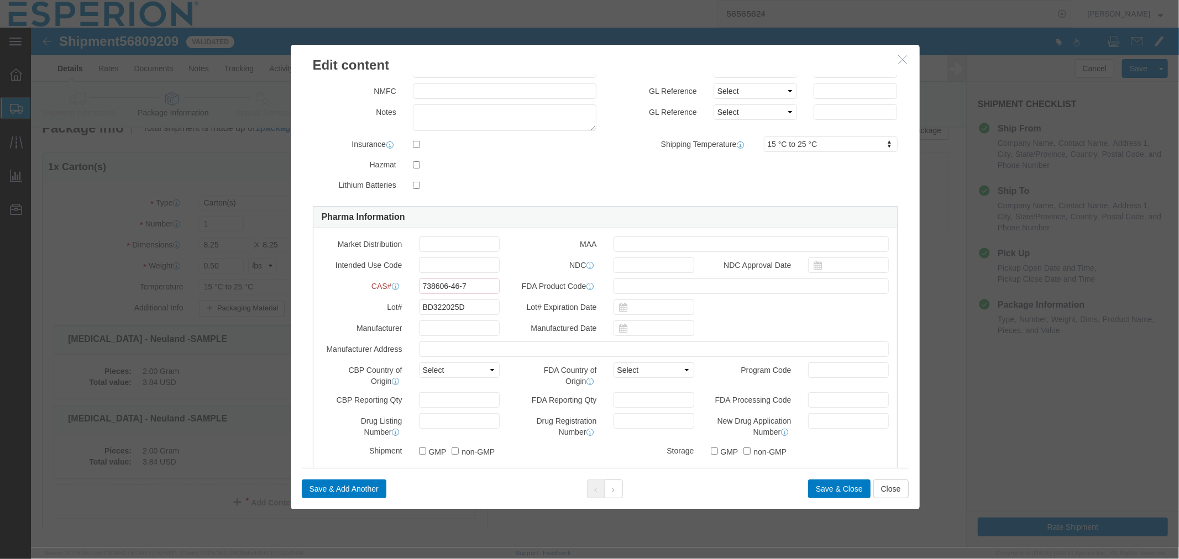
click h3 "Edit content"
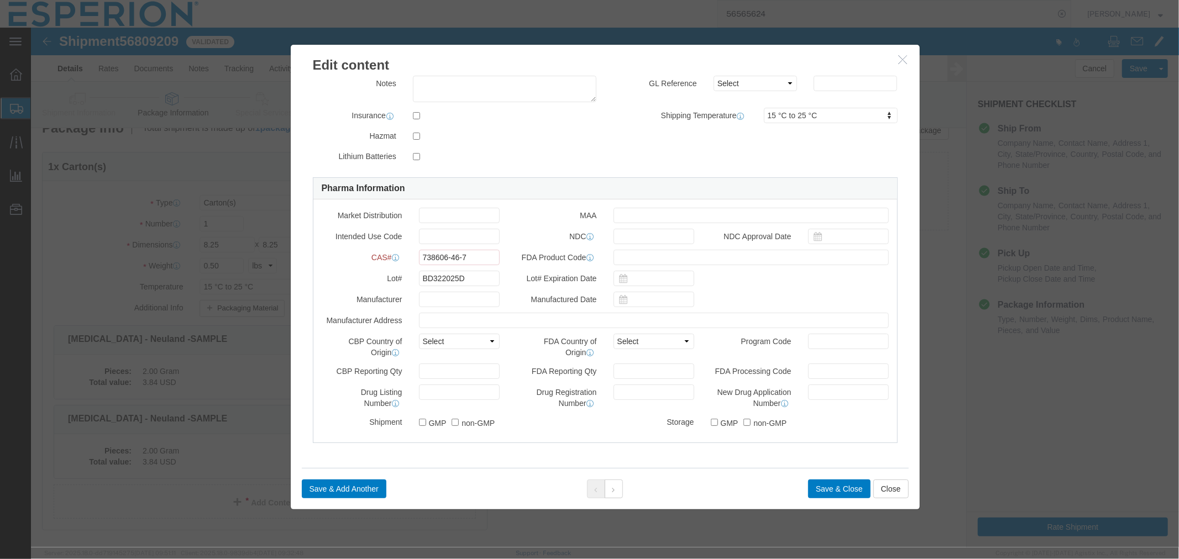
click icon "button"
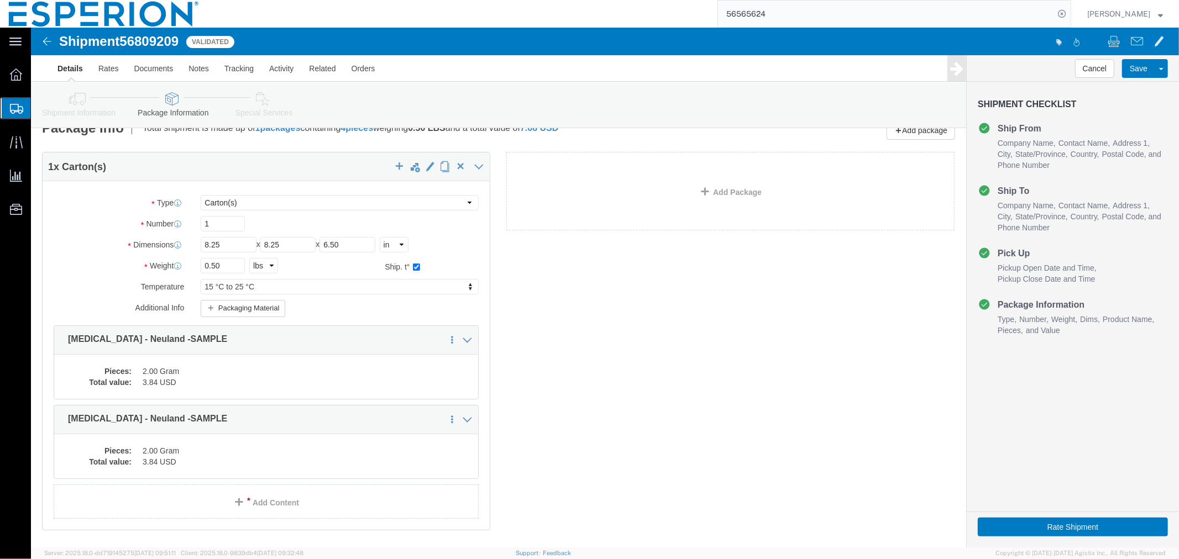
scroll to position [0, 0]
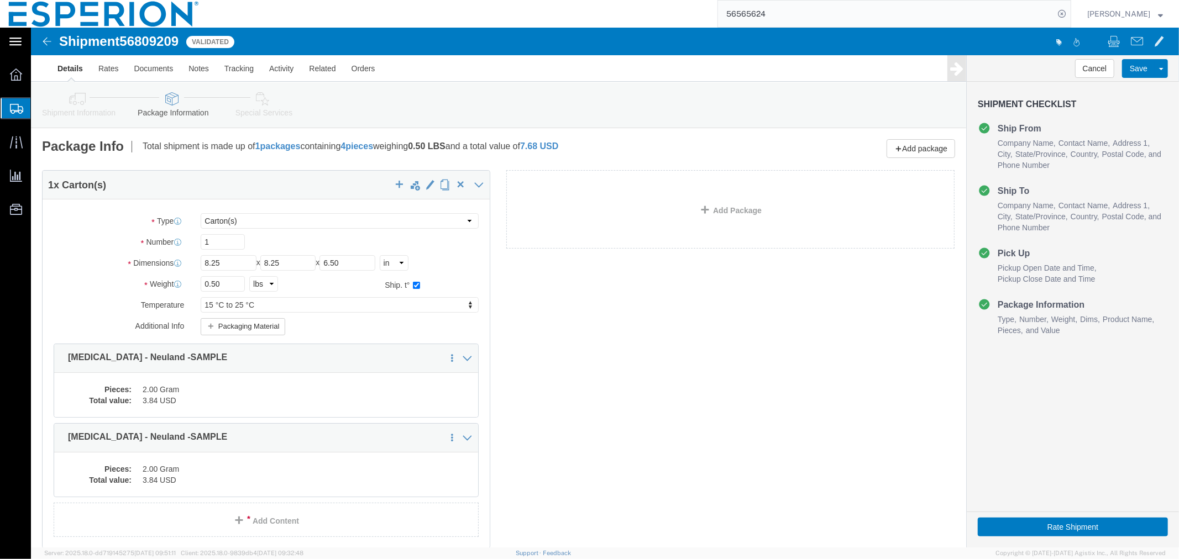
click at [18, 42] on icon at bounding box center [15, 42] width 12 height 8
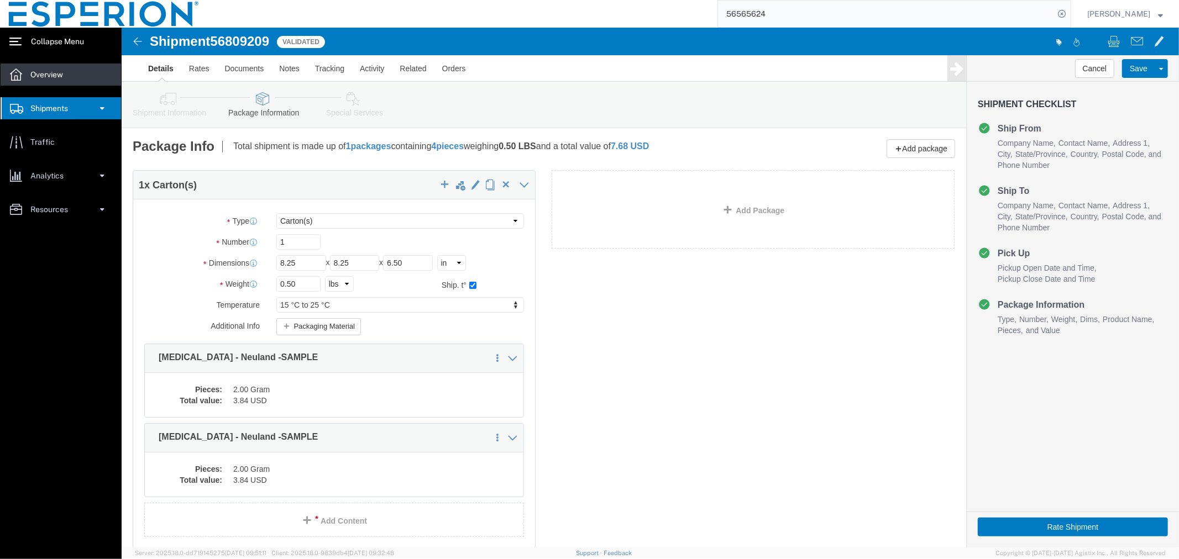
click at [22, 80] on div at bounding box center [16, 75] width 31 height 22
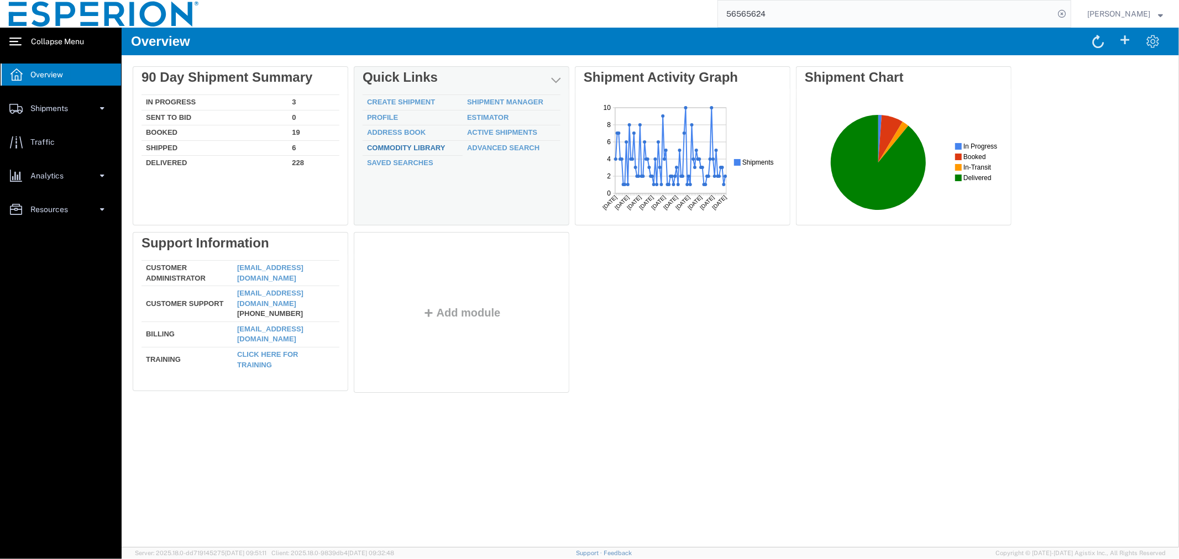
click at [400, 143] on link "Commodity Library" at bounding box center [405, 147] width 78 height 8
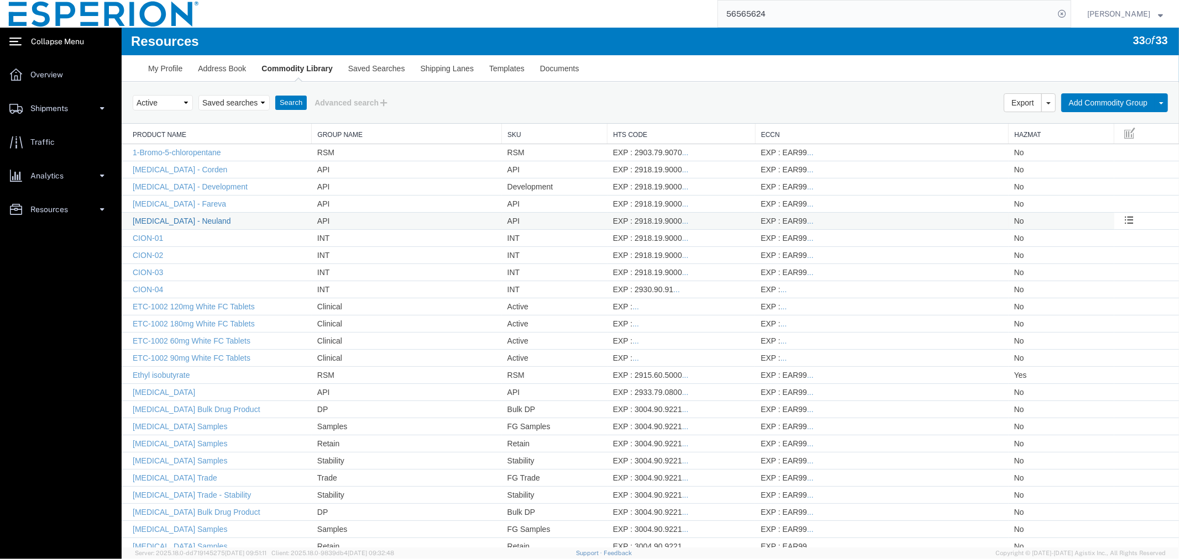
click at [192, 223] on link "Bempedoic Acid - Neuland" at bounding box center [181, 220] width 98 height 9
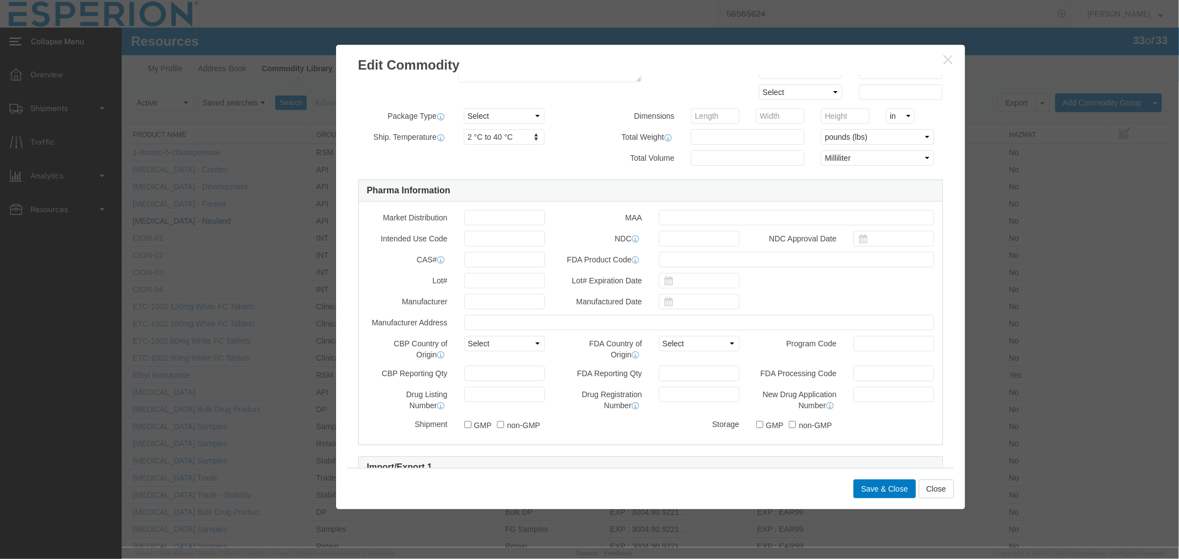
scroll to position [491, 0]
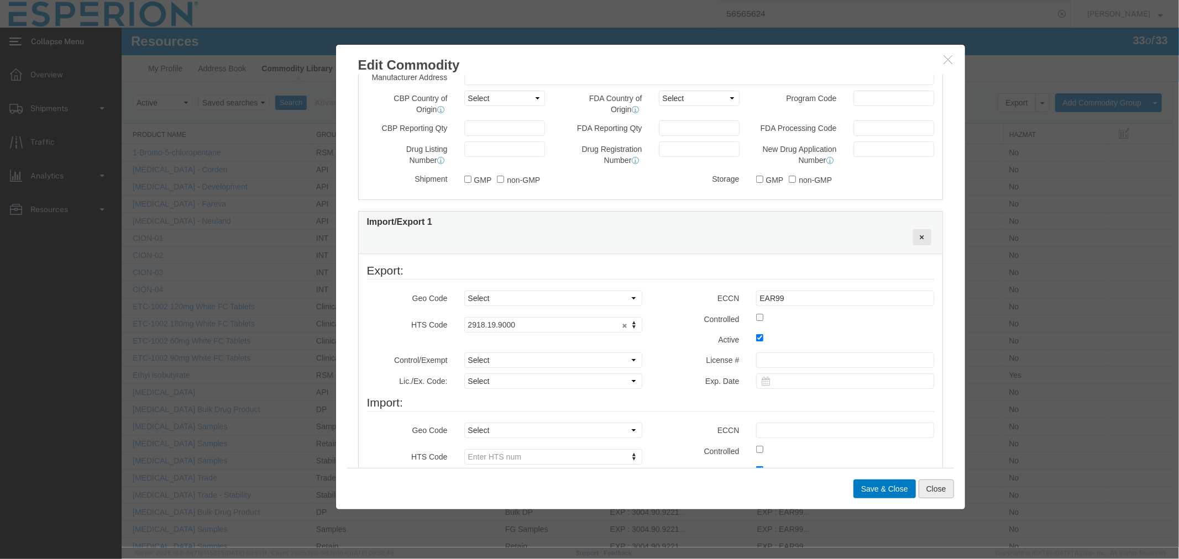
click at [926, 486] on button "Close" at bounding box center [935, 488] width 35 height 19
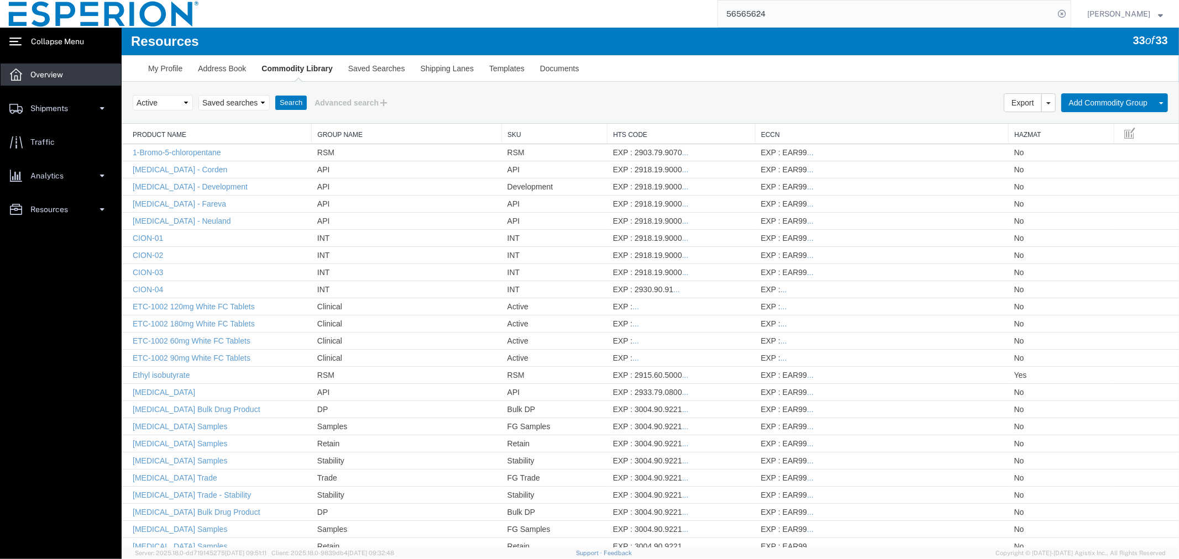
click at [45, 67] on span "Overview" at bounding box center [50, 75] width 40 height 22
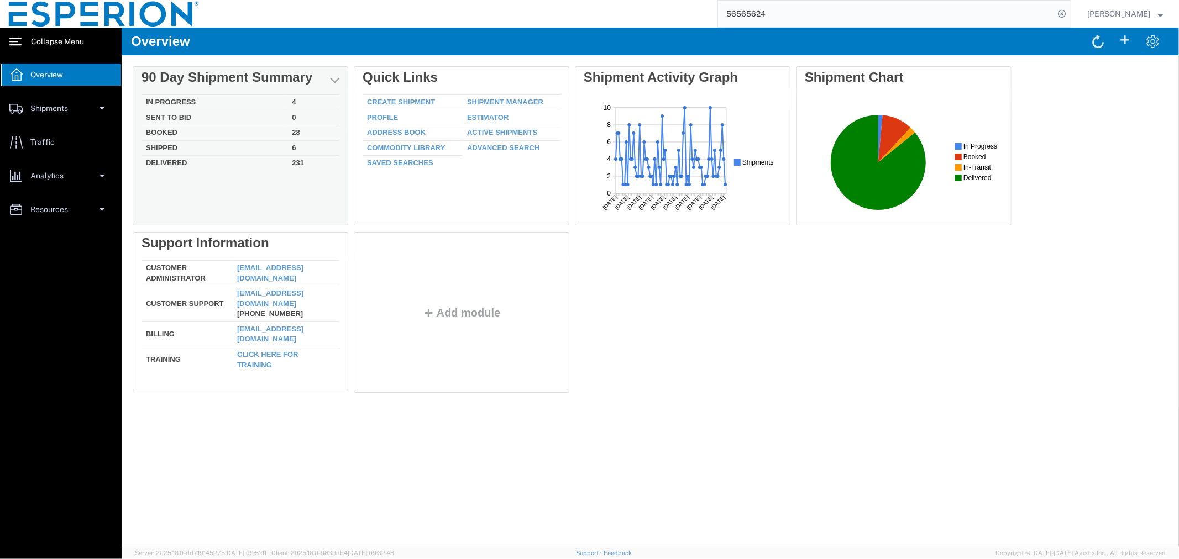
click at [184, 99] on td "In Progress" at bounding box center [214, 102] width 146 height 15
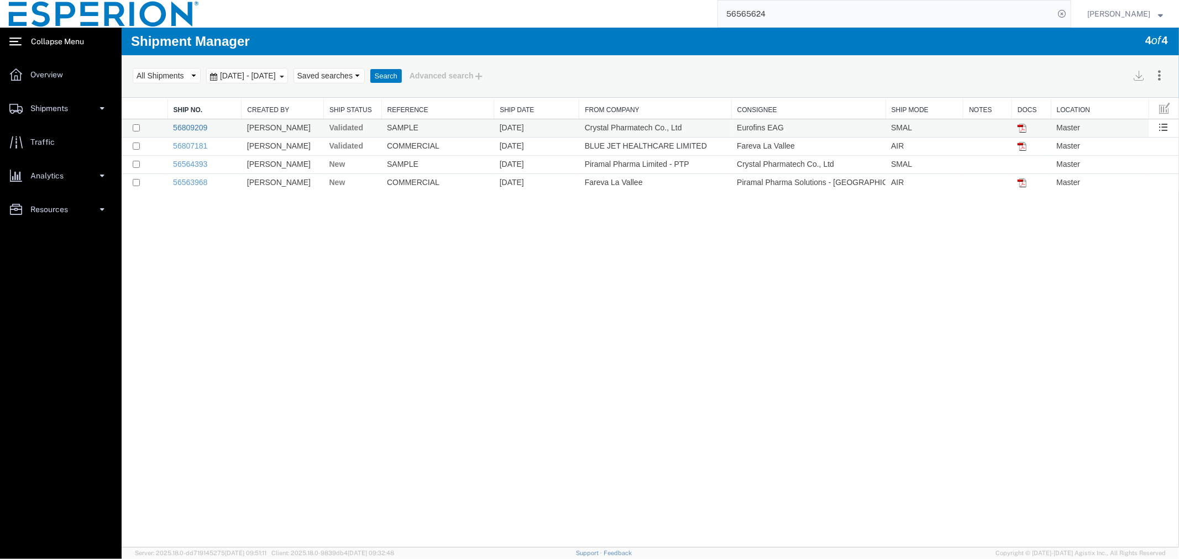
click at [181, 129] on link "56809209" at bounding box center [189, 127] width 34 height 9
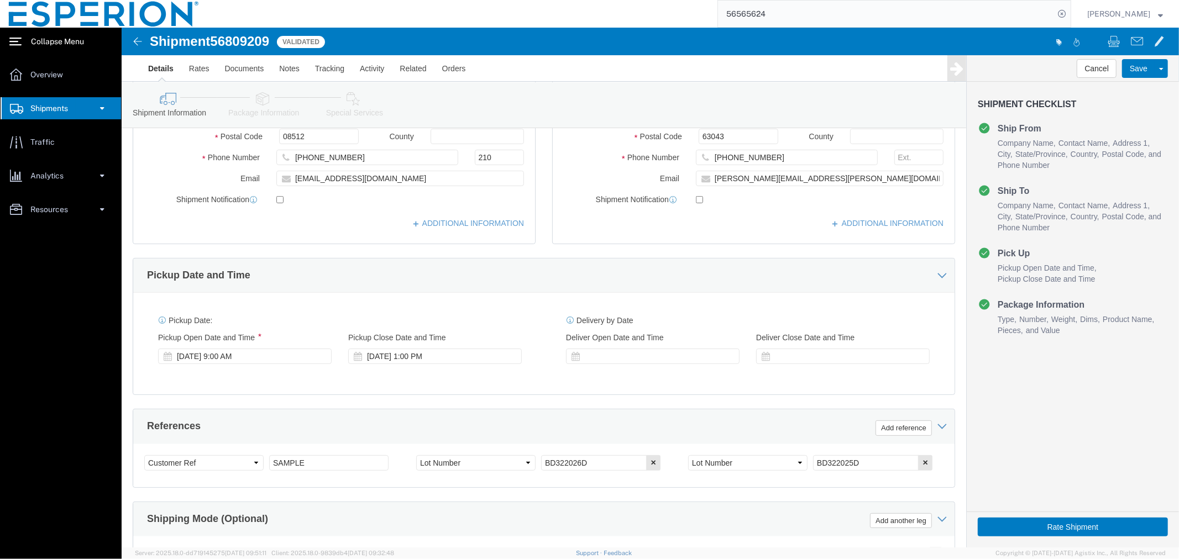
scroll to position [433, 0]
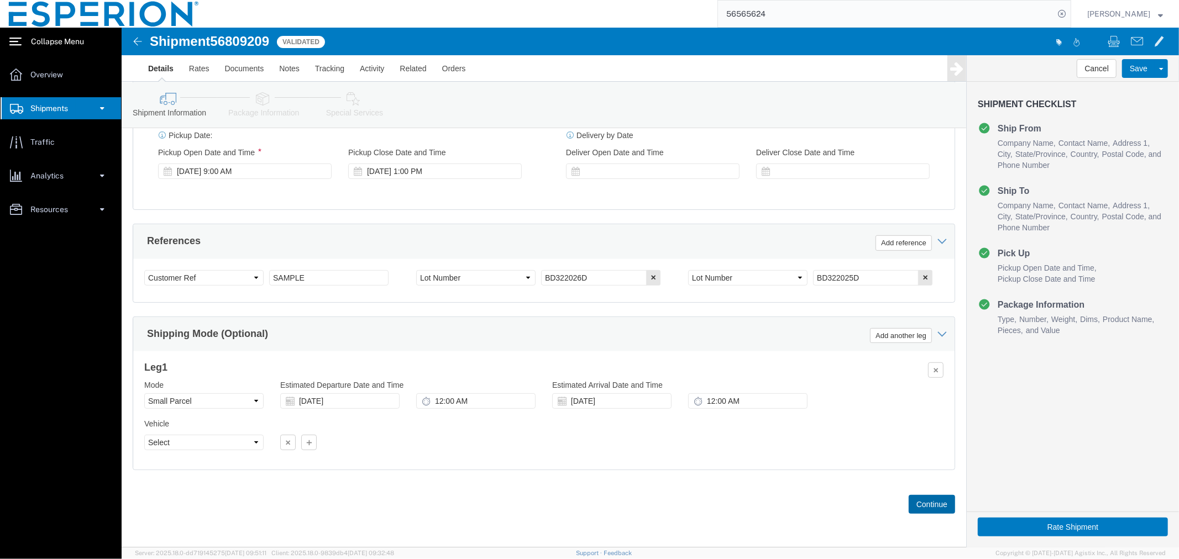
click button "Continue"
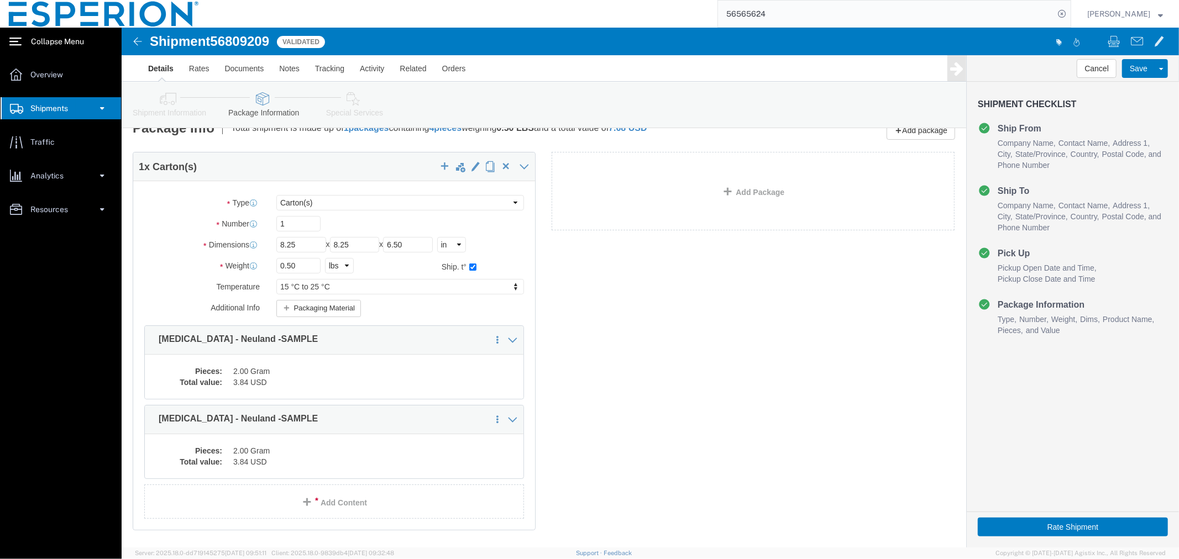
scroll to position [81, 0]
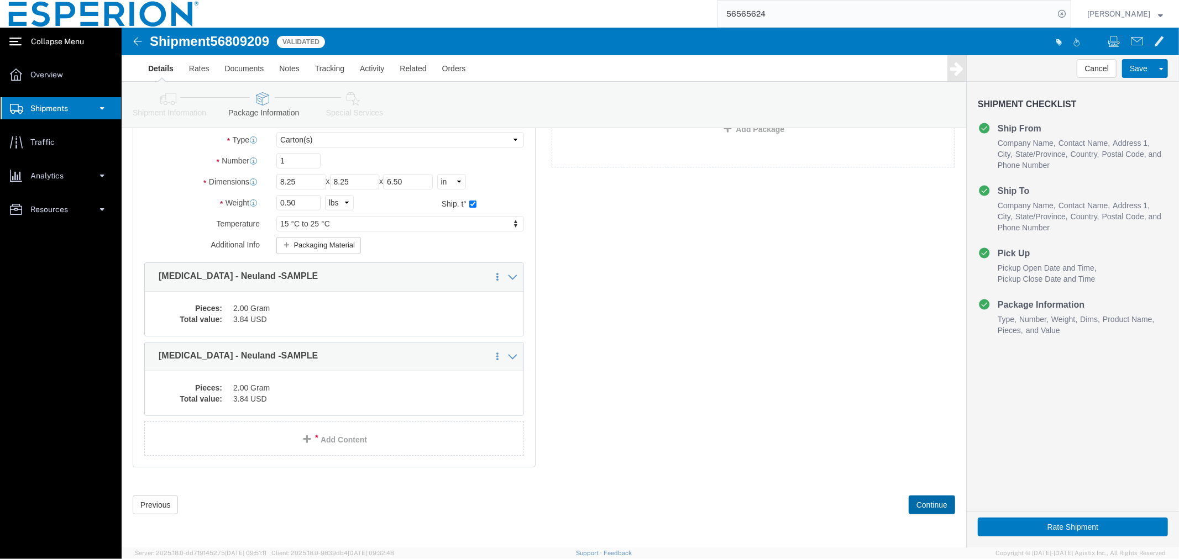
click button "Continue"
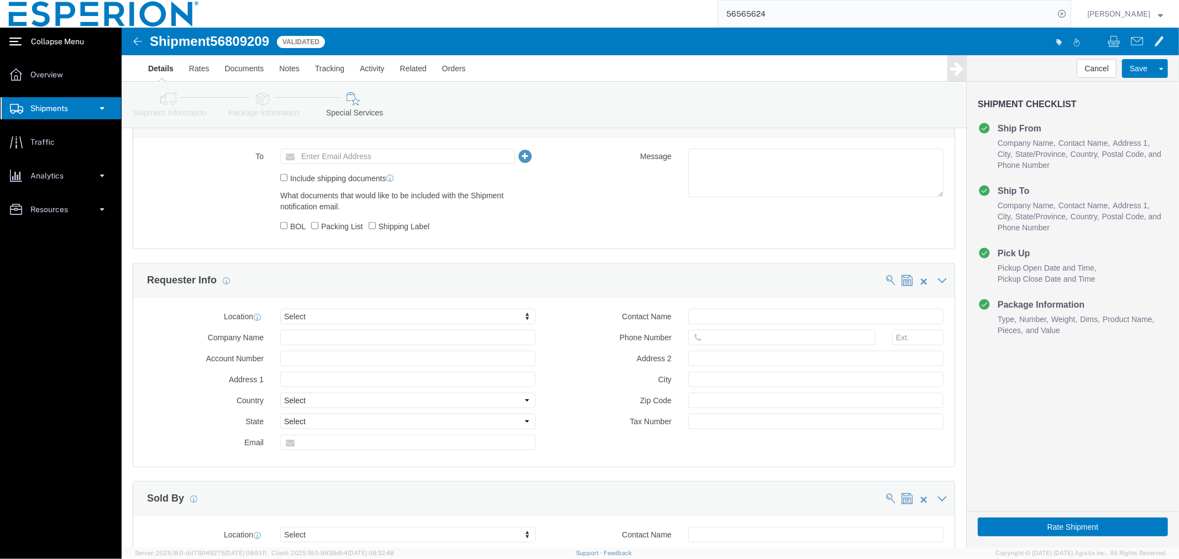
scroll to position [991, 0]
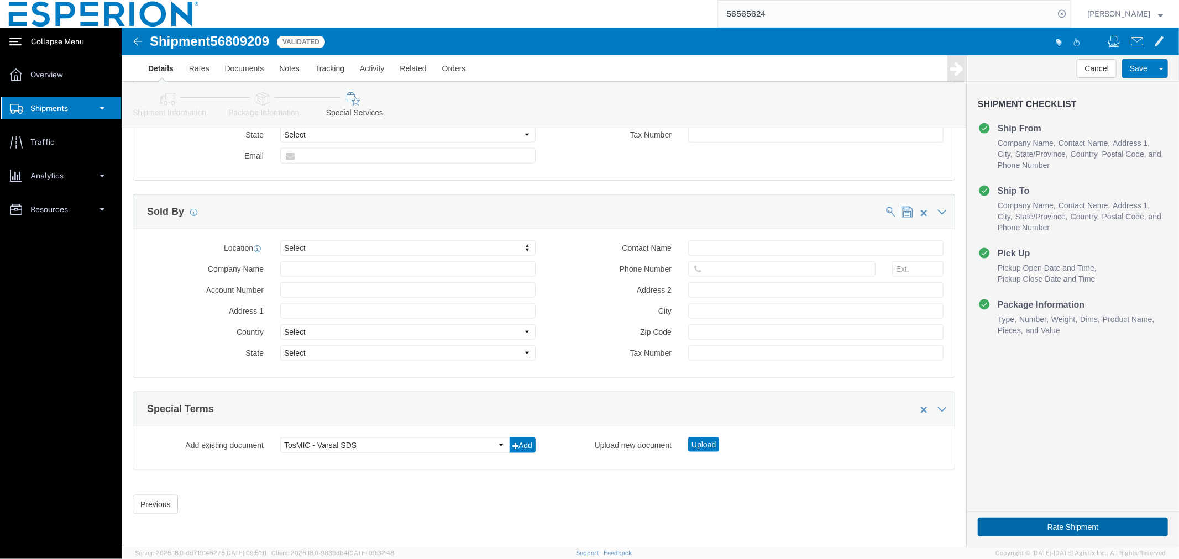
click button "Rate Shipment"
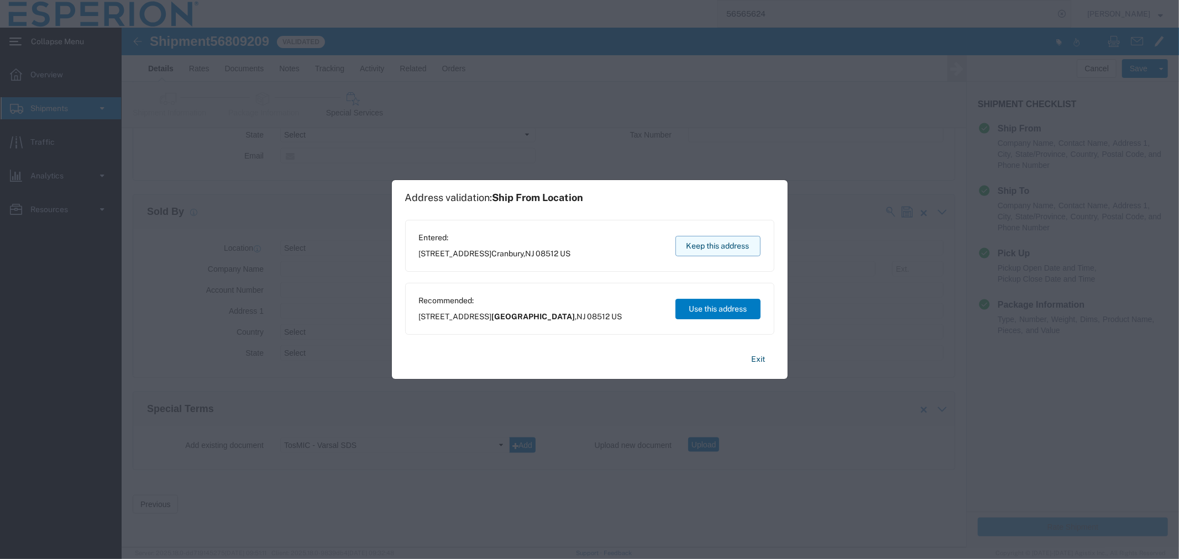
click at [686, 245] on button "Keep this address" at bounding box center [717, 246] width 85 height 20
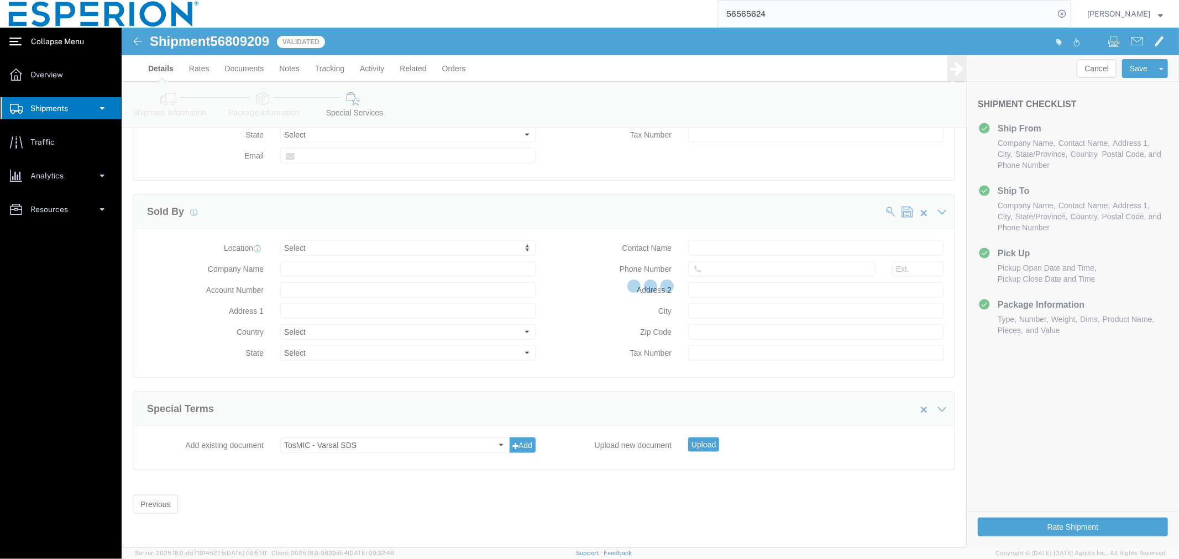
scroll to position [0, 0]
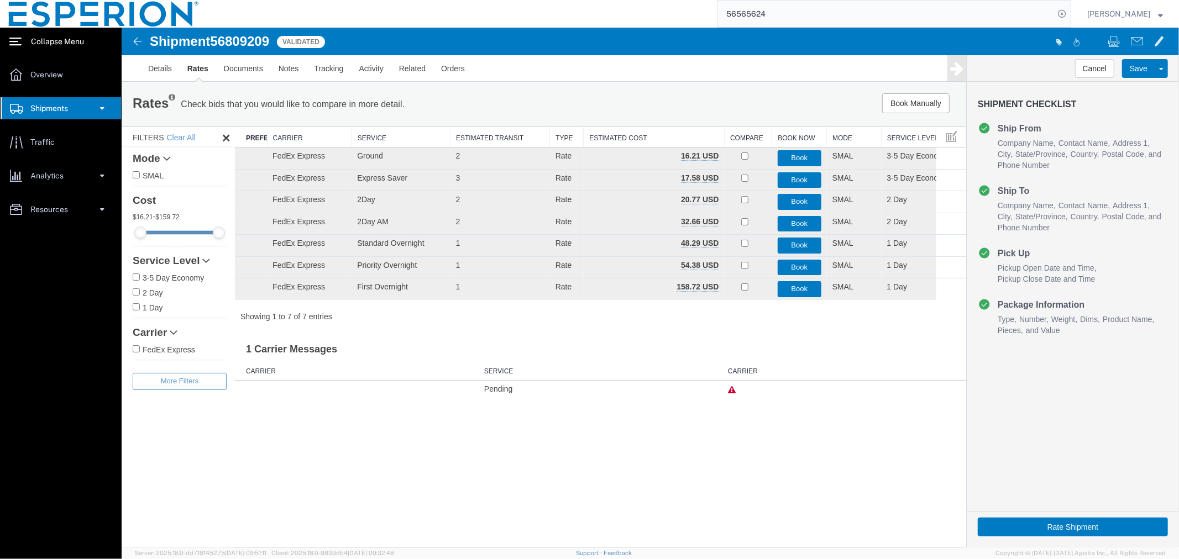
click at [880, 97] on div "Book Manually Pause Continue" at bounding box center [789, 103] width 350 height 20
click at [899, 103] on button "Book Manually" at bounding box center [915, 103] width 67 height 20
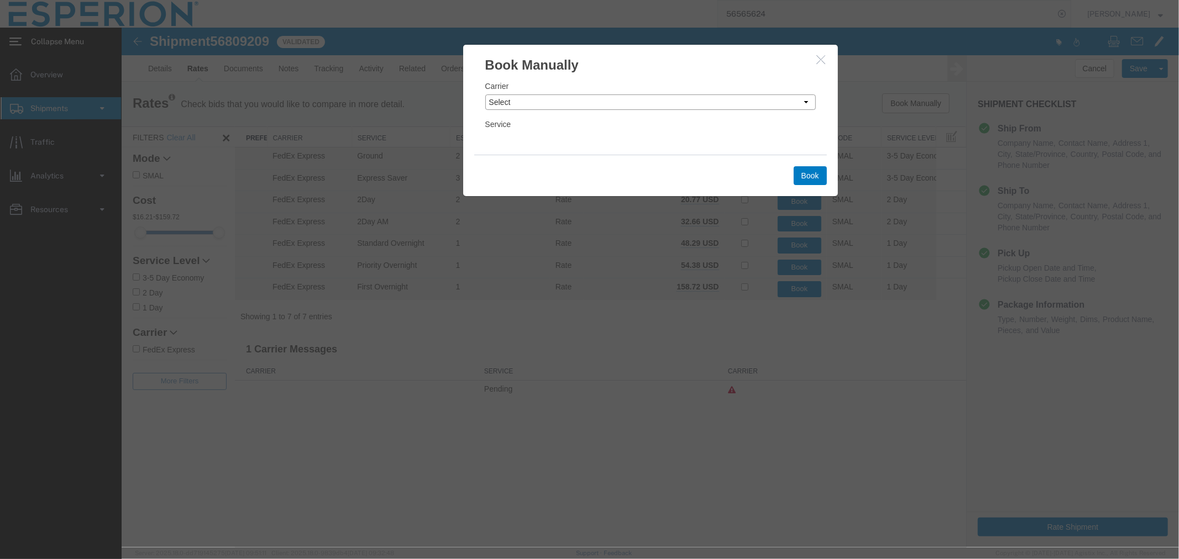
click at [620, 103] on select "Select Add New Carrier (and default service) DHL Global Forwarding Expeditors I…" at bounding box center [650, 101] width 331 height 15
select select "2322"
click at [485, 94] on select "Select Add New Carrier (and default service) DHL Global Forwarding Expeditors I…" at bounding box center [650, 101] width 331 height 15
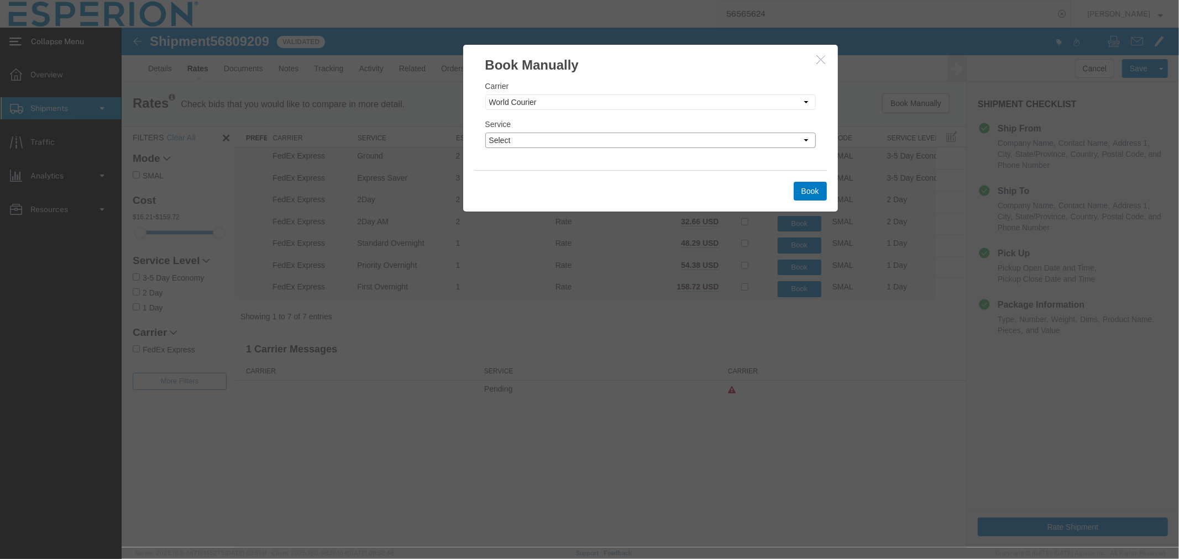
click at [695, 139] on select "Select 2 Day 2 Day Air Invalid Service LTL 3 - 5 Day NFO Next Day Air Next Day …" at bounding box center [650, 139] width 331 height 15
select select "10473"
click at [485, 132] on select "Select 2 Day 2 Day Air Invalid Service LTL 3 - 5 Day NFO Next Day Air Next Day …" at bounding box center [650, 139] width 331 height 15
click at [814, 184] on button "Book" at bounding box center [809, 190] width 33 height 19
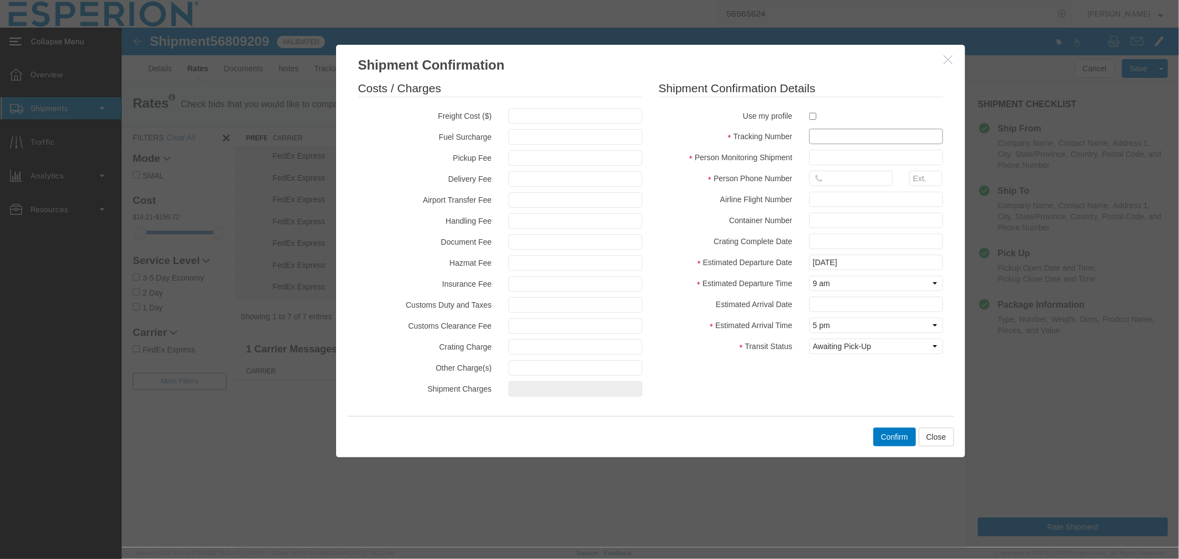
click at [831, 137] on input "text" at bounding box center [876, 135] width 134 height 15
paste input "927356781"
type input "927356781"
click at [840, 160] on input "text" at bounding box center [876, 156] width 134 height 15
type input "ABREAUX"
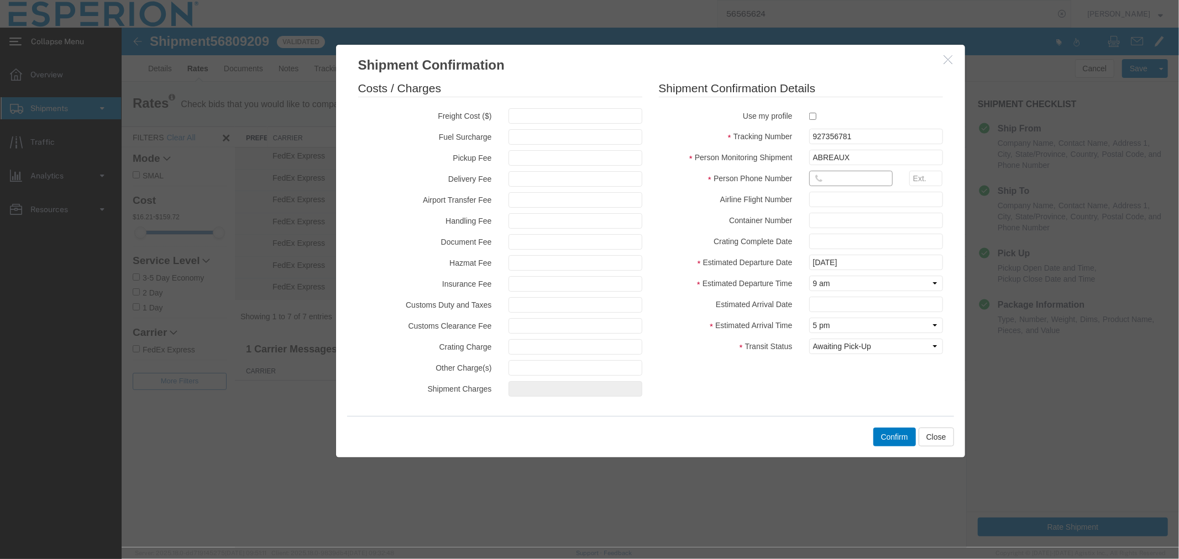
click at [837, 180] on input "text" at bounding box center [850, 177] width 83 height 15
type input "[PHONE_NUMBER]"
click at [836, 197] on input "text" at bounding box center [876, 198] width 134 height 15
click at [866, 266] on input "[DATE]" at bounding box center [876, 261] width 134 height 15
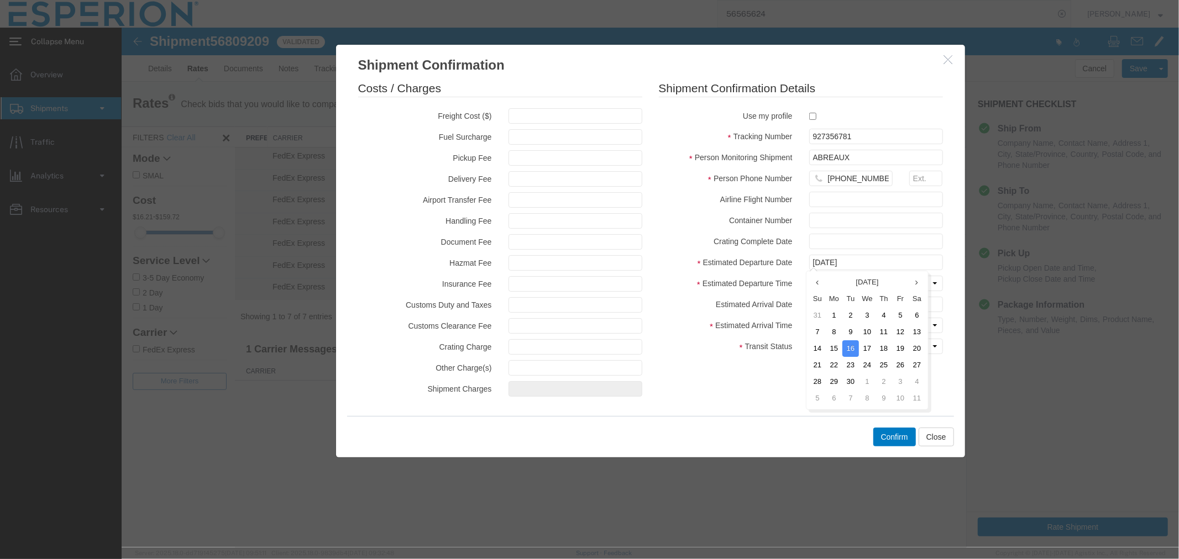
click at [729, 275] on fieldset "Shipment Confirmation Details Use my profile Tracking Number 927356781 Person M…" at bounding box center [800, 220] width 284 height 280
click at [829, 304] on input "text" at bounding box center [876, 303] width 134 height 15
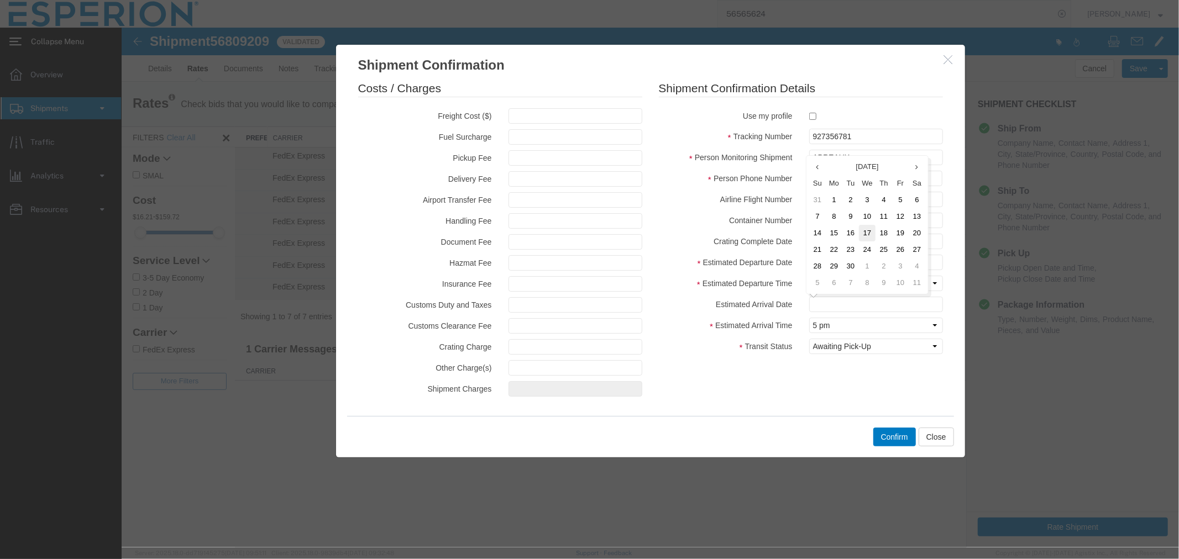
click at [869, 229] on td "17" at bounding box center [866, 232] width 17 height 17
type input "[DATE]"
click at [853, 328] on select "Select Midnight 1 am 2 am 3 am 4 am 5 am 6 am 7 am 8 am 9 am 10 am 11 am 12 Noo…" at bounding box center [876, 324] width 134 height 15
select select "0900"
click at [809, 317] on select "Select Midnight 1 am 2 am 3 am 4 am 5 am 6 am 7 am 8 am 9 am 10 am 11 am 12 Noo…" at bounding box center [876, 324] width 134 height 15
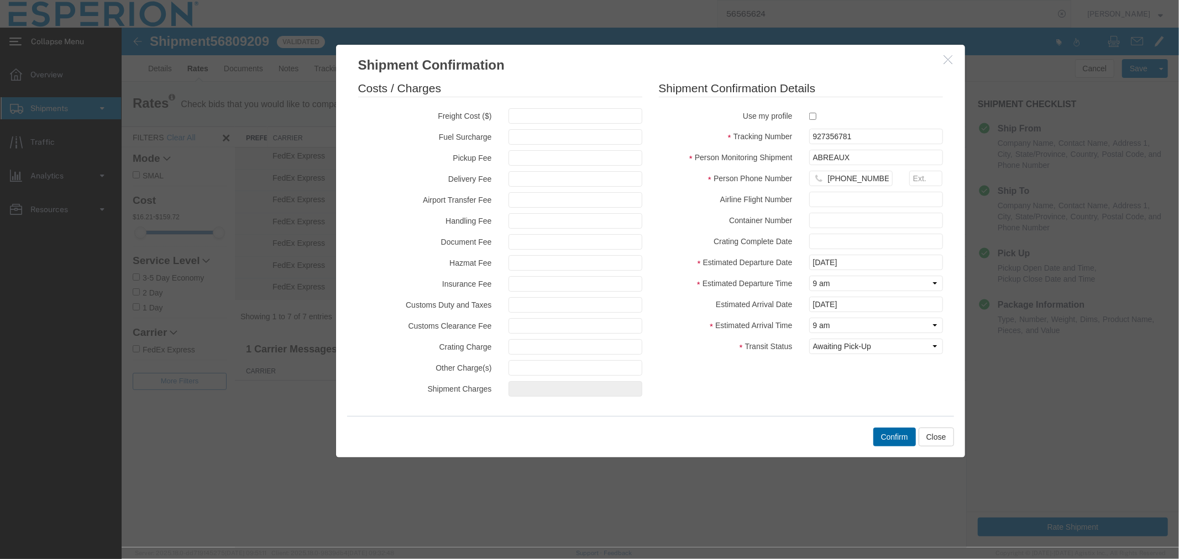
click at [894, 439] on button "Confirm" at bounding box center [894, 436] width 43 height 19
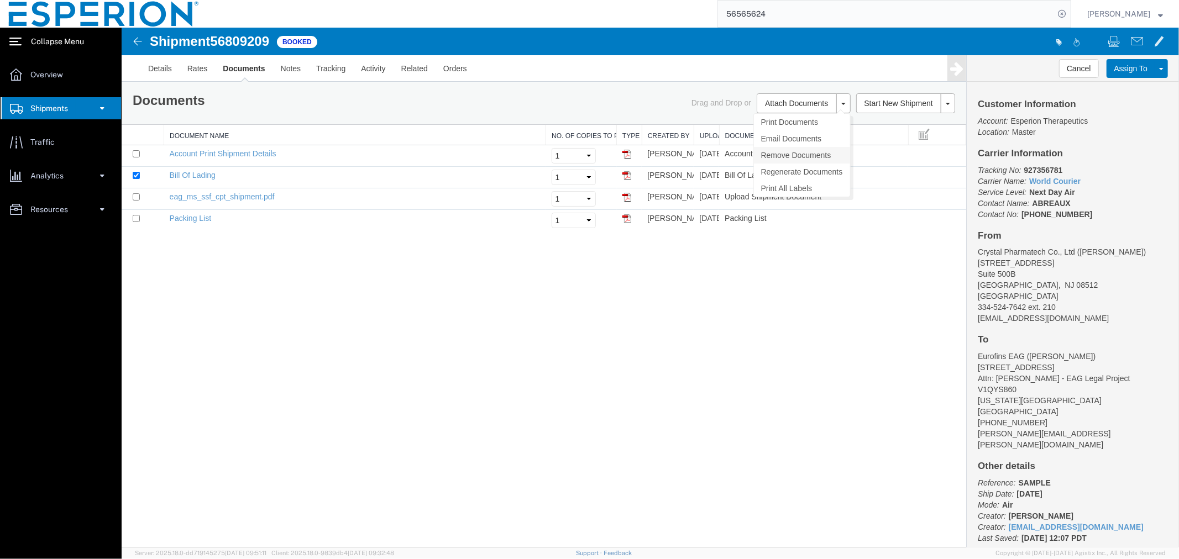
click at [800, 150] on link "Remove Documents" at bounding box center [801, 154] width 96 height 17
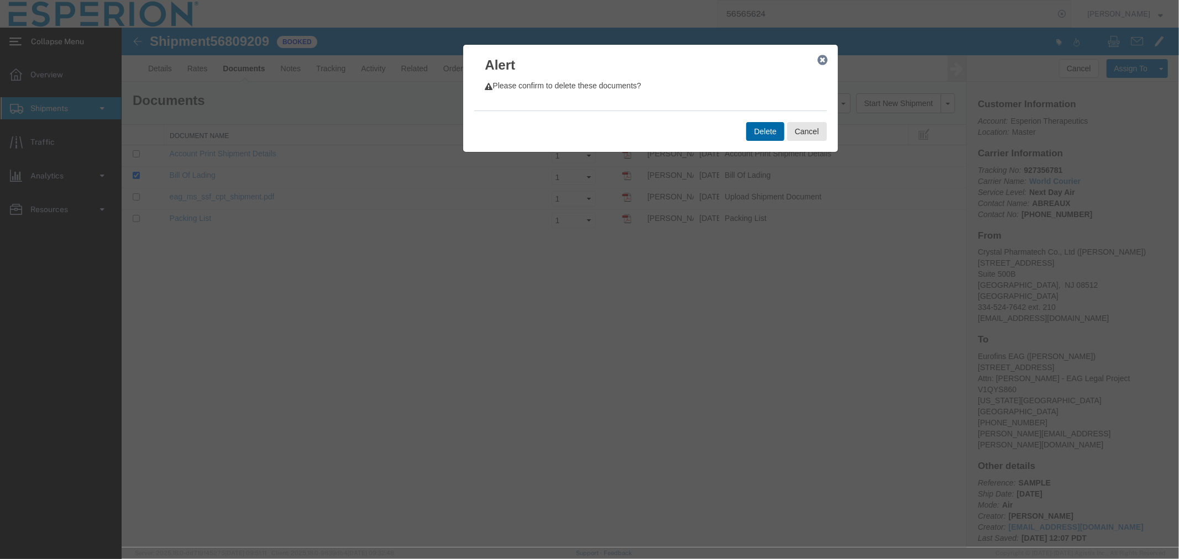
click at [769, 130] on button "Delete" at bounding box center [765, 131] width 38 height 19
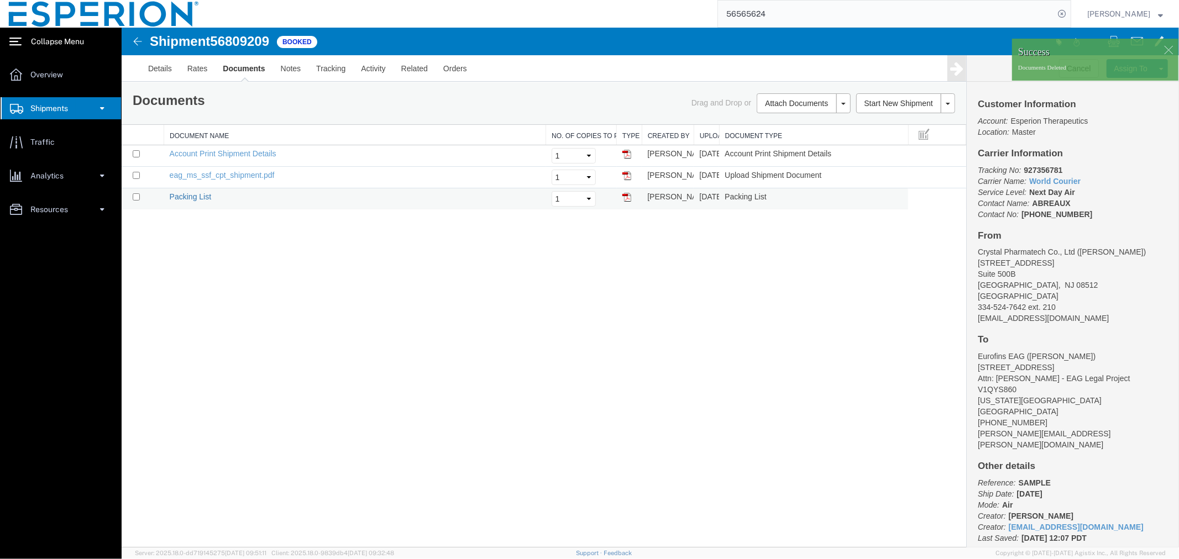
click at [200, 195] on link "Packing List" at bounding box center [189, 196] width 41 height 9
click at [273, 234] on div "Shipment 56809209 3 of 3 Booked Details Rates Documents Notes Tracking Activity…" at bounding box center [649, 287] width 1057 height 520
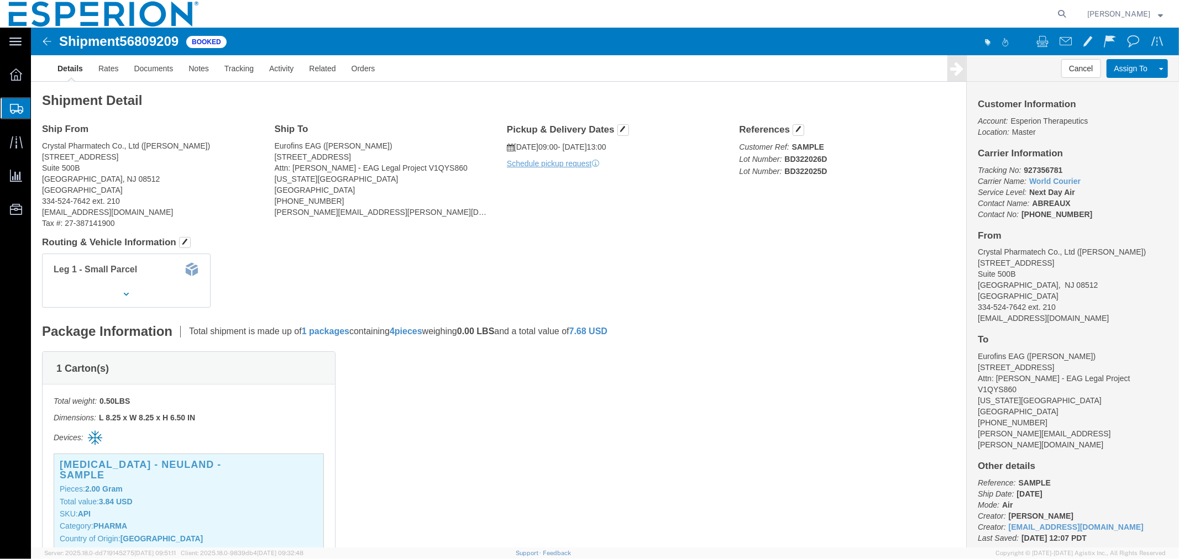
drag, startPoint x: 210, startPoint y: 133, endPoint x: 179, endPoint y: 105, distance: 41.5
drag, startPoint x: 179, startPoint y: 105, endPoint x: 130, endPoint y: 45, distance: 77.8
click link "Documents"
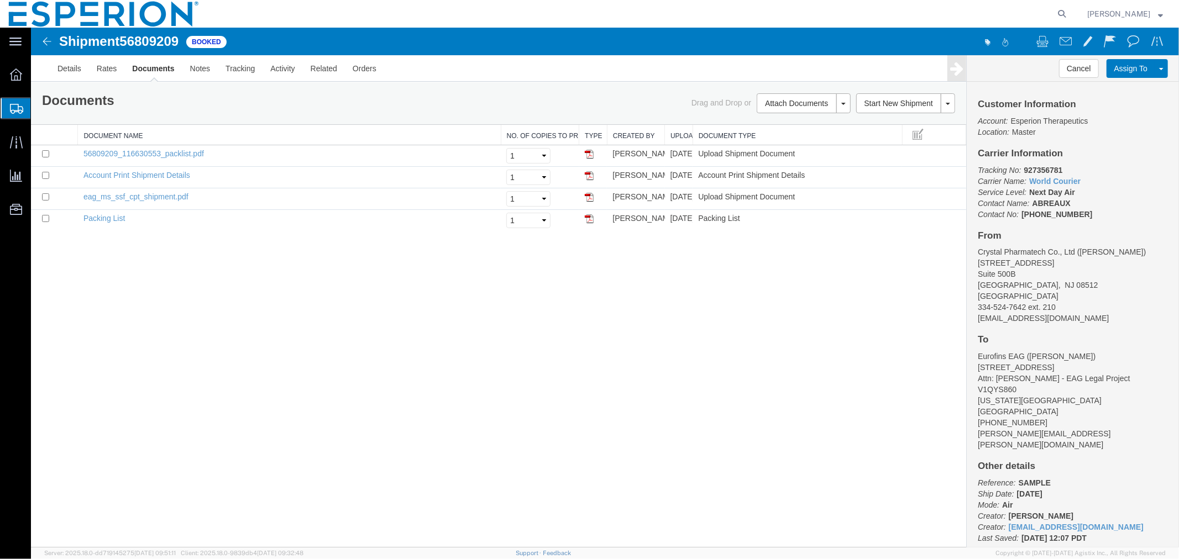
click at [143, 43] on span "56809209" at bounding box center [148, 40] width 59 height 15
copy span "56809209"
click at [315, 432] on div "Shipment 56809209 4 of 4 Booked Details Rates Documents Notes Tracking Activity…" at bounding box center [604, 287] width 1148 height 520
